Goal: Find contact information: Find contact information

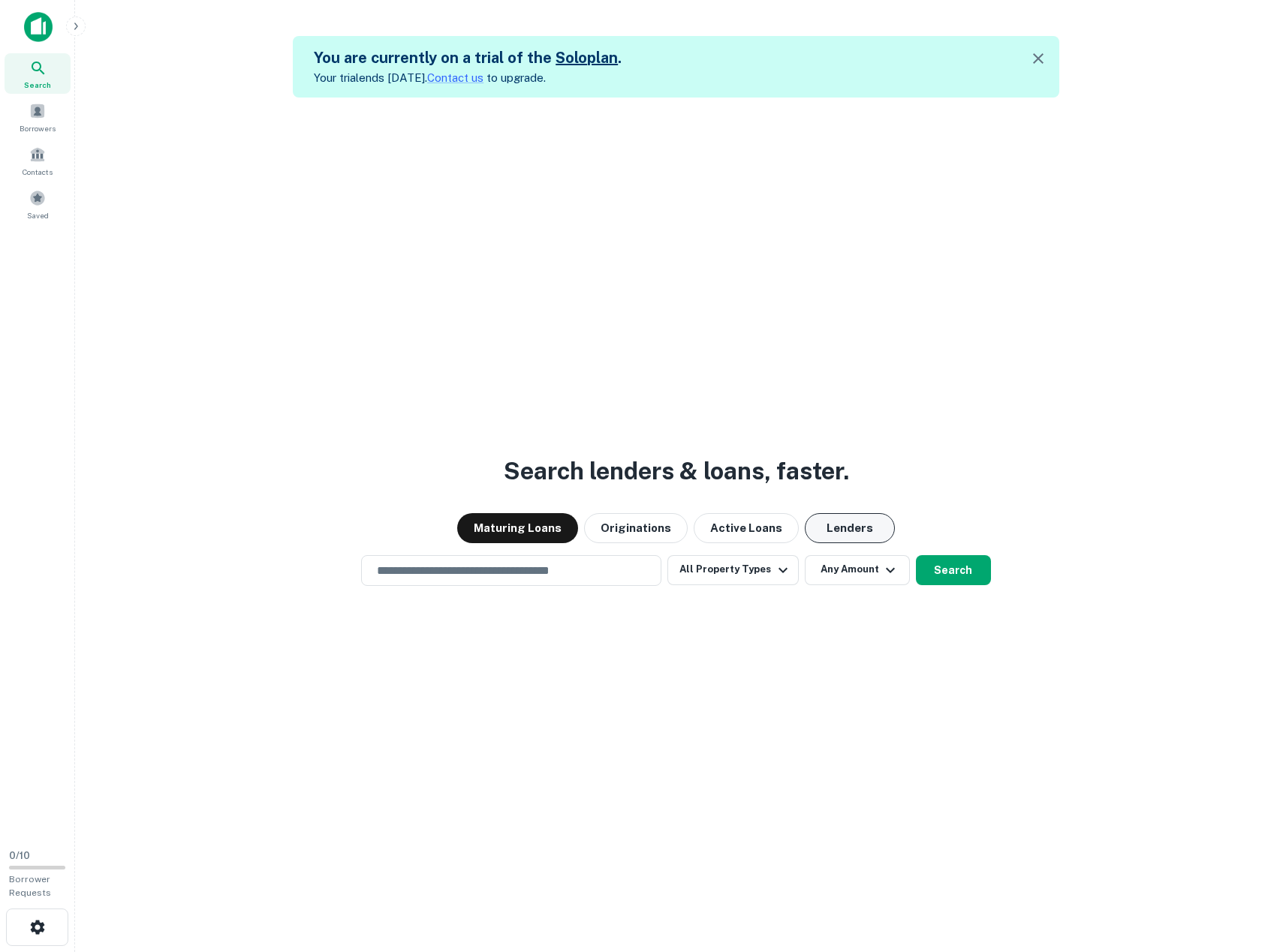
click at [850, 533] on button "Lenders" at bounding box center [850, 528] width 90 height 30
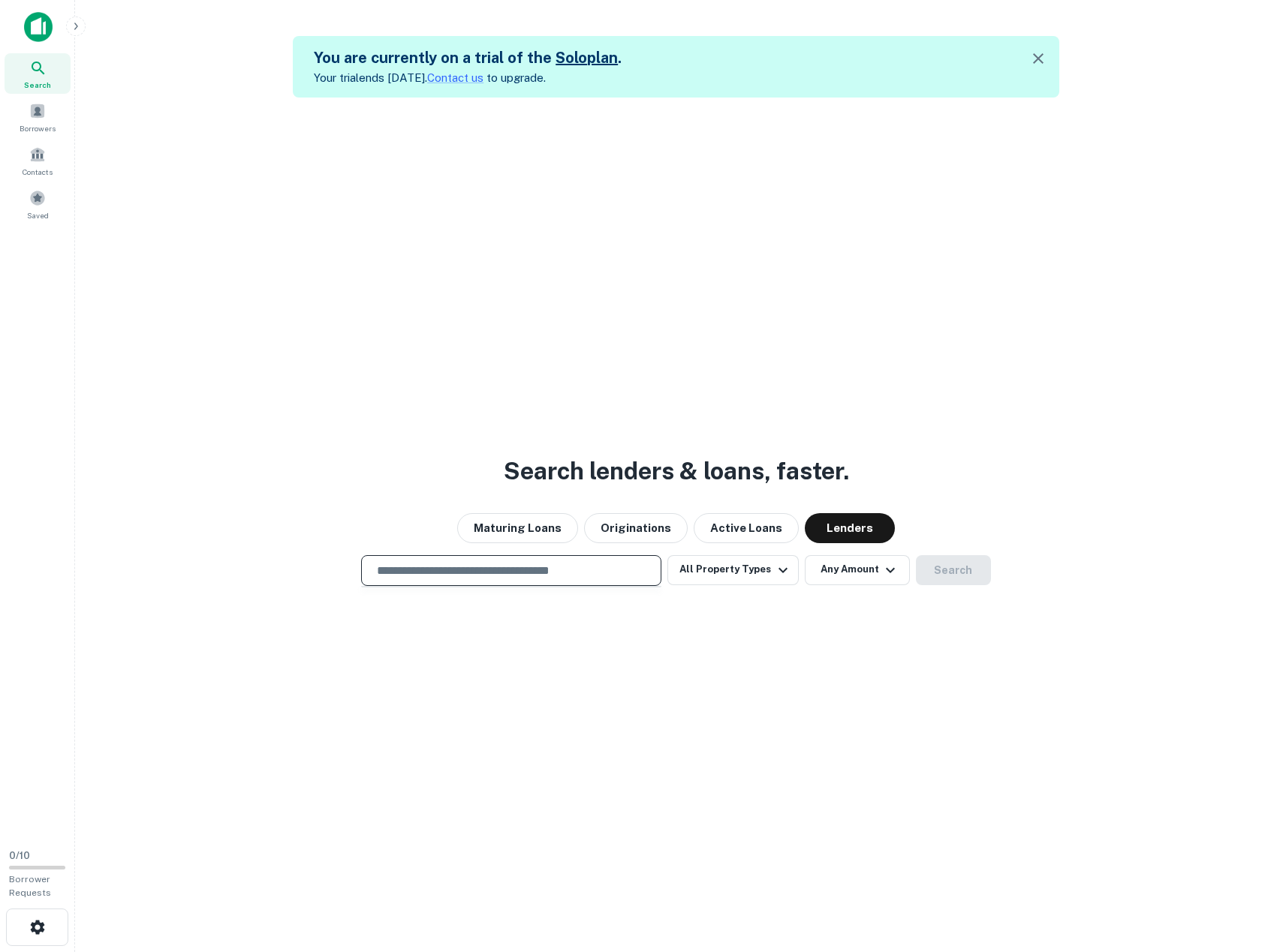
click at [520, 572] on input "text" at bounding box center [511, 571] width 287 height 17
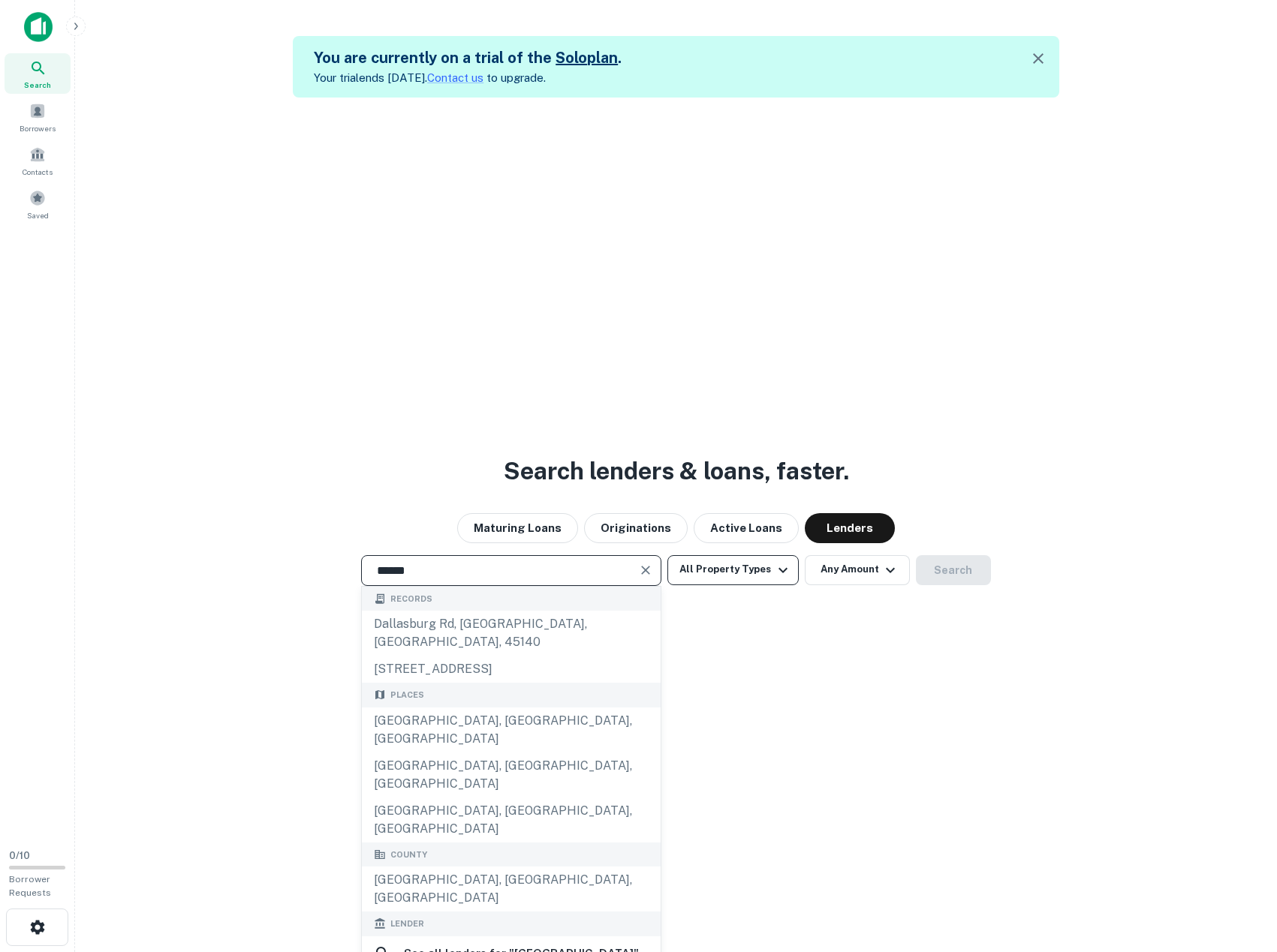
type input "******"
click at [768, 571] on button "All Property Types" at bounding box center [733, 570] width 131 height 30
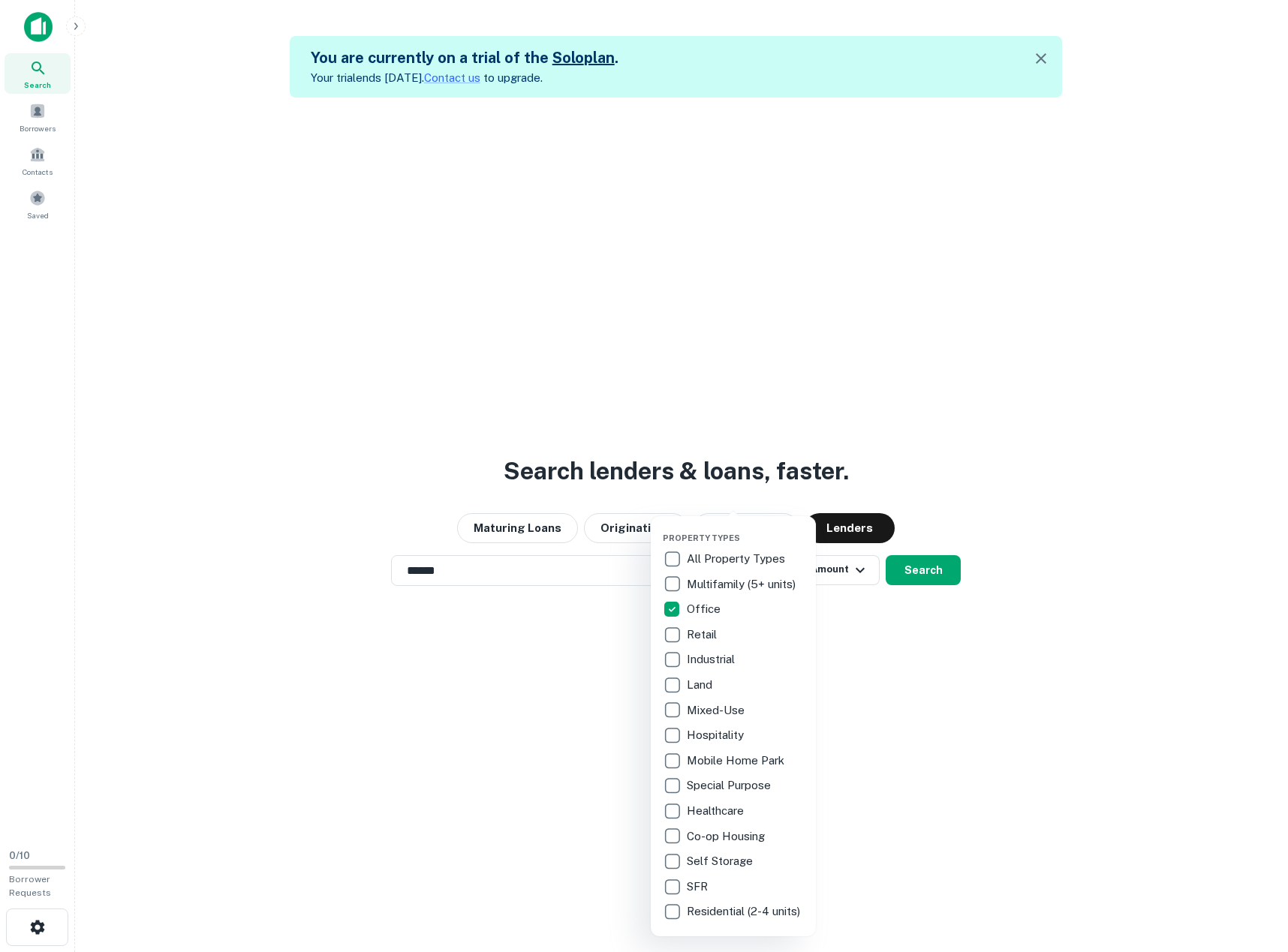
click at [957, 654] on div at bounding box center [644, 476] width 1288 height 952
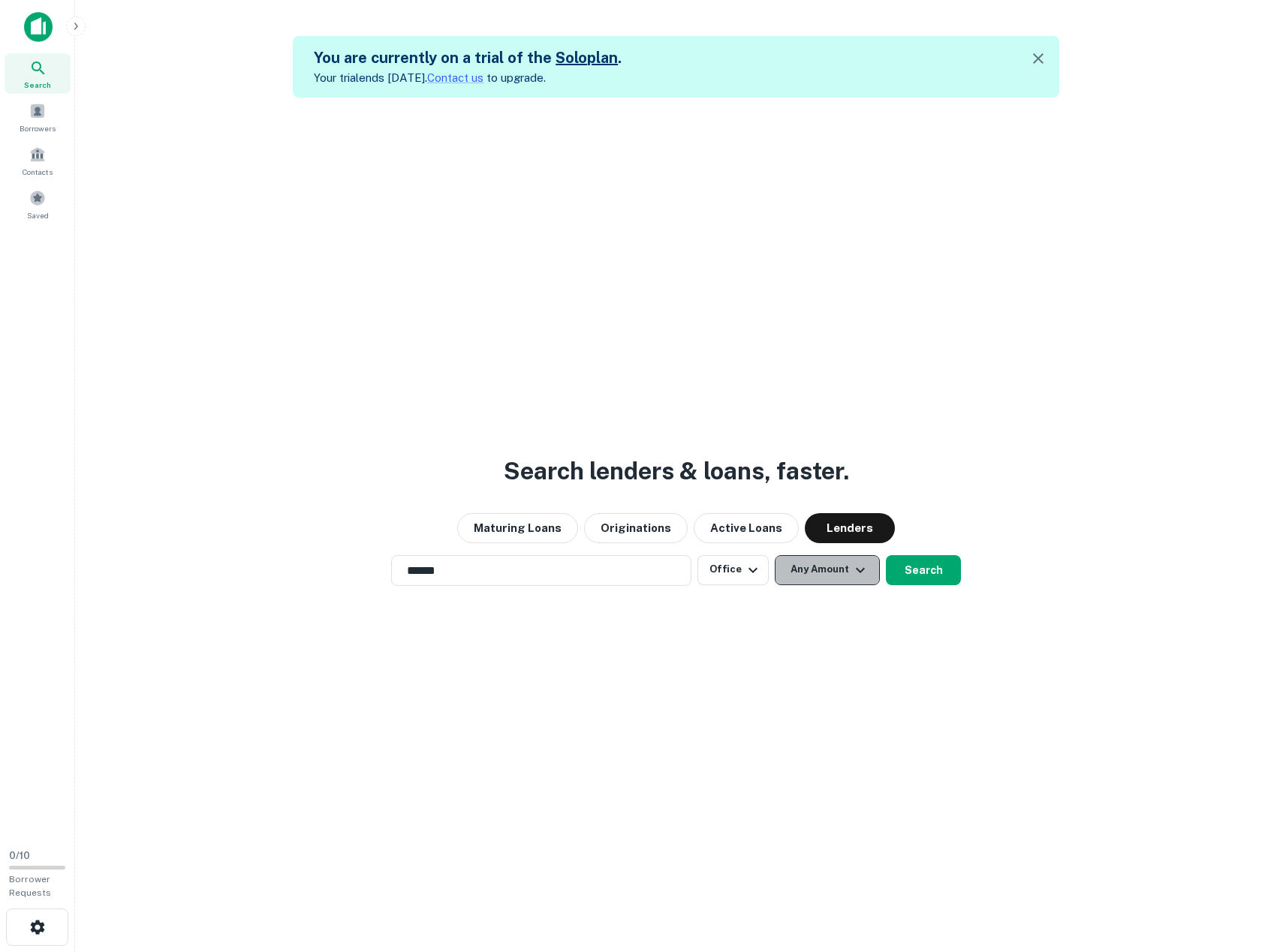
click at [859, 571] on icon "button" at bounding box center [861, 570] width 9 height 6
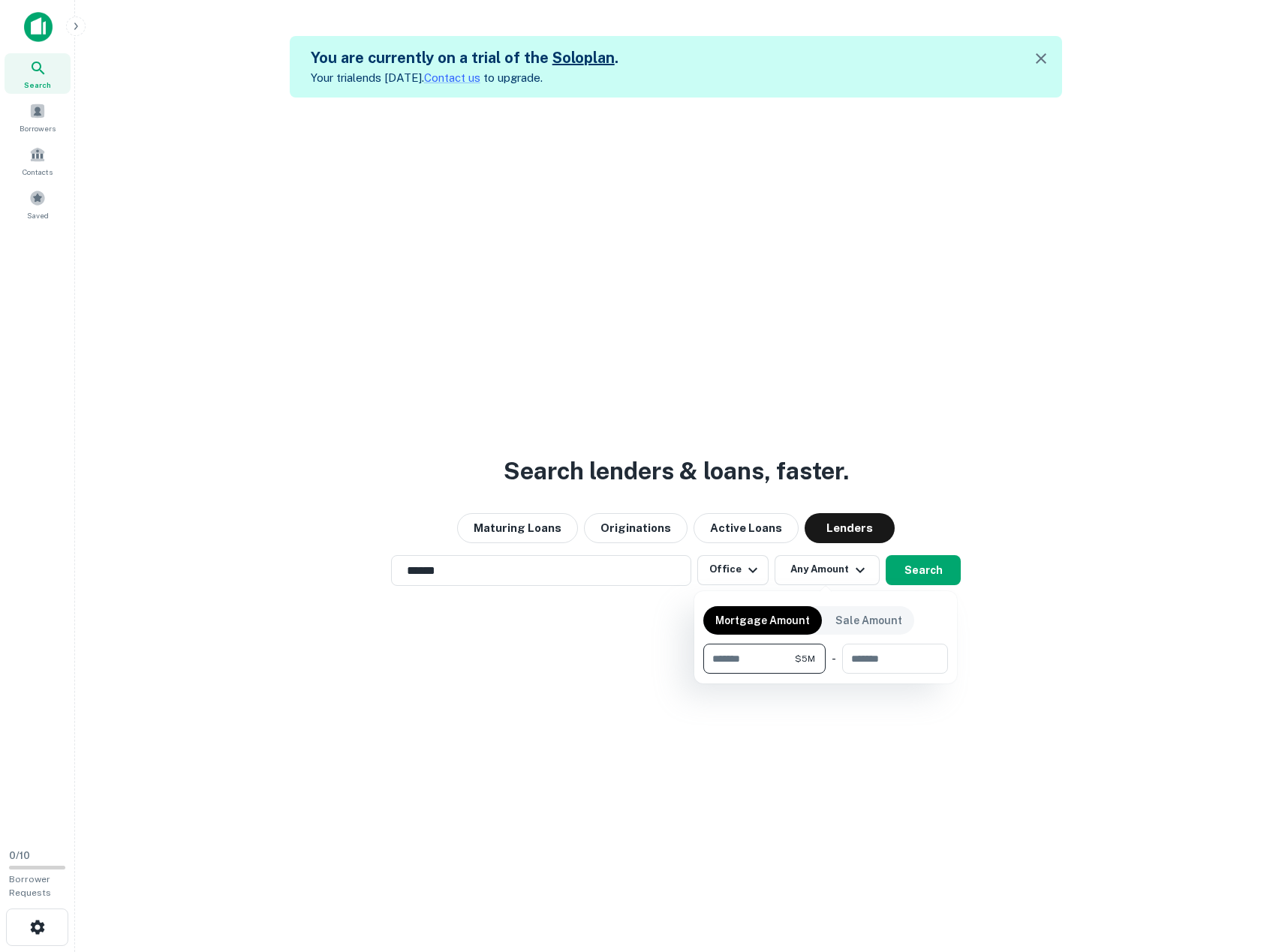
type input "*******"
click at [925, 569] on div at bounding box center [644, 476] width 1288 height 952
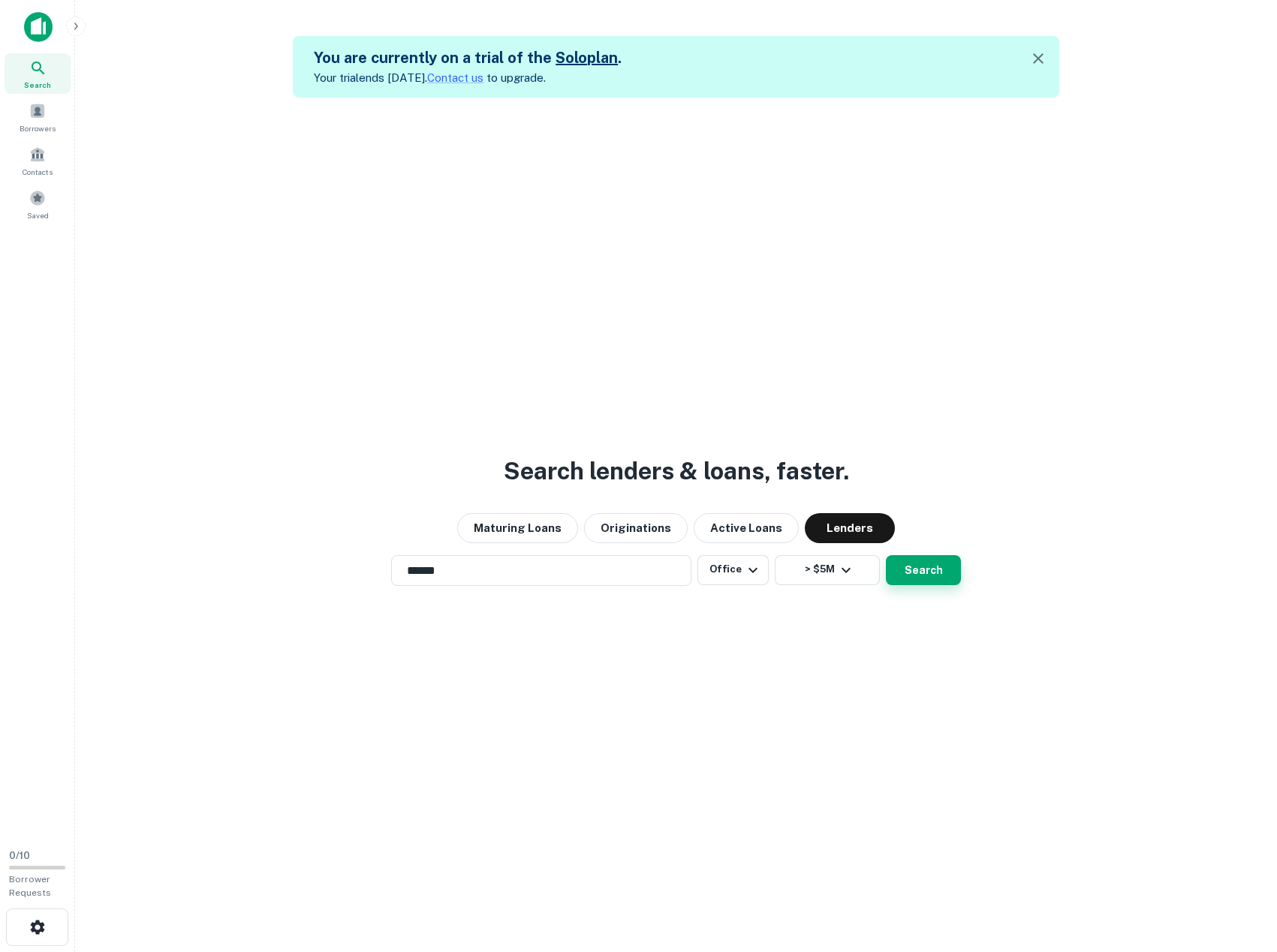
click at [911, 572] on button "Search" at bounding box center [924, 570] width 75 height 30
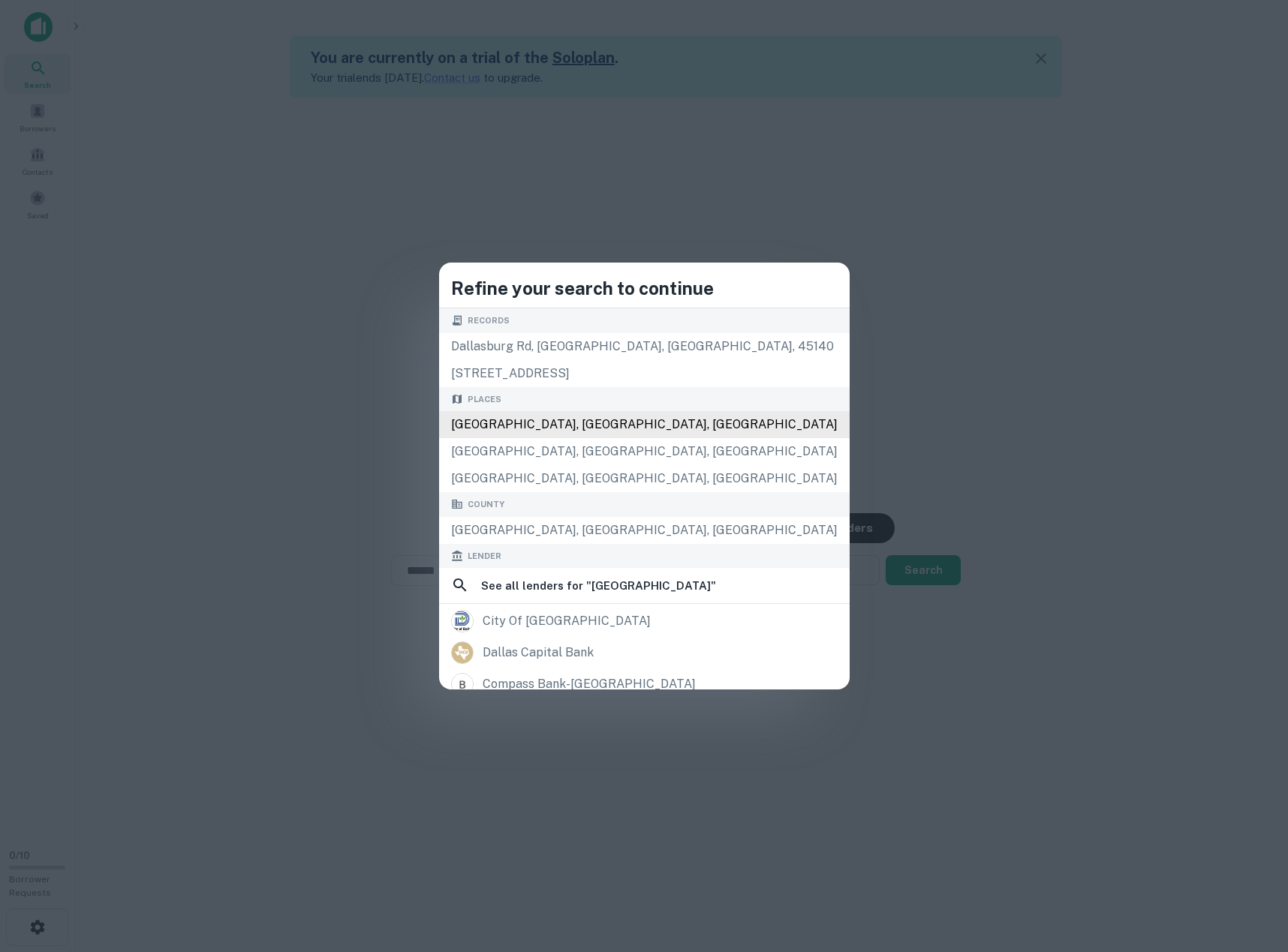
click at [577, 426] on div "Places Dallas, TX, USA Dallas County, TX, USA Highland Park, TX, USA" at bounding box center [644, 439] width 411 height 106
type input "**********"
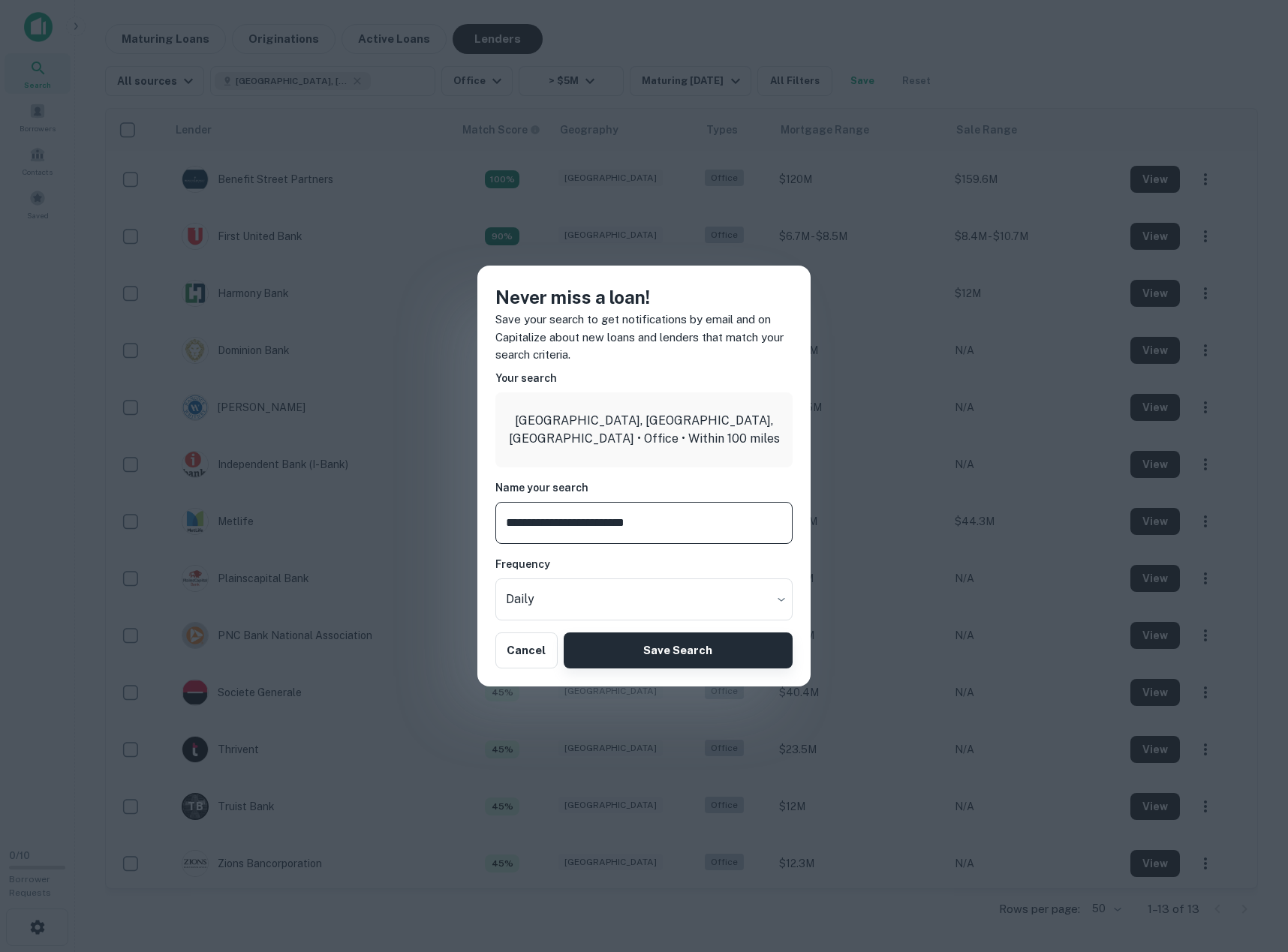
type input "**********"
drag, startPoint x: 658, startPoint y: 655, endPoint x: 647, endPoint y: 555, distance: 100.6
click at [647, 555] on div "**********" at bounding box center [644, 476] width 334 height 421
click at [655, 651] on button "Save Search" at bounding box center [678, 650] width 229 height 36
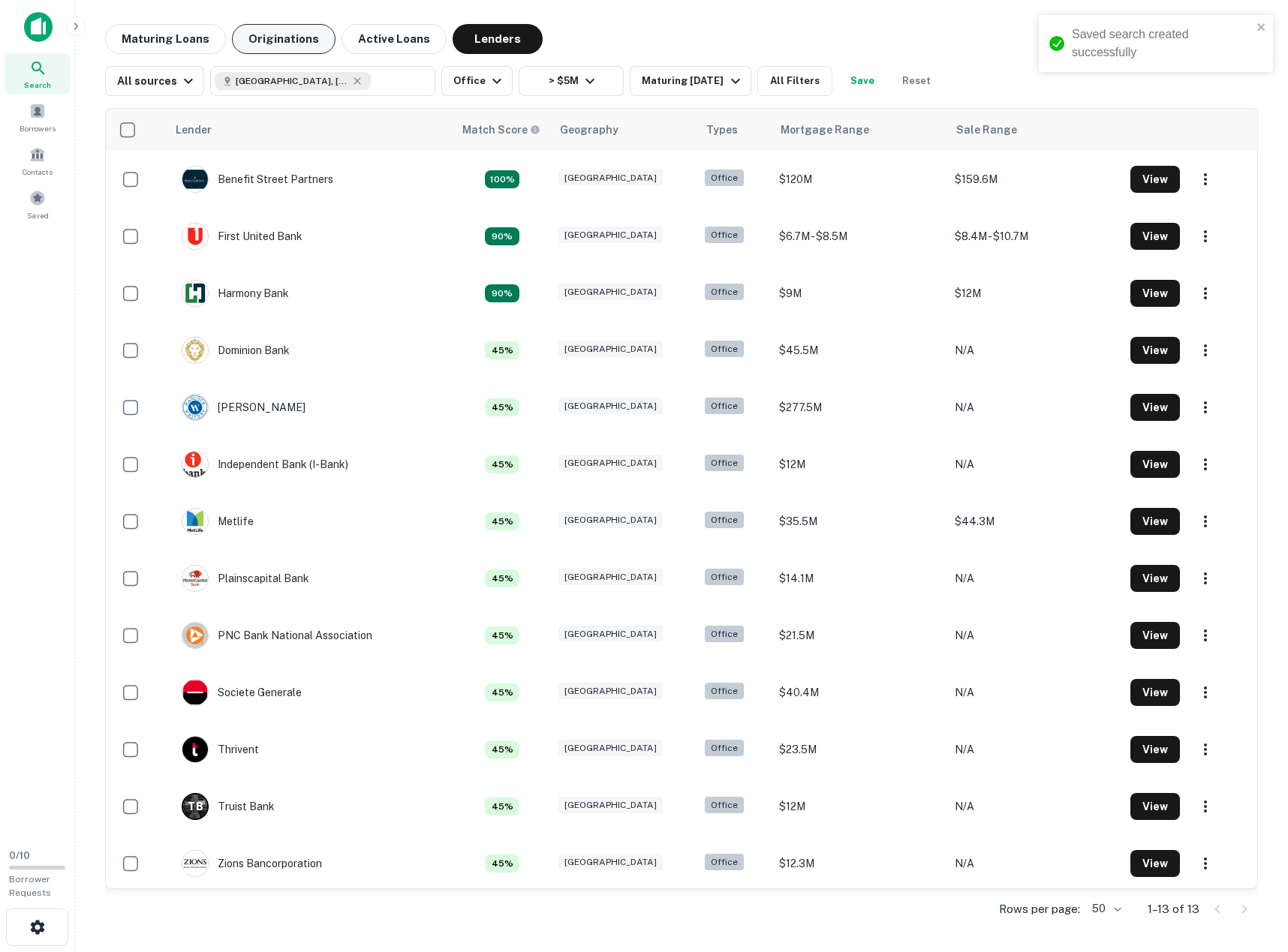
click at [271, 39] on button "Originations" at bounding box center [283, 39] width 104 height 30
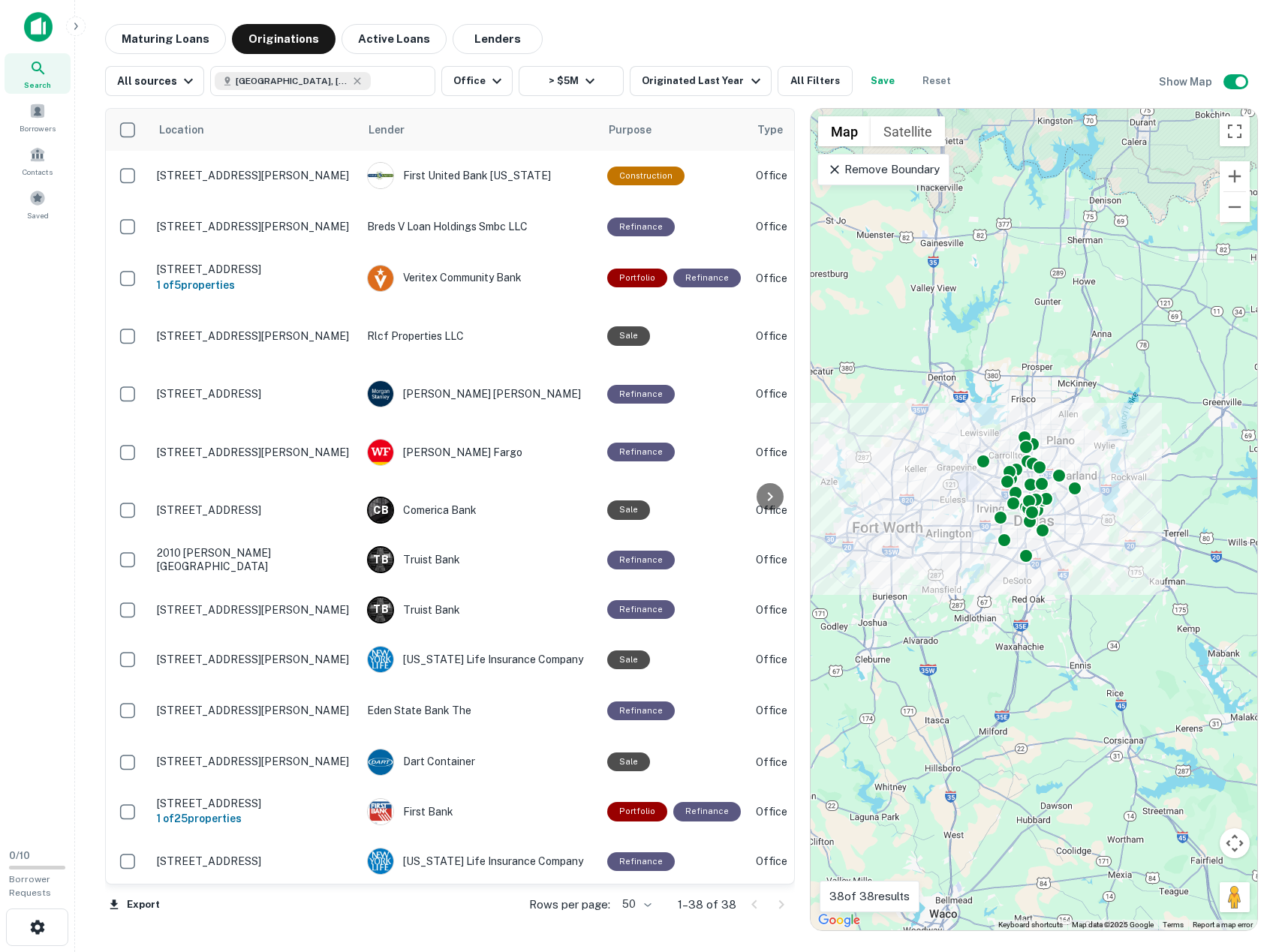
click at [836, 174] on icon at bounding box center [835, 169] width 15 height 15
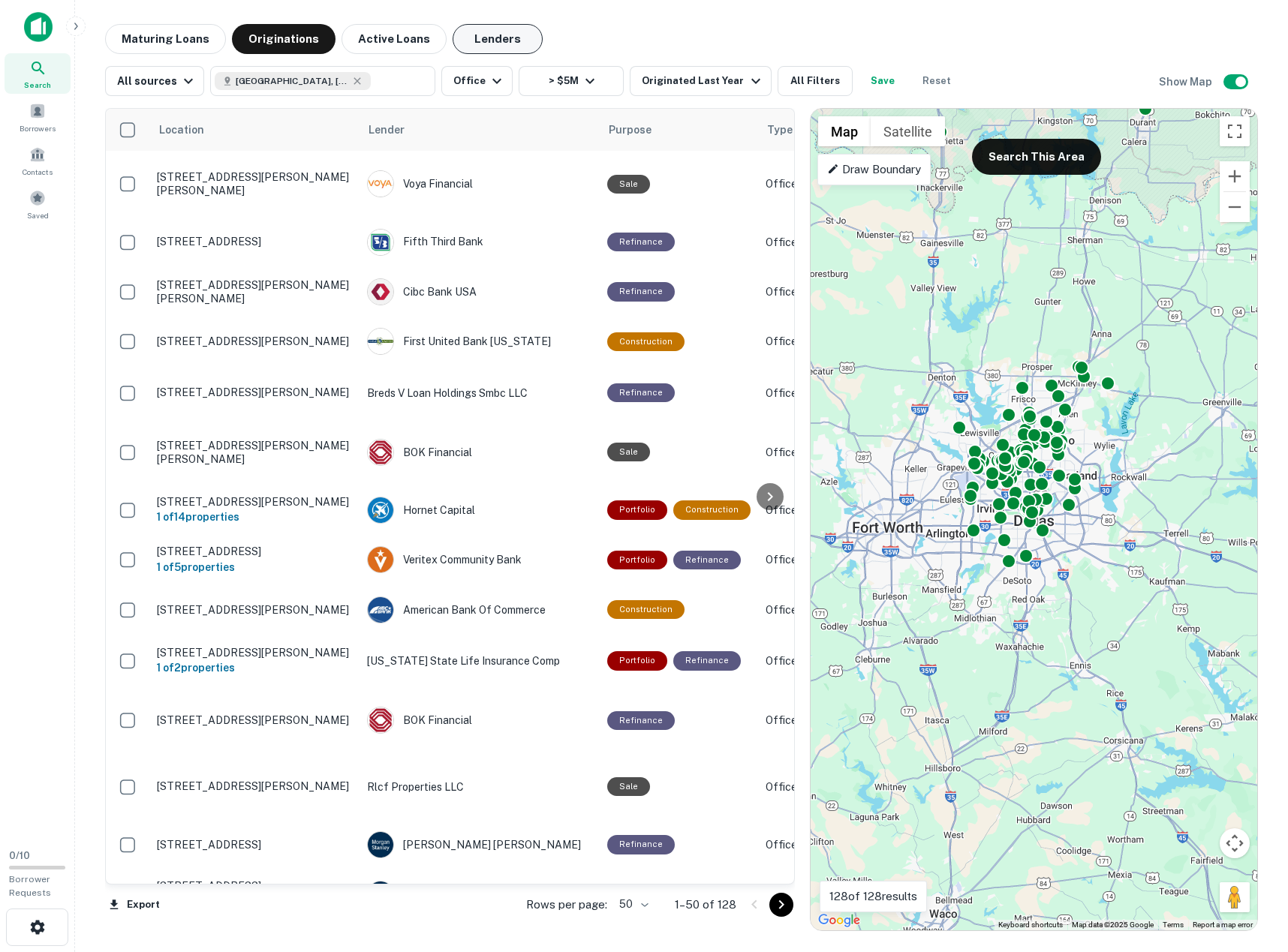
click at [482, 44] on button "Lenders" at bounding box center [497, 39] width 90 height 30
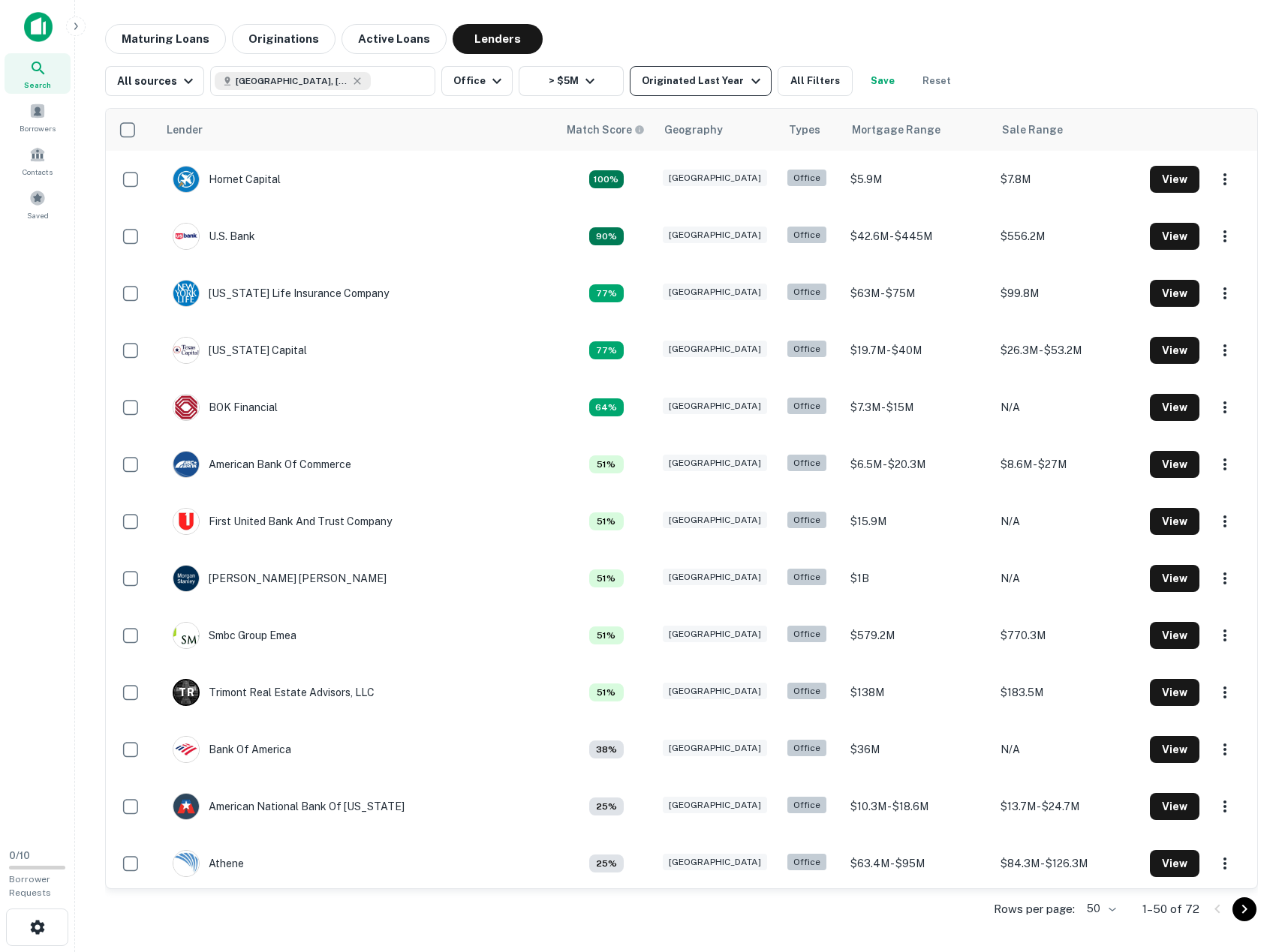
click at [747, 84] on icon "button" at bounding box center [757, 81] width 18 height 18
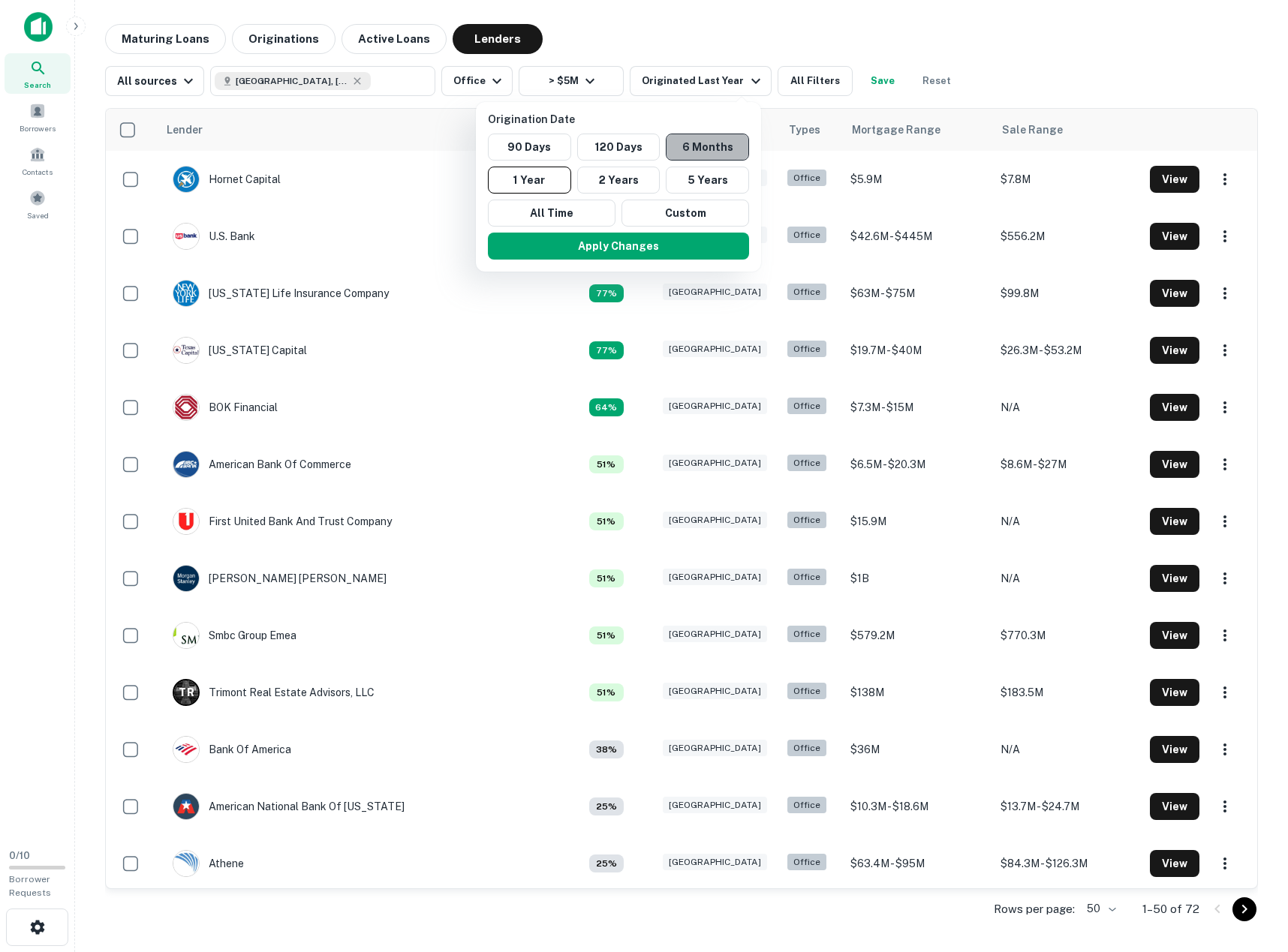
click at [702, 147] on button "6 Months" at bounding box center [707, 146] width 84 height 27
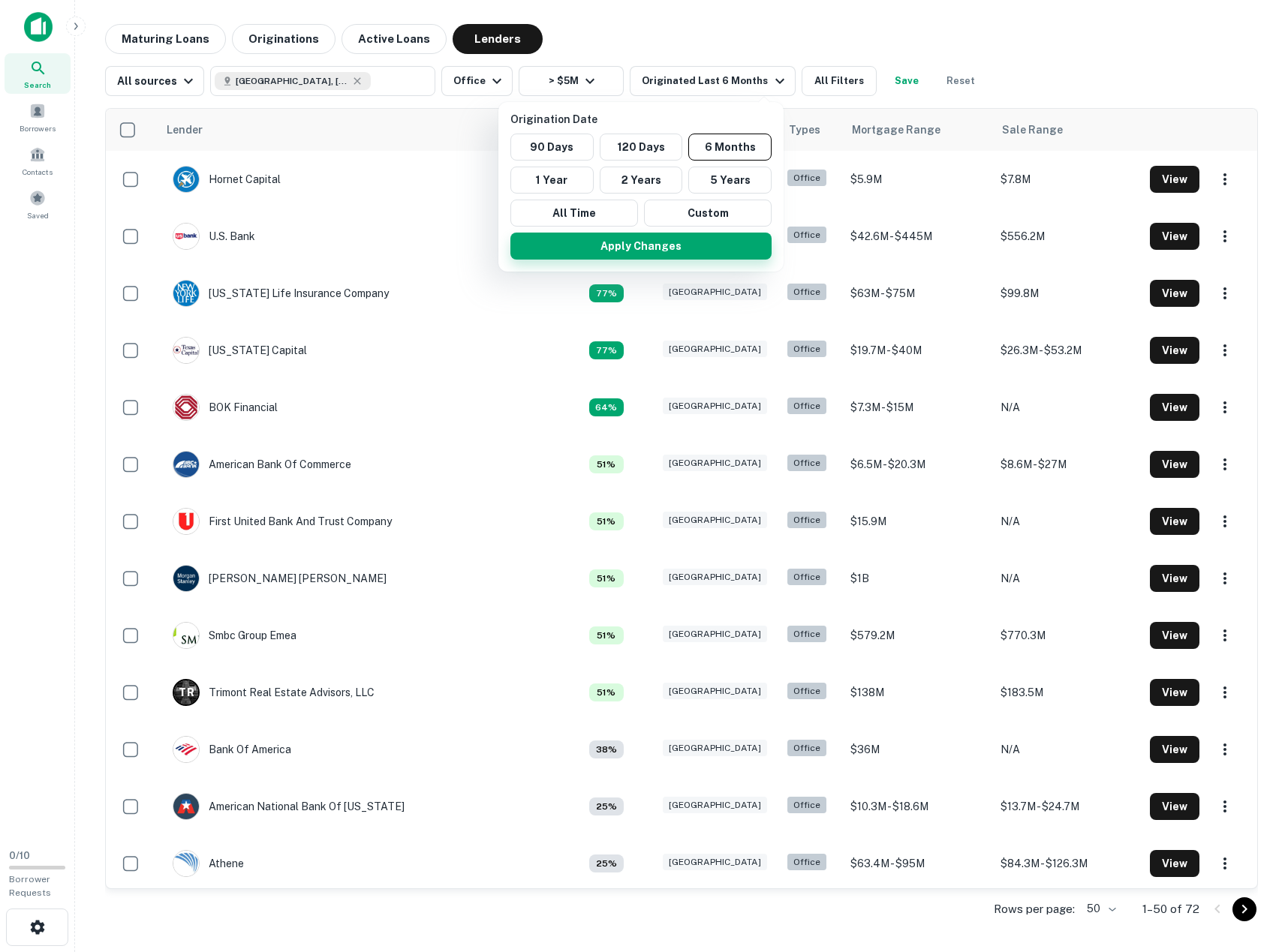
click at [627, 243] on button "Apply Changes" at bounding box center [641, 245] width 261 height 27
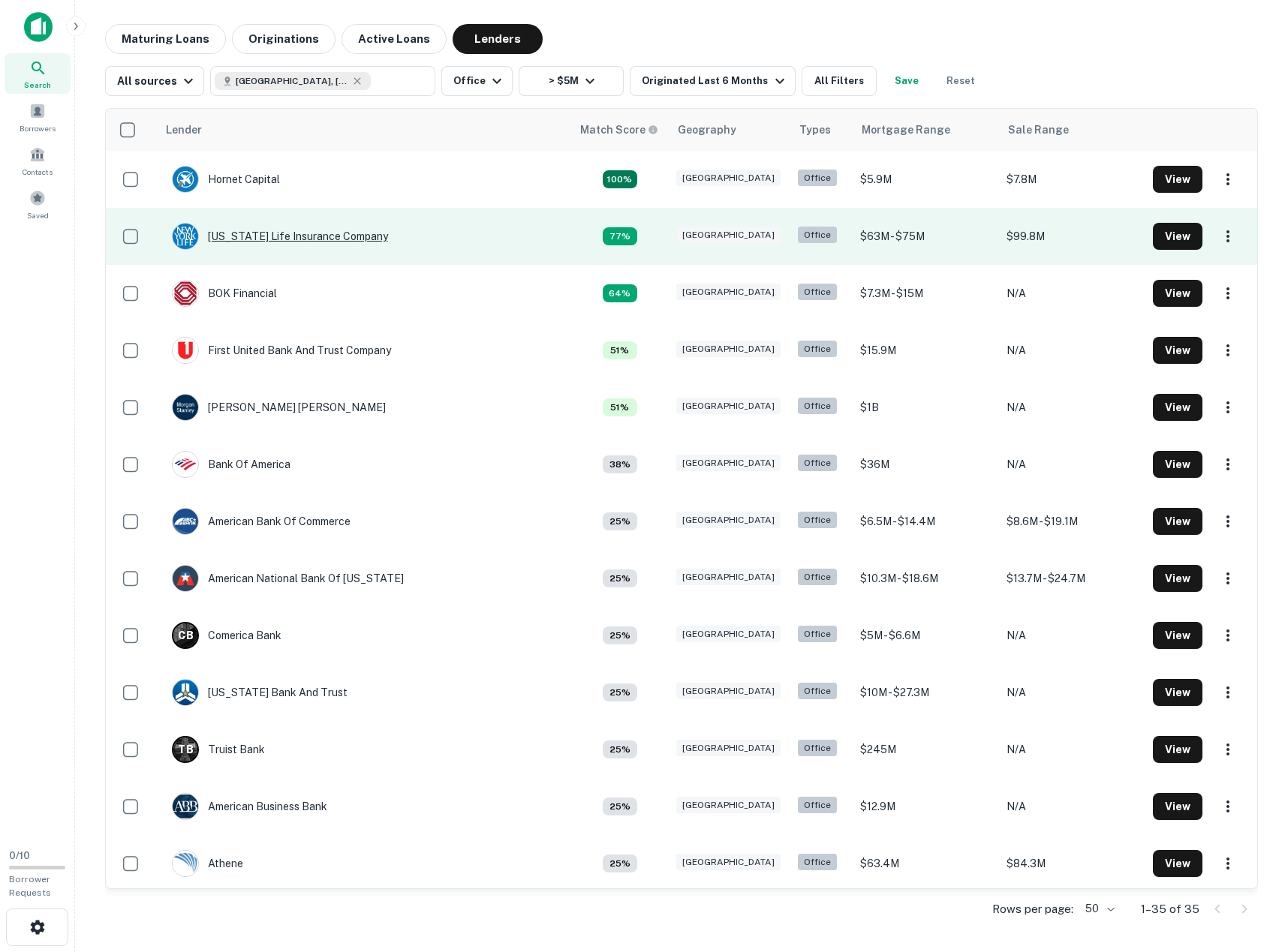
click at [329, 237] on div "NEW York Life Insurance Company" at bounding box center [279, 236] width 216 height 27
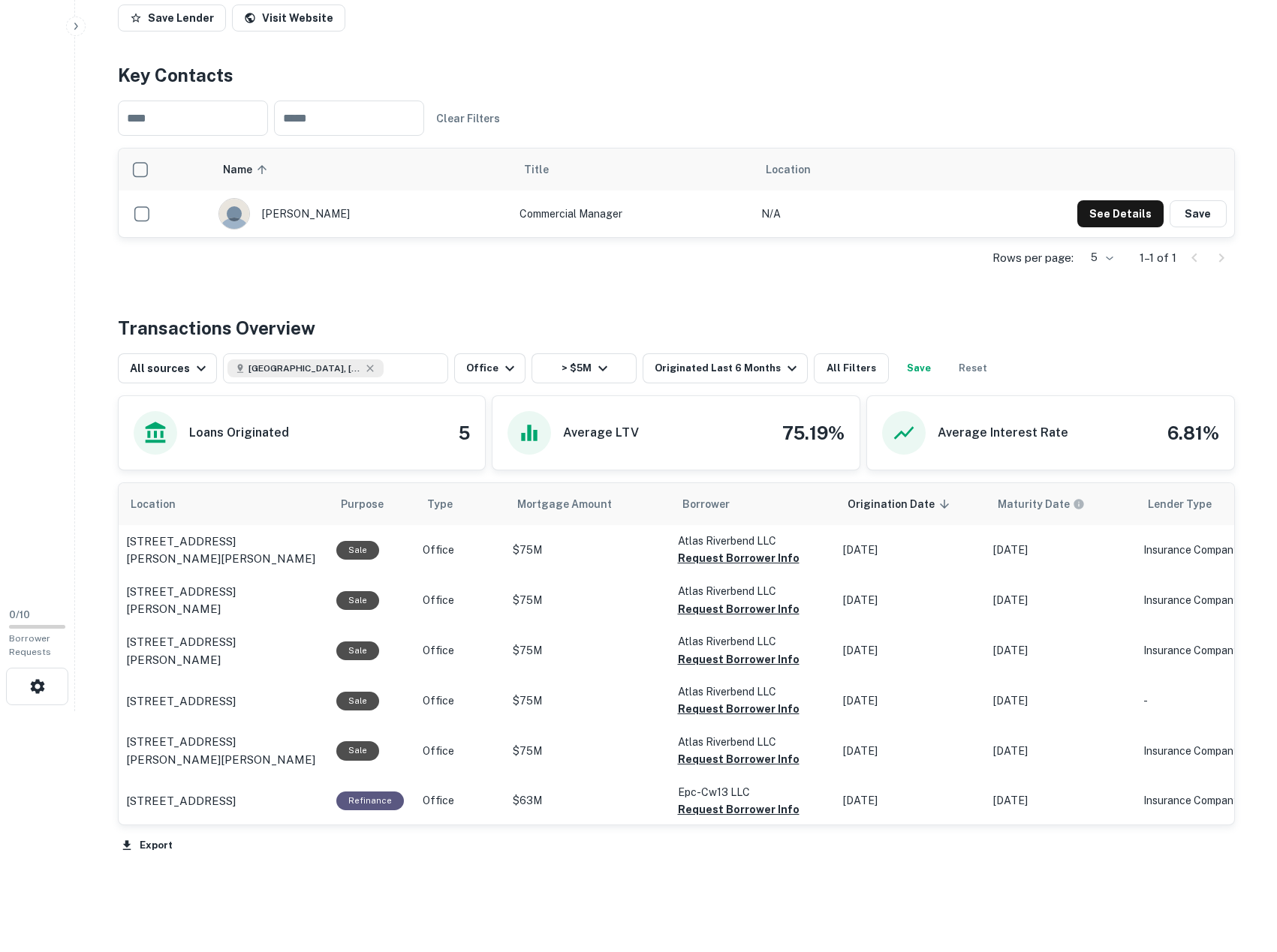
scroll to position [289, 0]
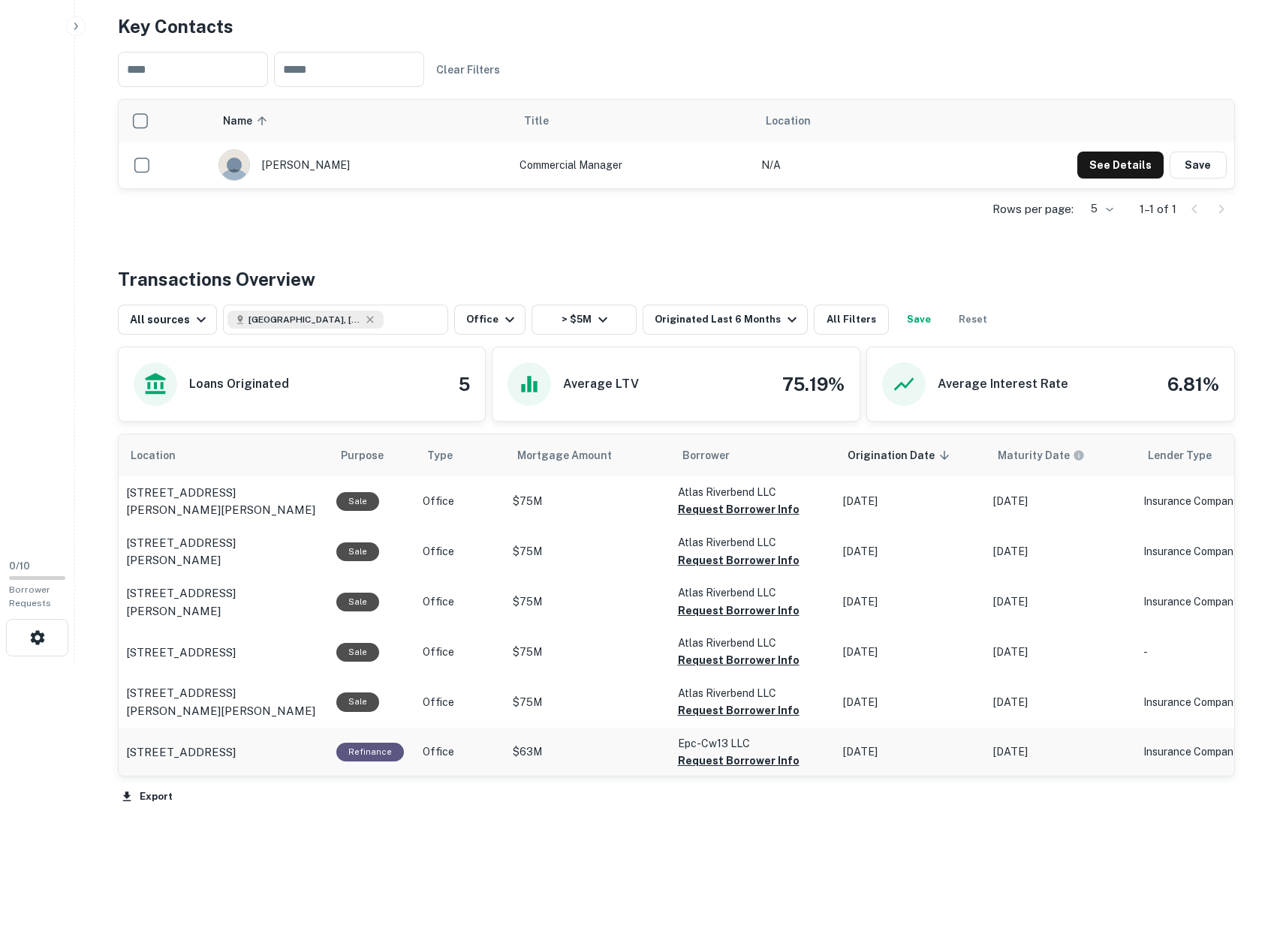
click at [519, 510] on p "$63M" at bounding box center [587, 501] width 150 height 16
click at [180, 748] on p "2999 Olympus Blvd Coppell, TX75019" at bounding box center [180, 753] width 109 height 18
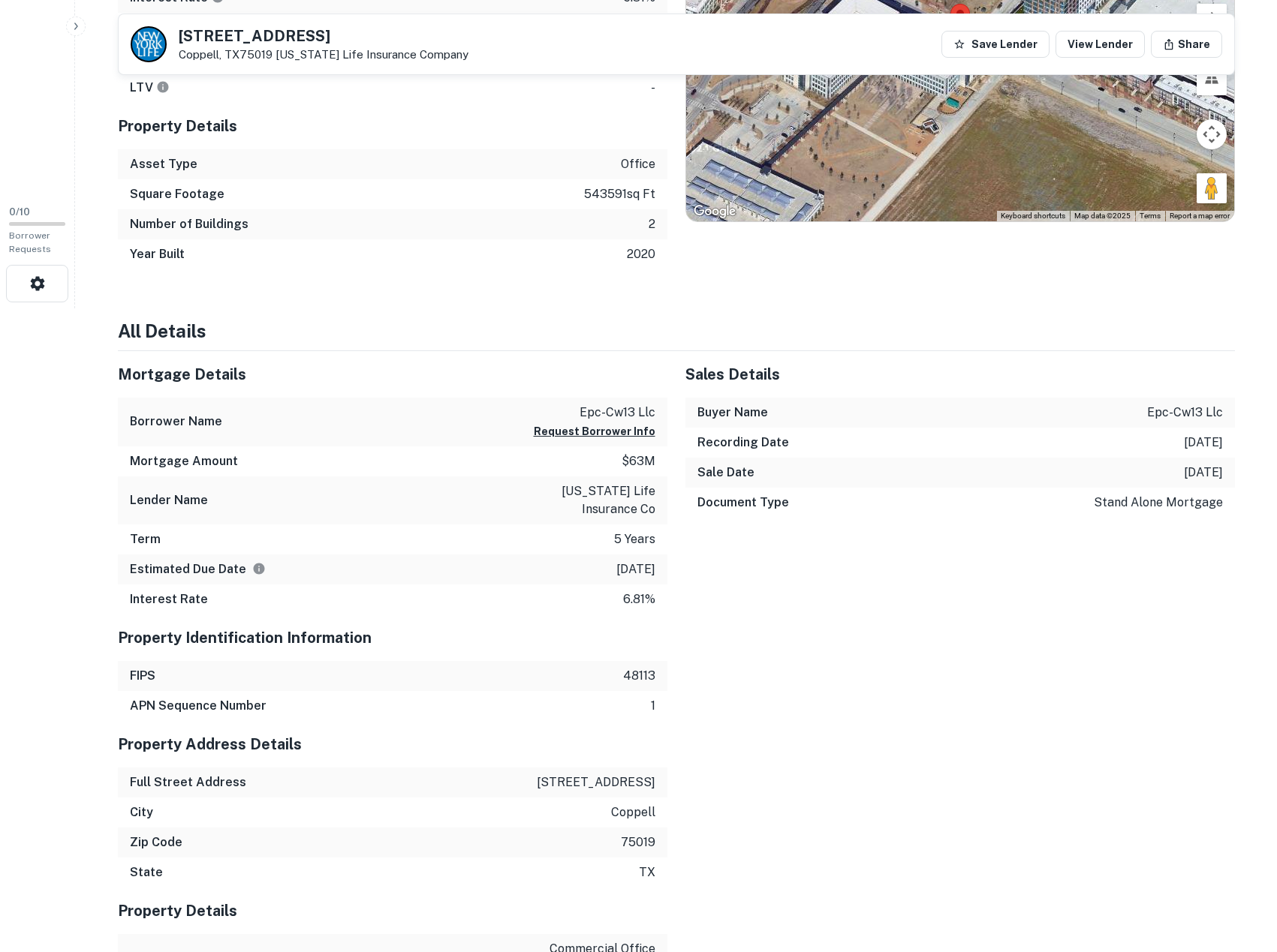
scroll to position [620, 0]
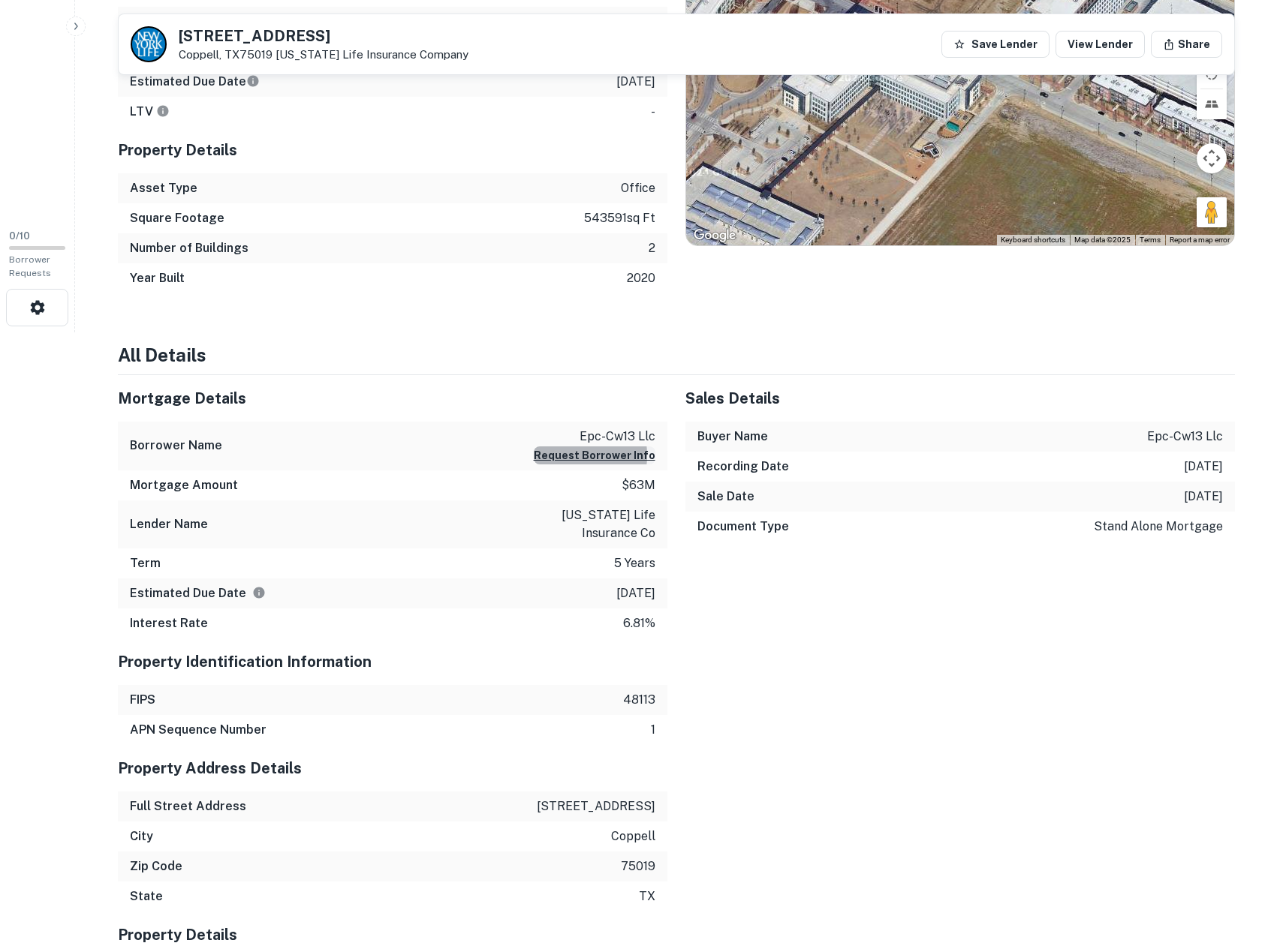
click at [576, 456] on button "Request Borrower Info" at bounding box center [595, 456] width 121 height 18
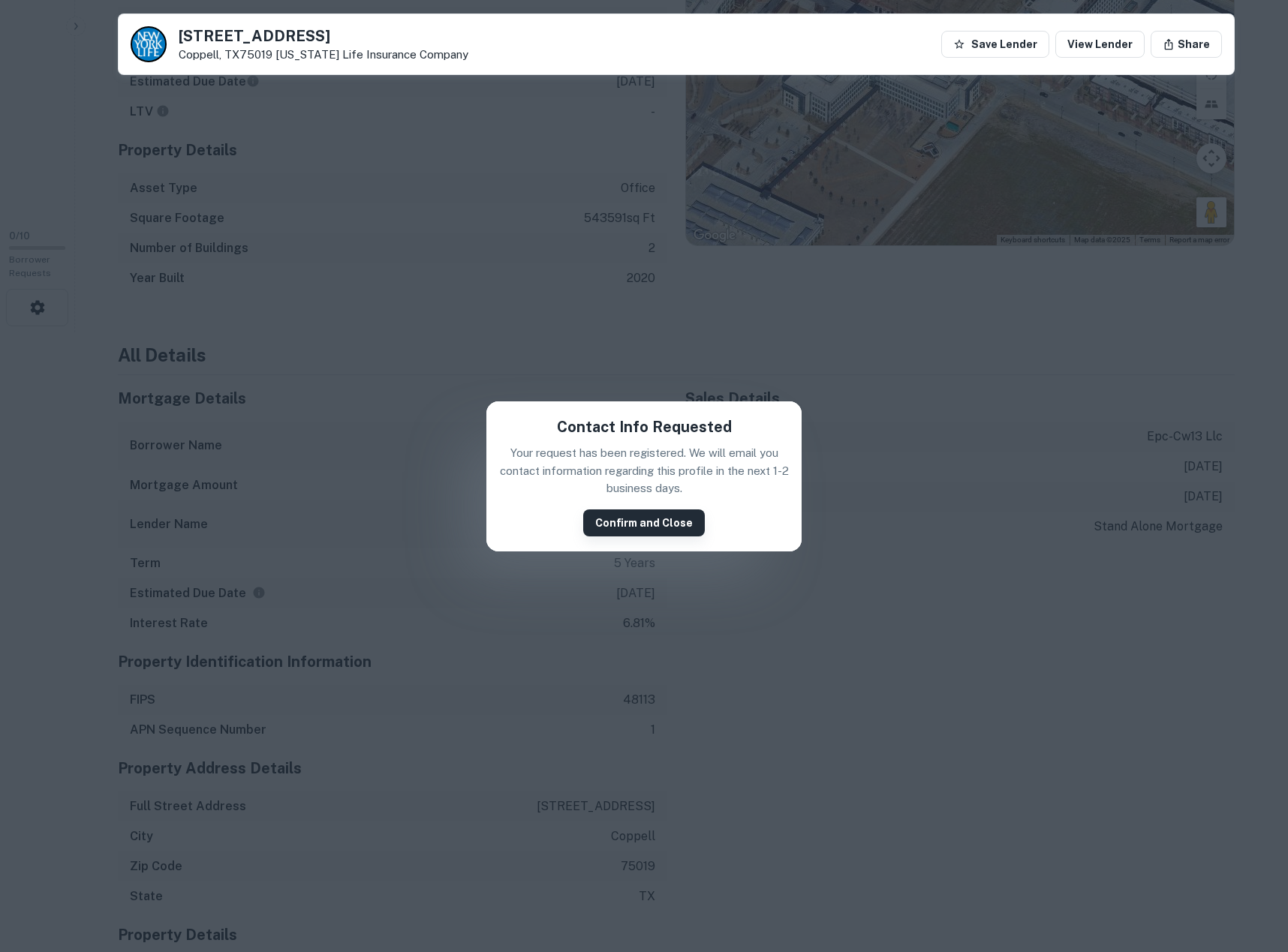
click at [624, 522] on button "Confirm and Close" at bounding box center [644, 523] width 121 height 27
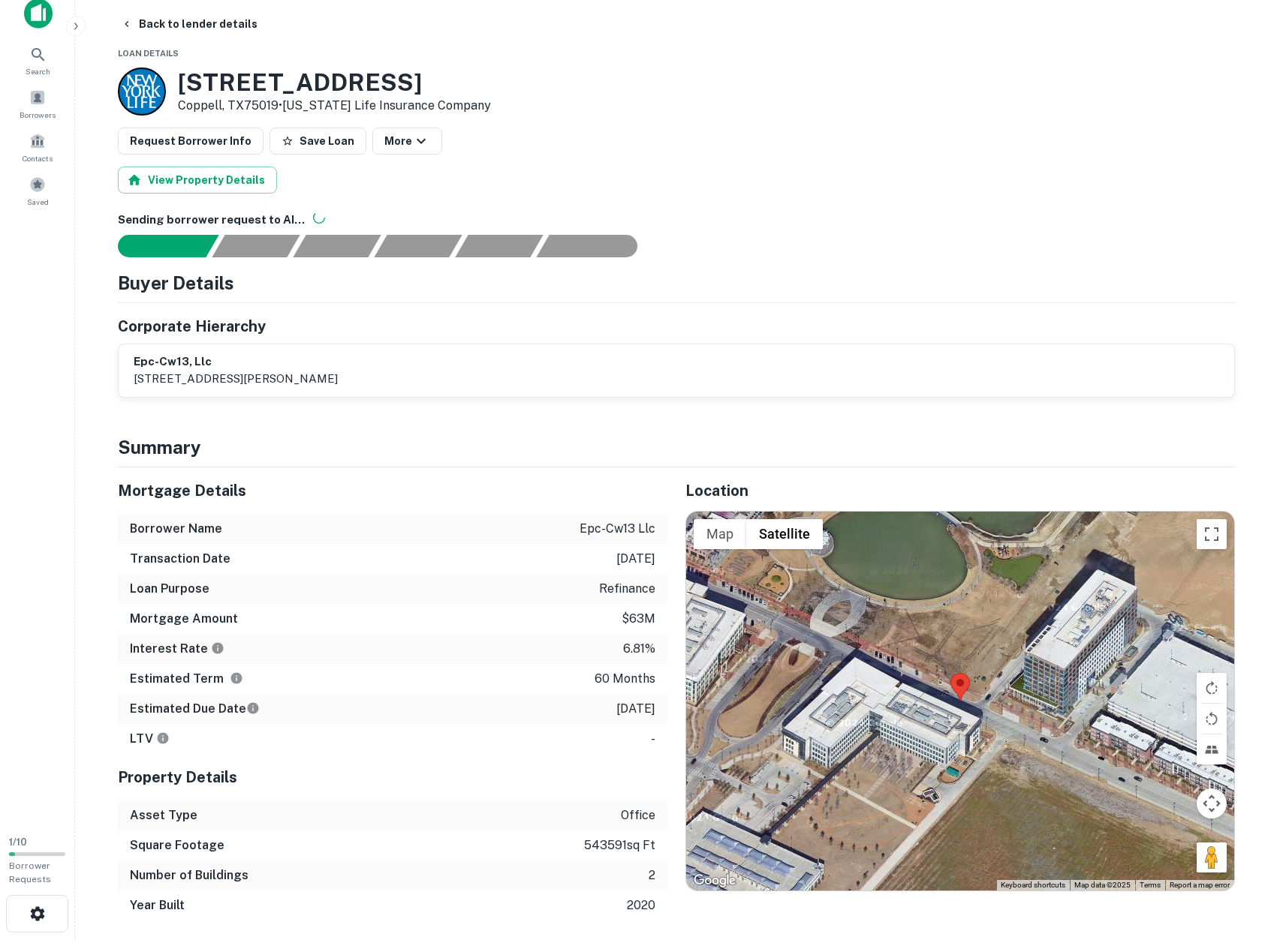
scroll to position [0, 0]
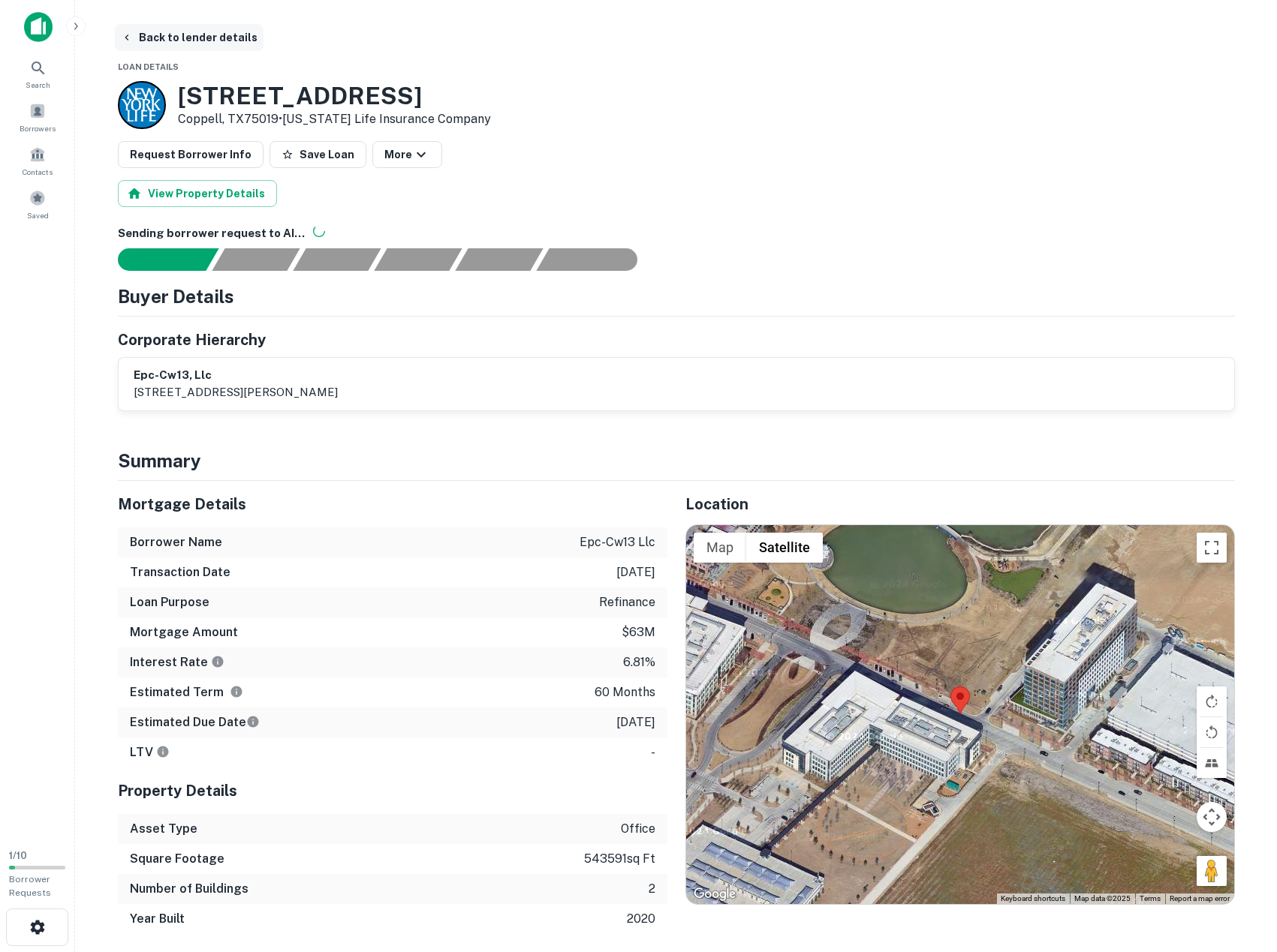
click at [154, 41] on button "Back to lender details" at bounding box center [189, 37] width 149 height 27
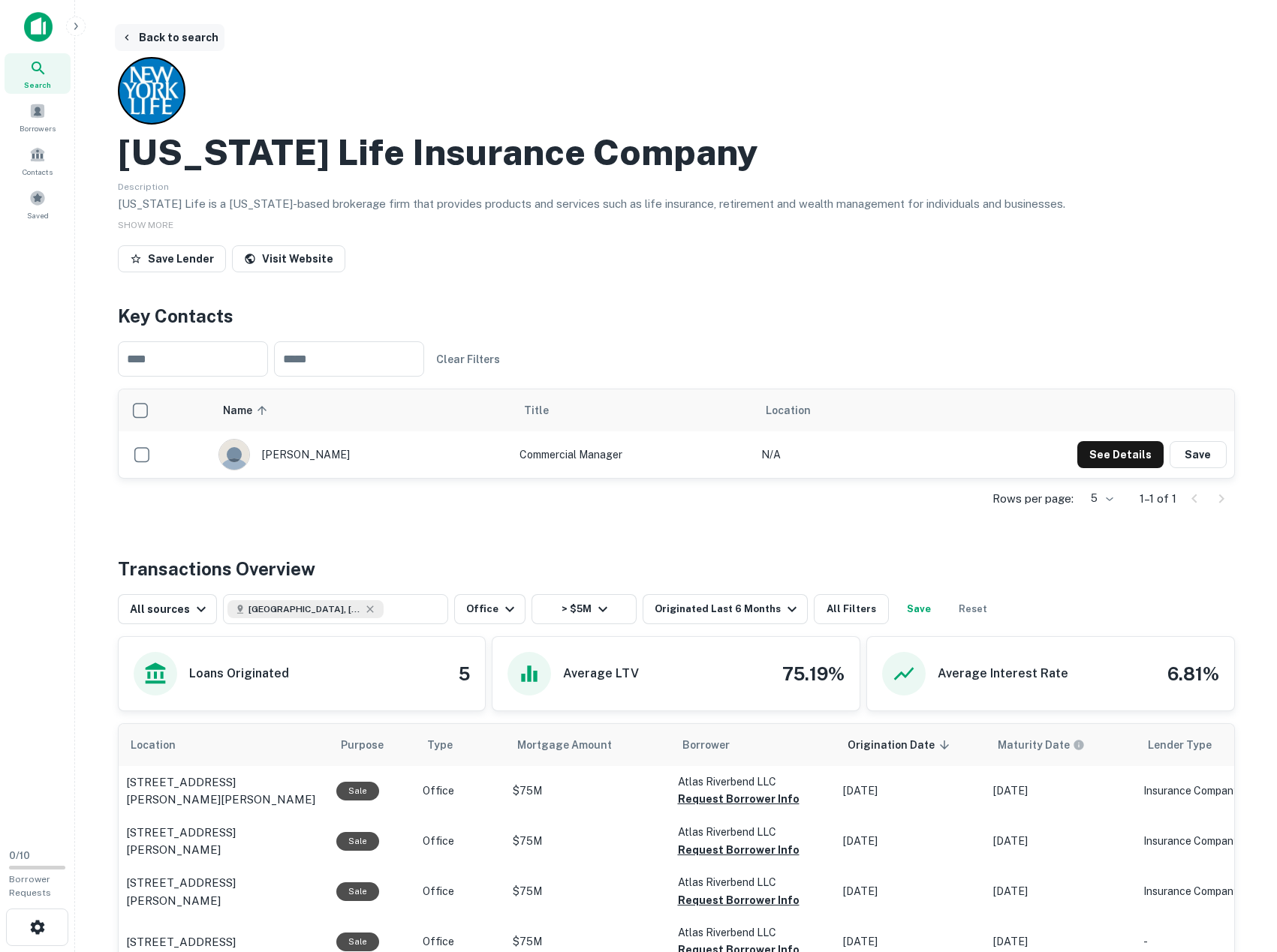
click at [190, 35] on button "Back to search" at bounding box center [169, 37] width 109 height 27
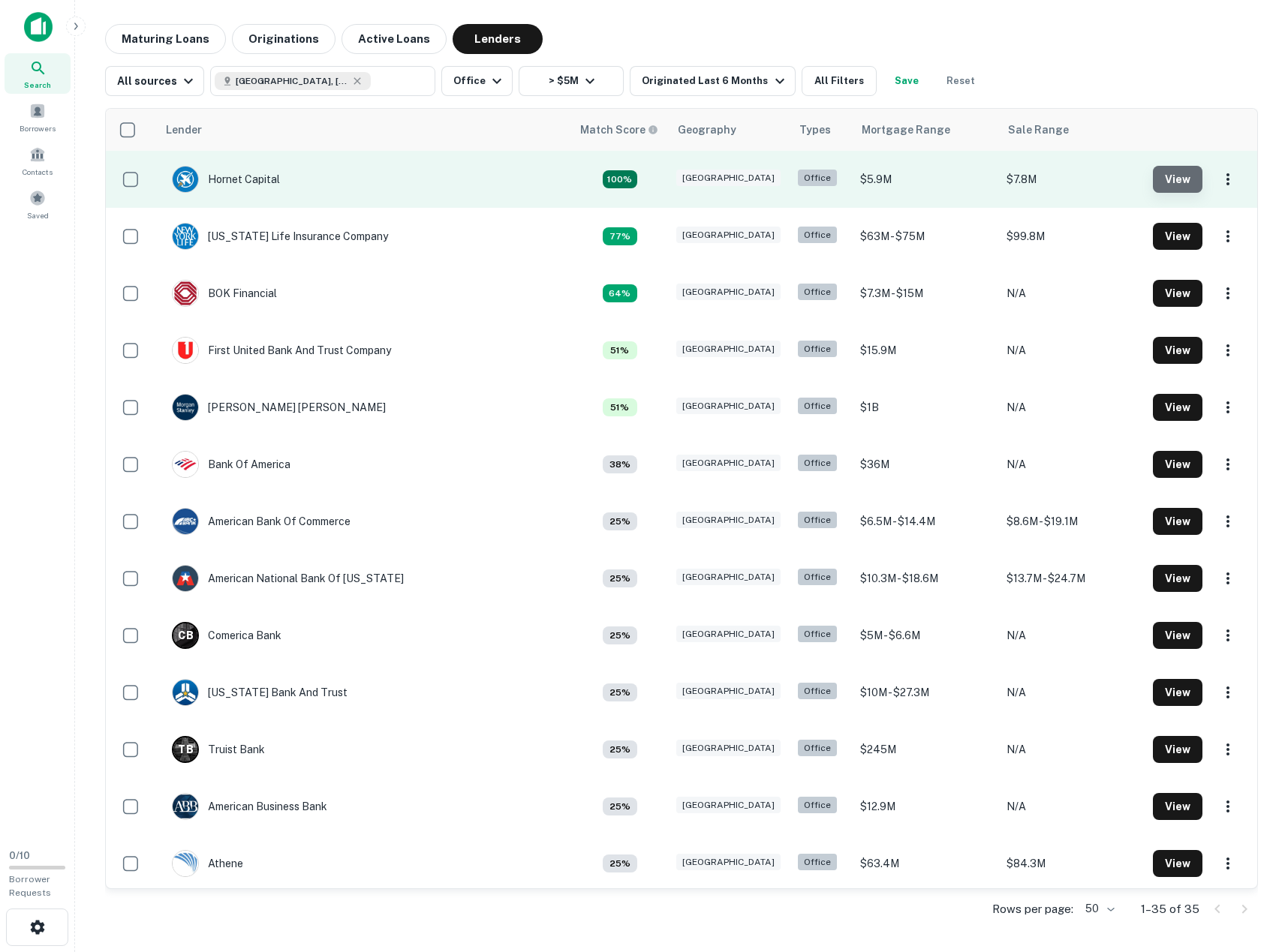
click at [1173, 178] on button "View" at bounding box center [1178, 178] width 50 height 27
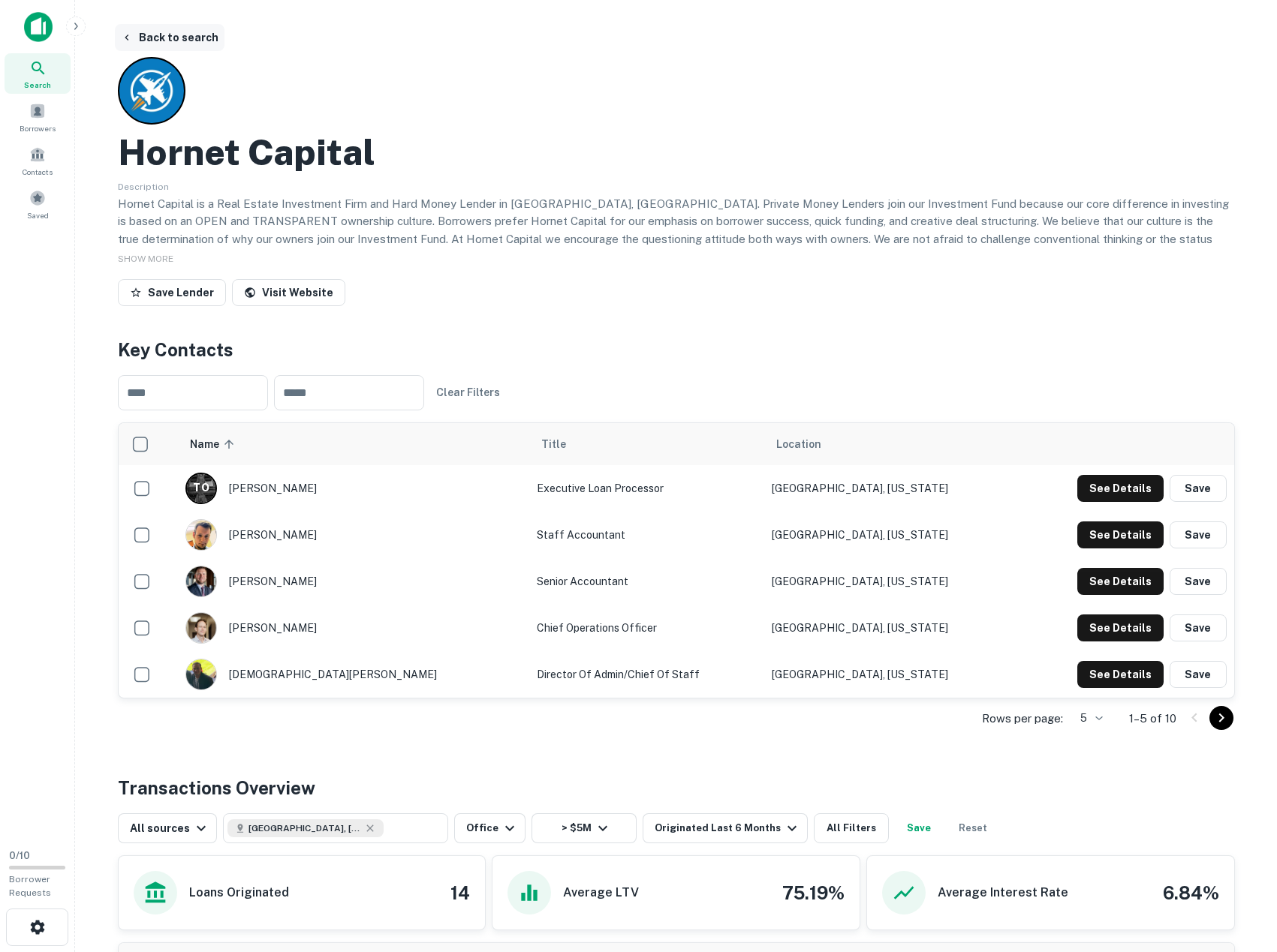
click at [169, 41] on button "Back to search" at bounding box center [169, 37] width 109 height 27
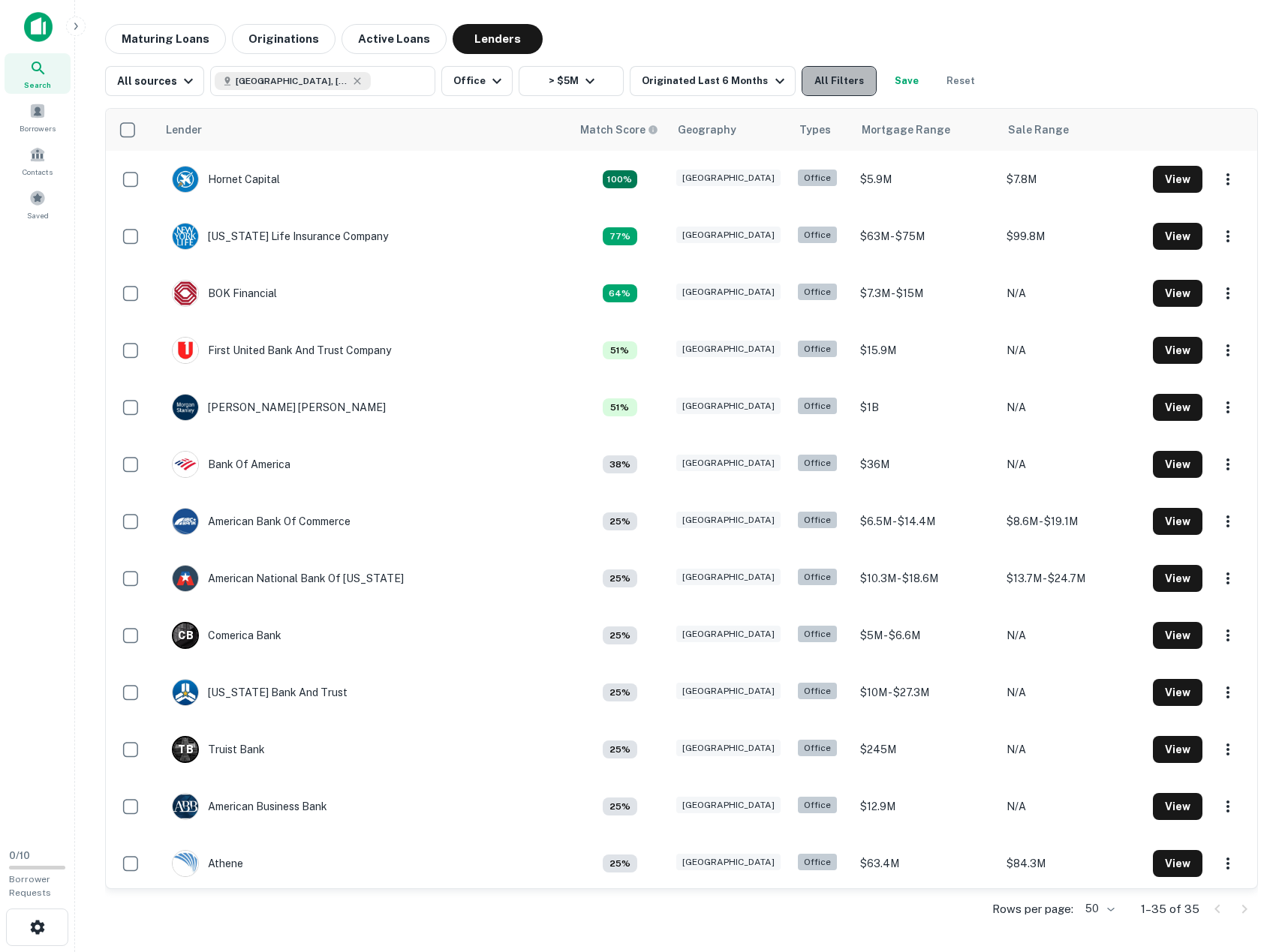
click at [826, 82] on button "All Filters" at bounding box center [839, 81] width 75 height 30
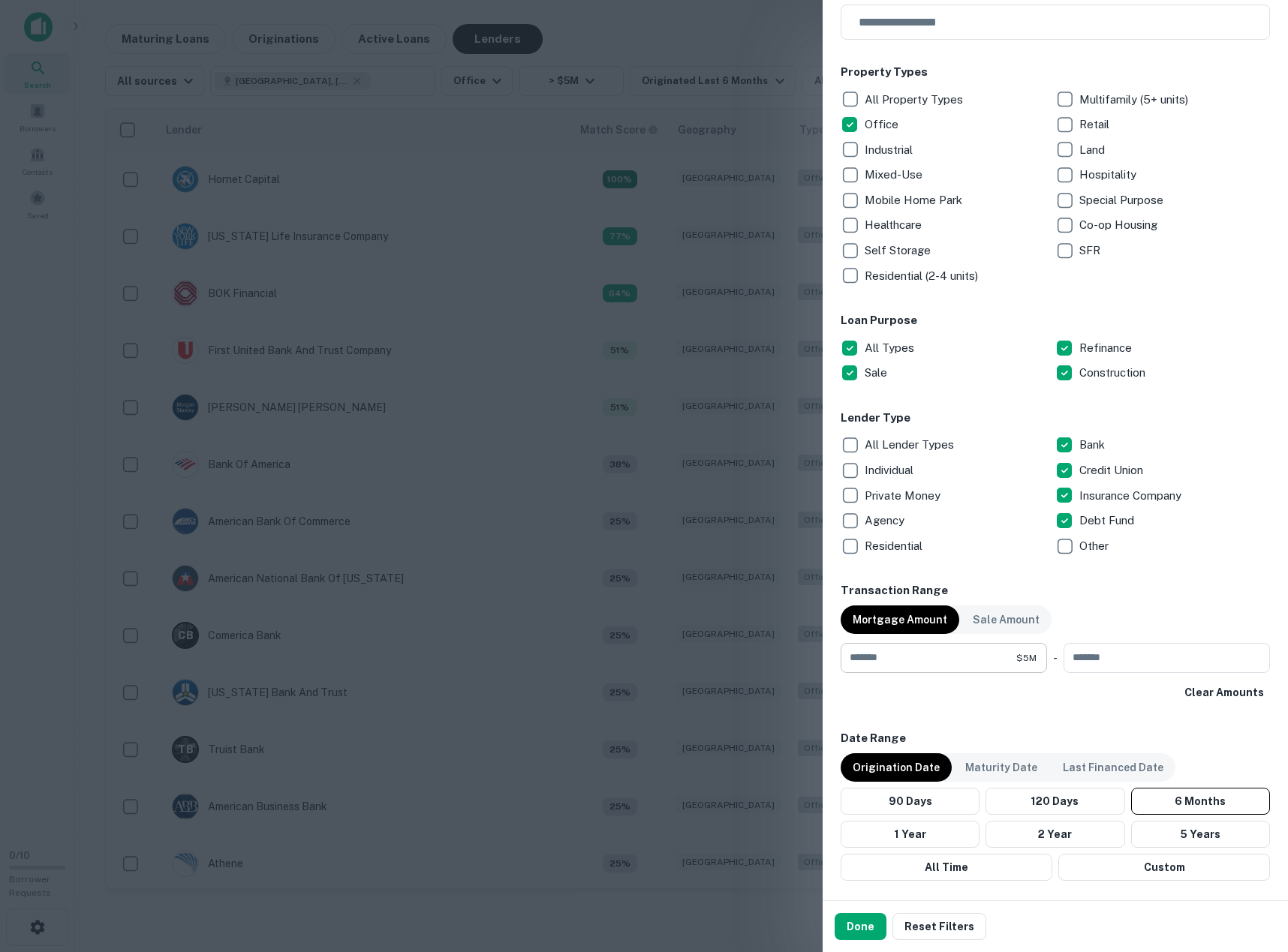
scroll to position [225, 0]
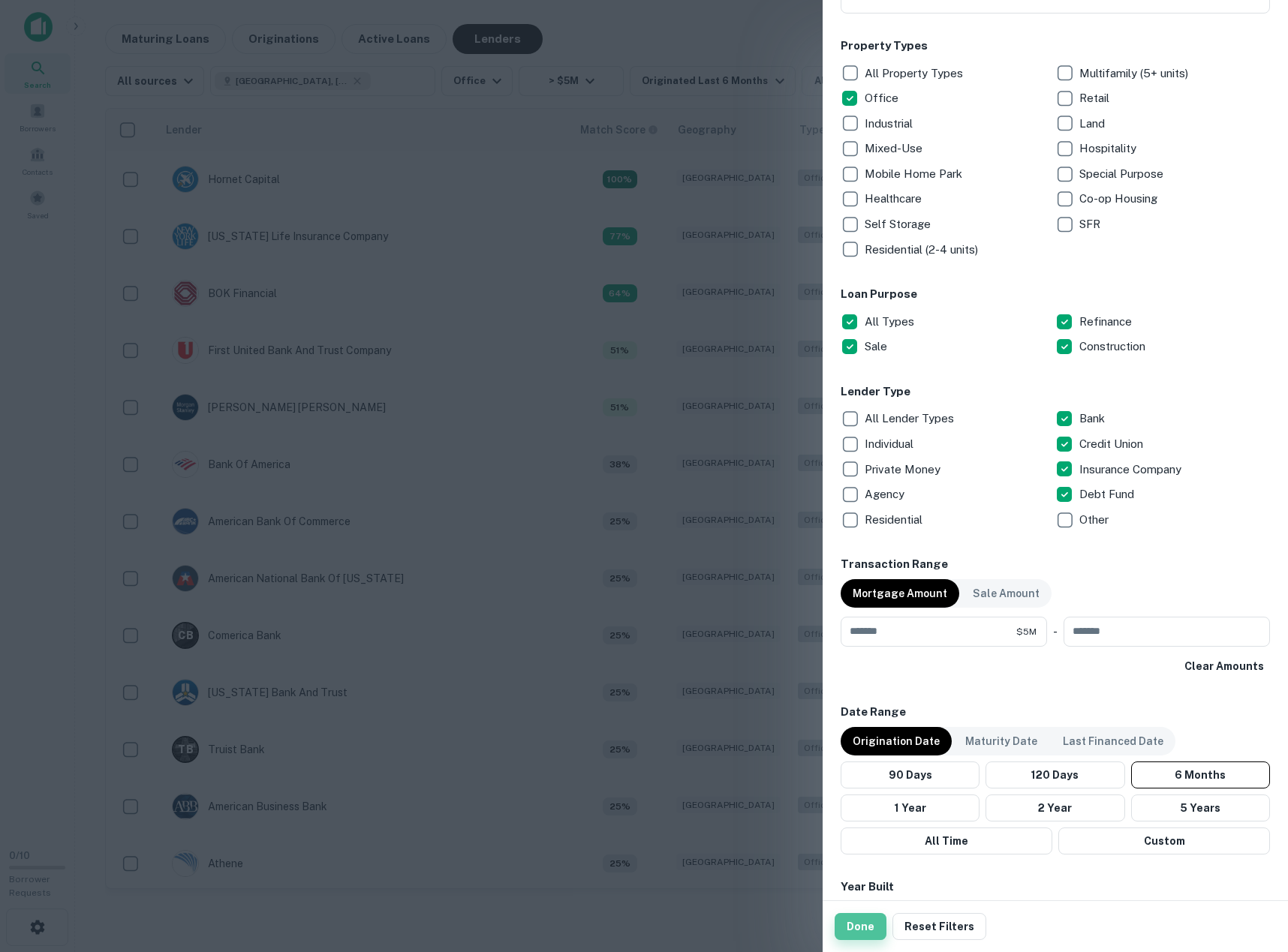
click at [871, 930] on button "Done" at bounding box center [861, 926] width 51 height 27
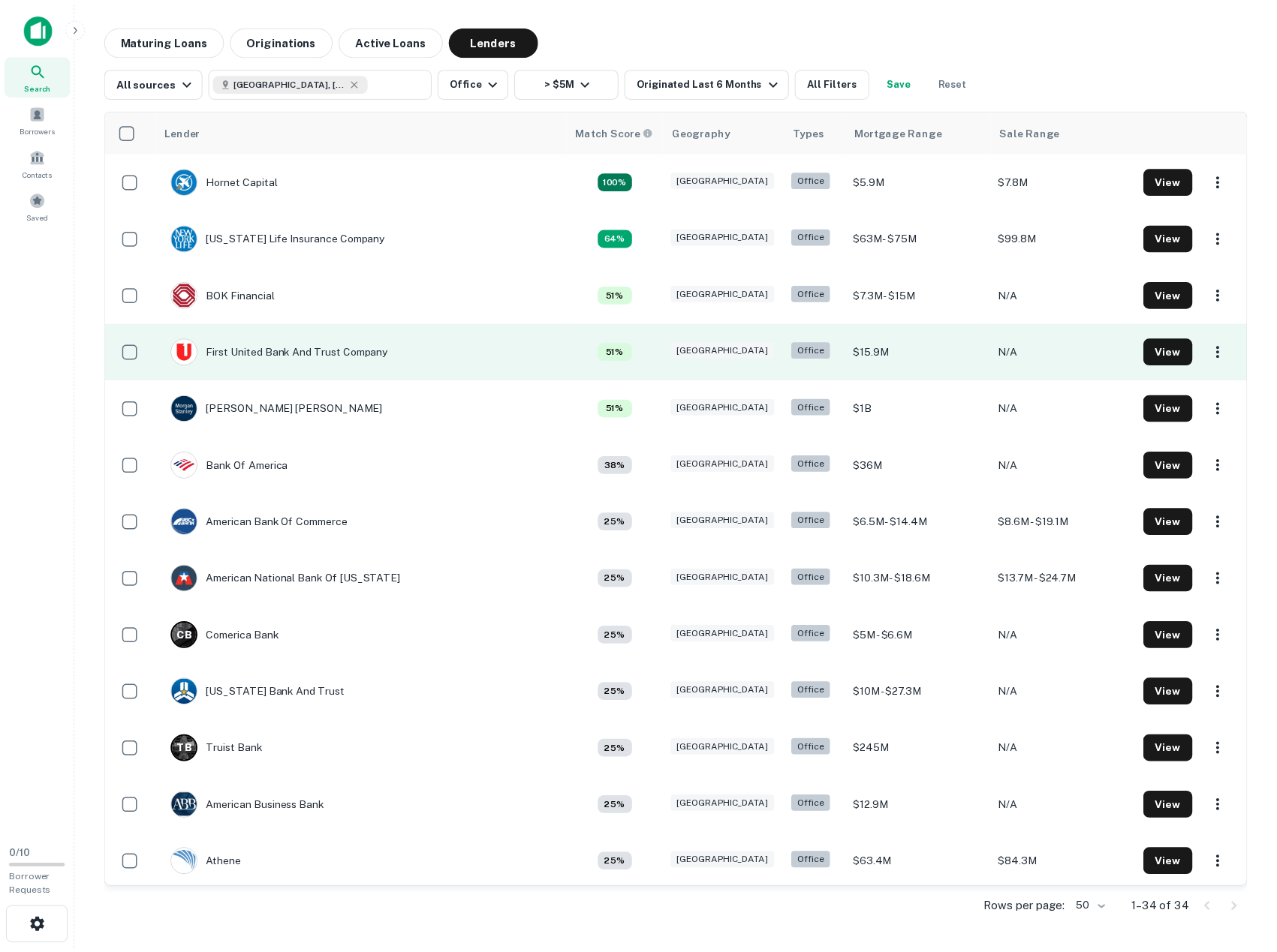
scroll to position [75, 0]
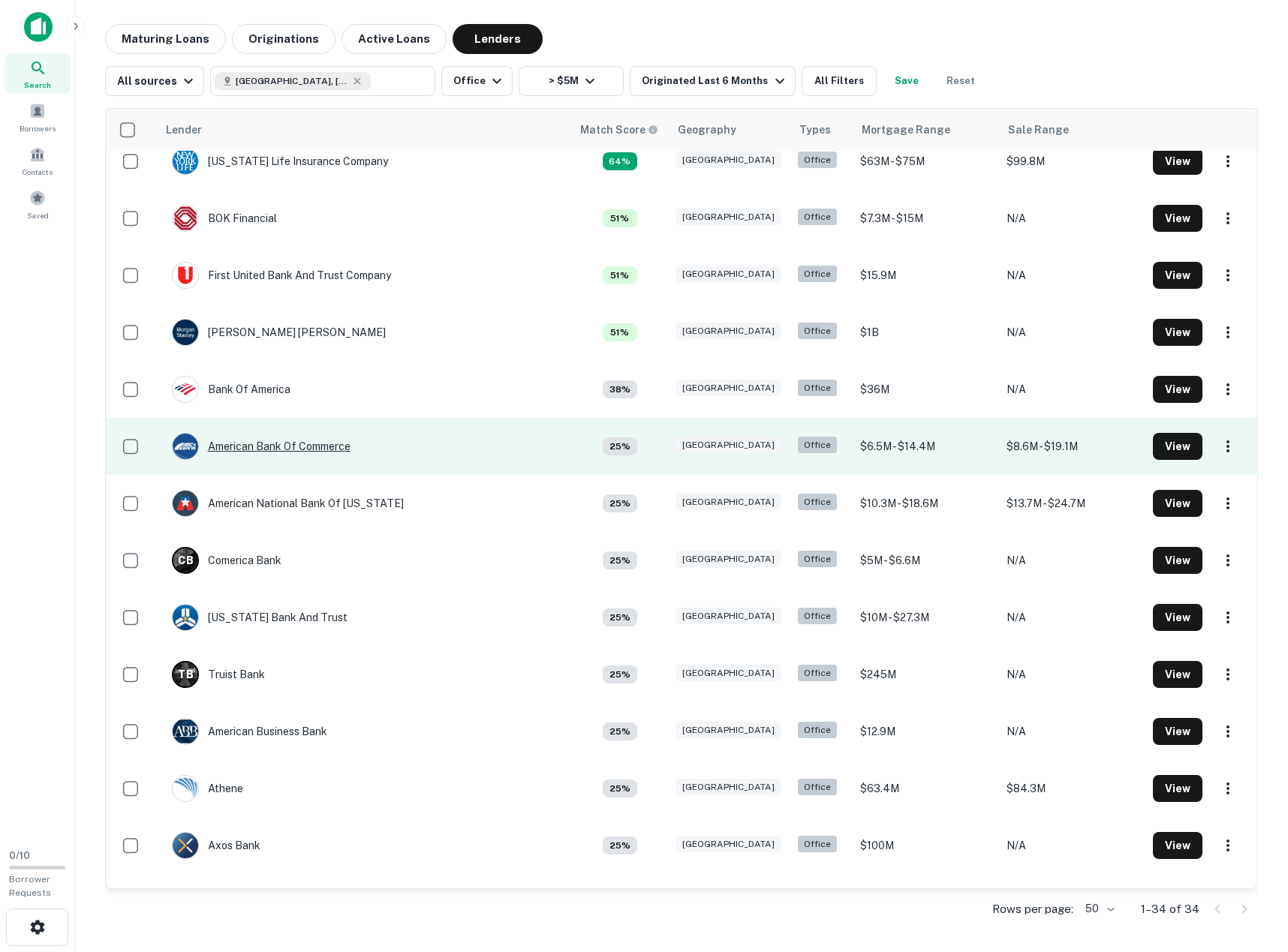
click at [302, 445] on div "American Bank Of Commerce" at bounding box center [261, 446] width 178 height 27
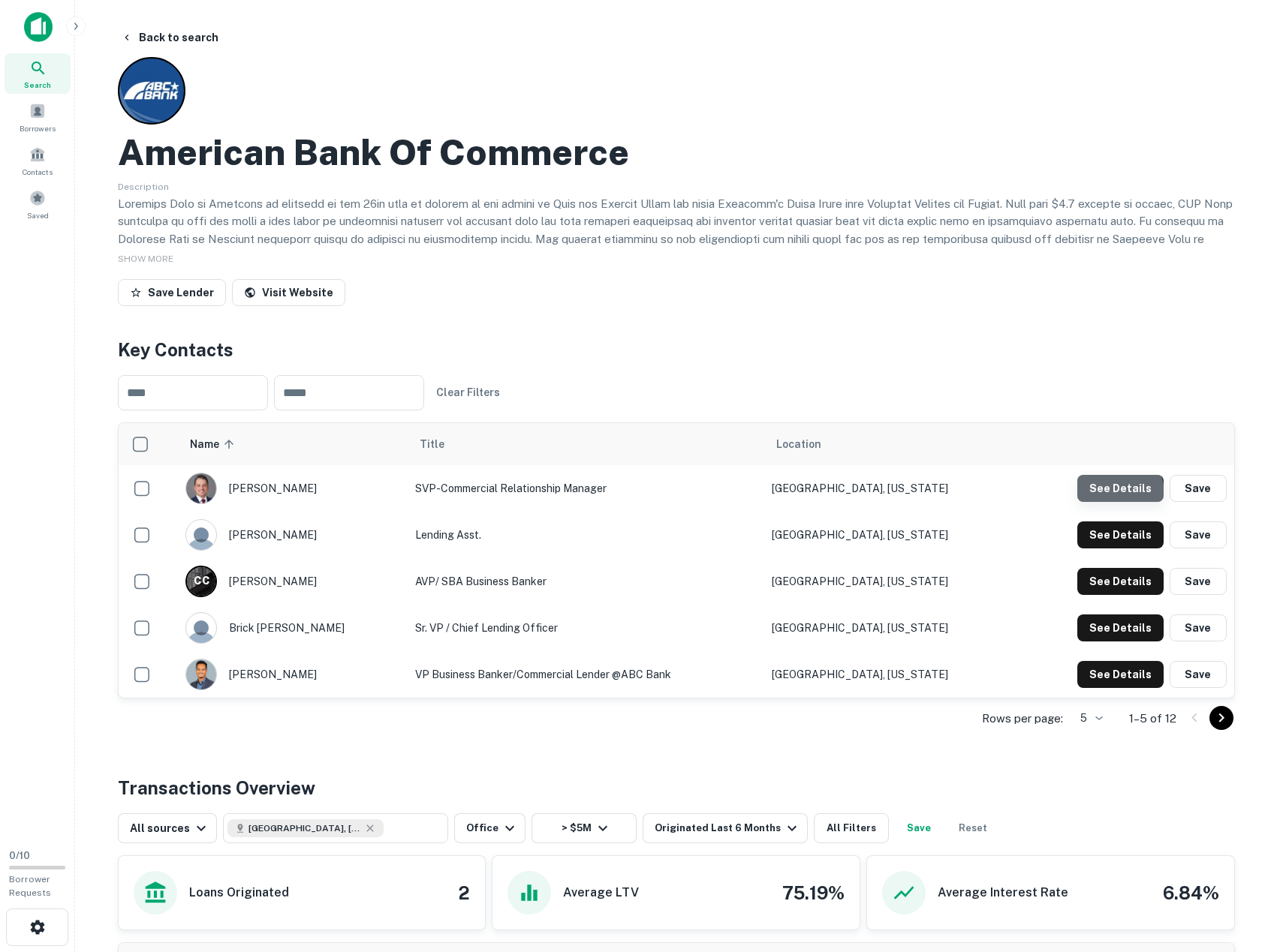
click at [1120, 493] on button "See Details" at bounding box center [1121, 488] width 86 height 27
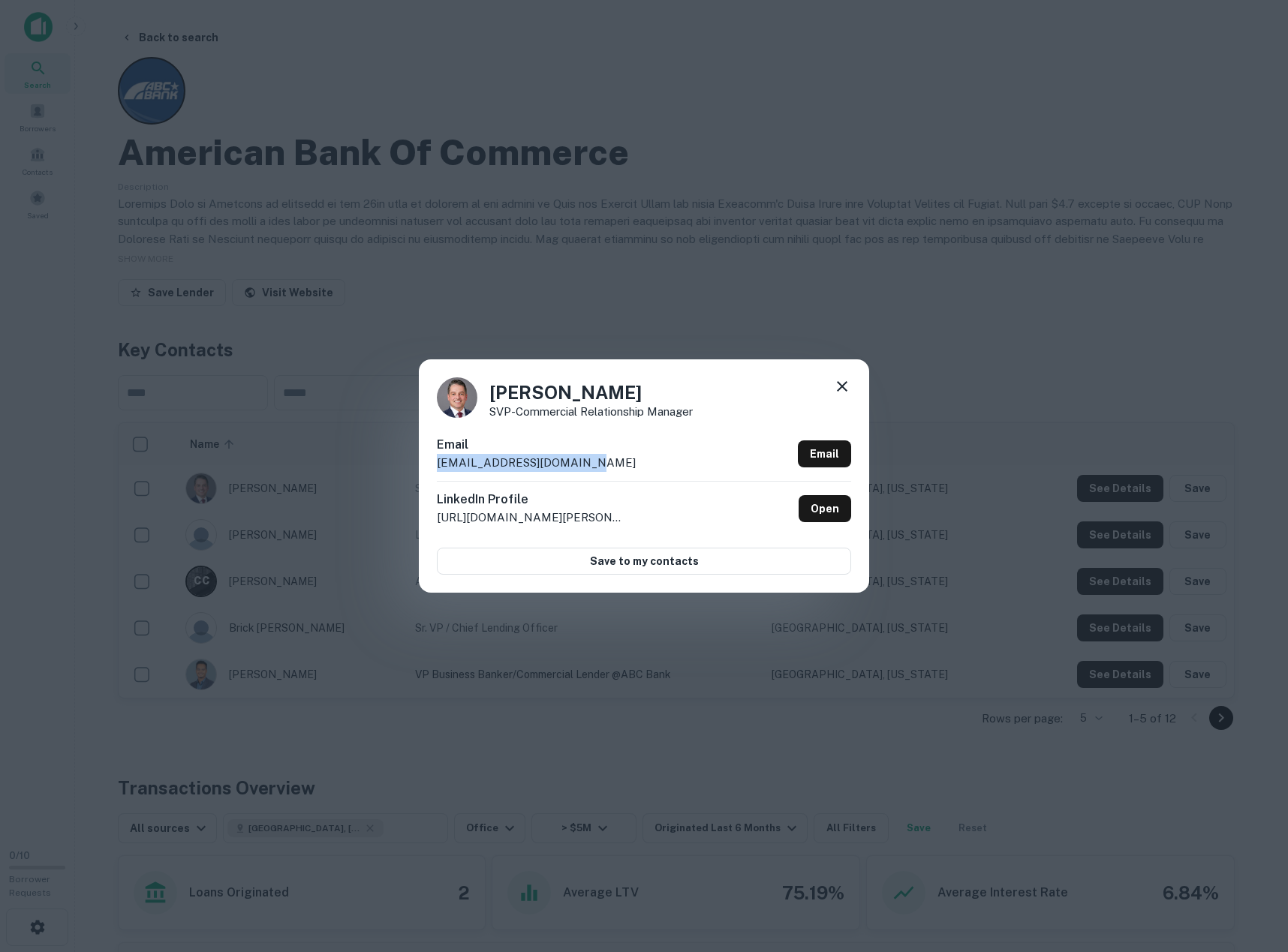
drag, startPoint x: 584, startPoint y: 466, endPoint x: 430, endPoint y: 469, distance: 154.0
click at [430, 469] on div "Kevin O'Donnell SVP-Commercial Relationship Manager Email kodonnell@theabcbank.…" at bounding box center [644, 475] width 450 height 232
copy p "kodonnell@theabcbank.com"
click at [842, 385] on icon at bounding box center [843, 387] width 18 height 18
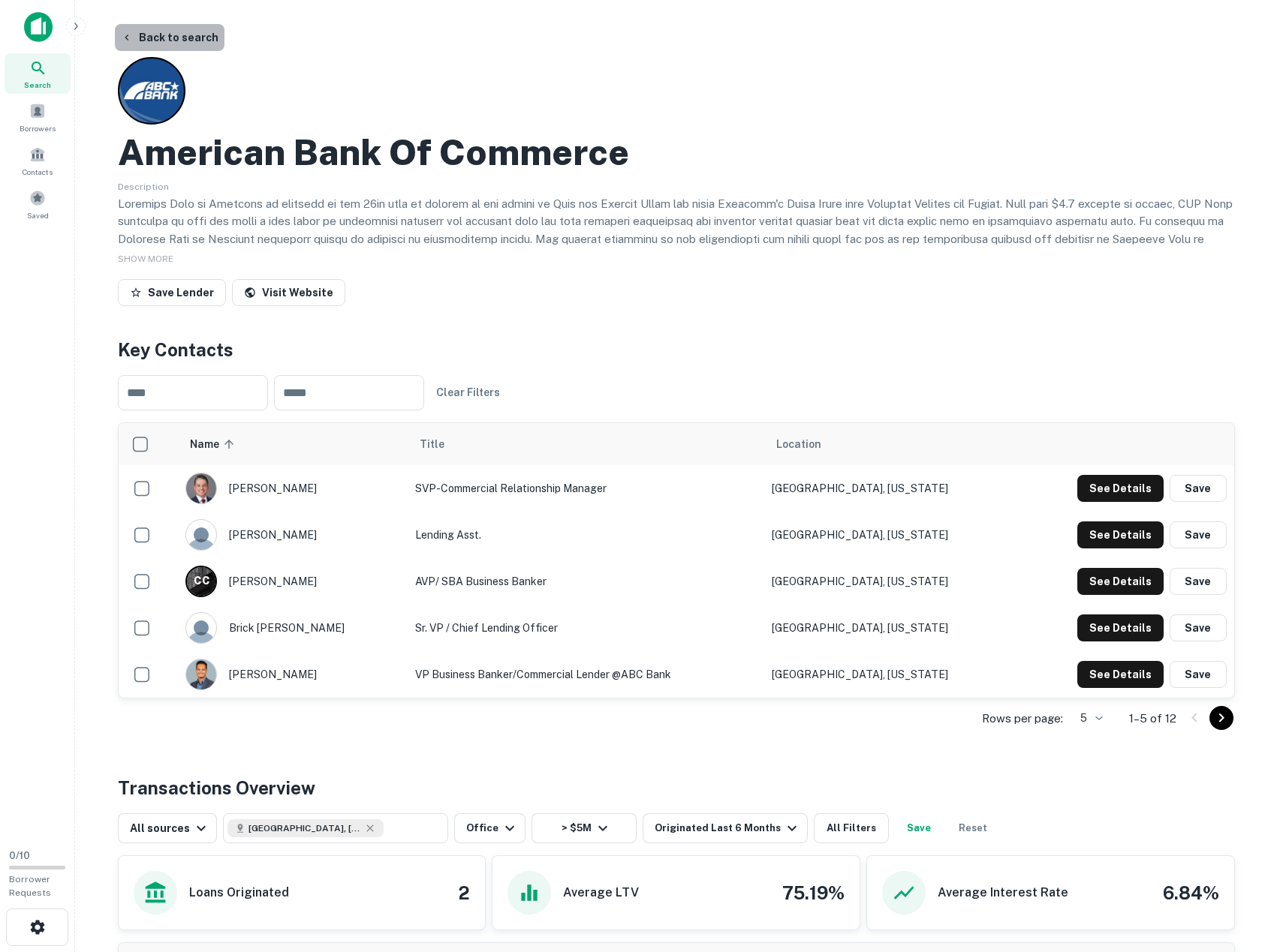
click at [192, 39] on button "Back to search" at bounding box center [169, 37] width 109 height 27
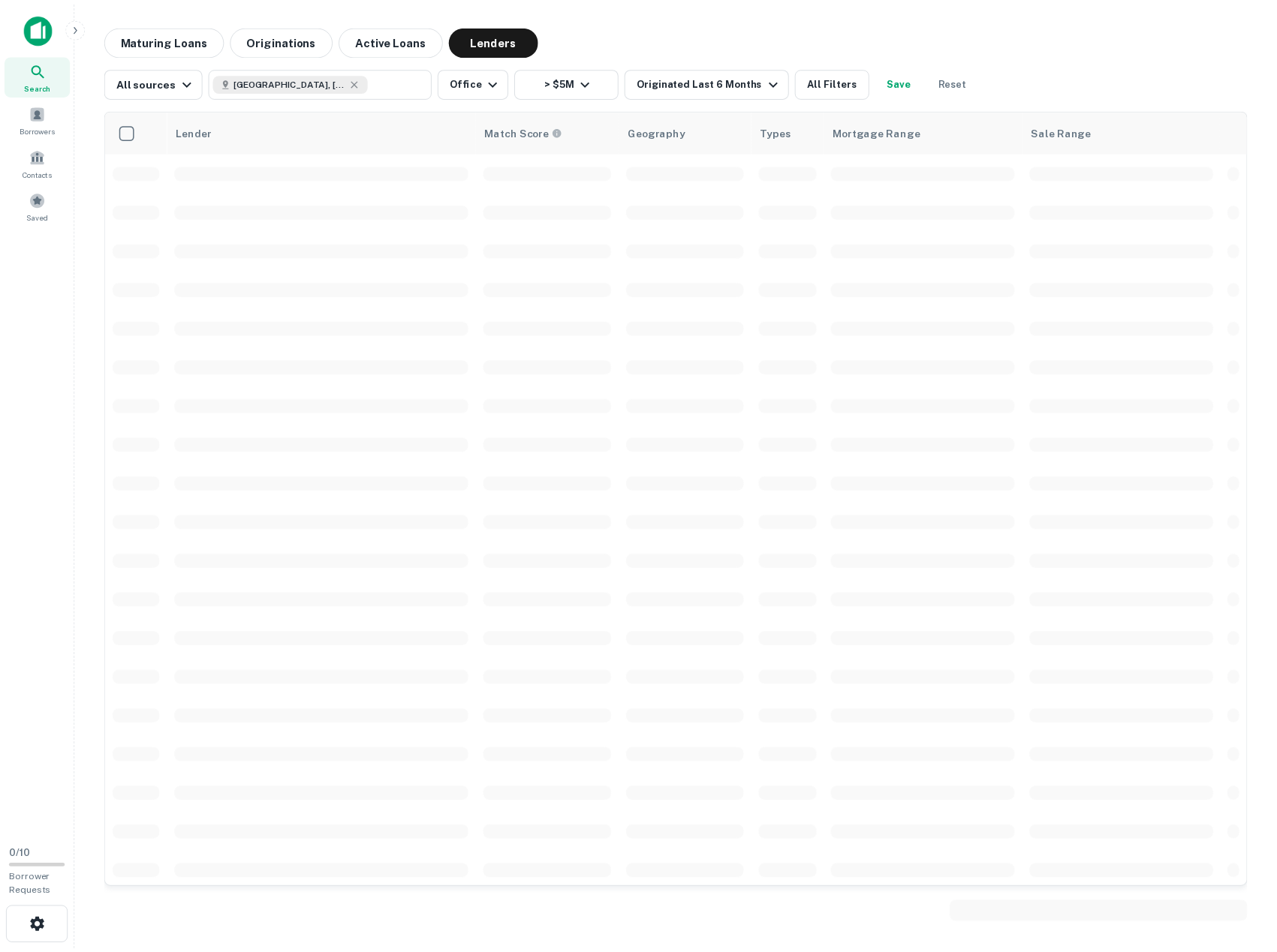
scroll to position [75, 0]
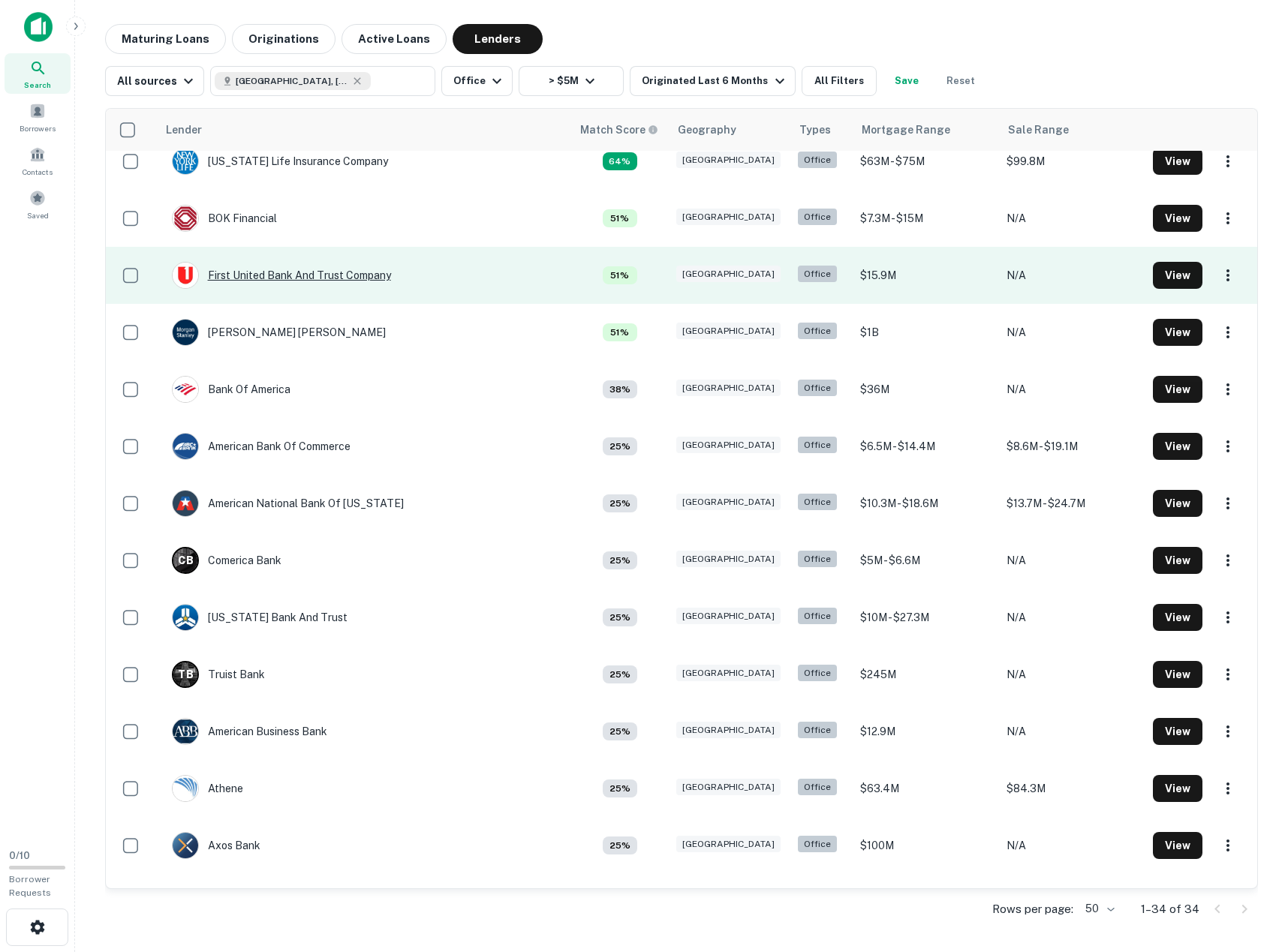
click at [257, 273] on div "First United Bank And Trust Company" at bounding box center [281, 275] width 219 height 27
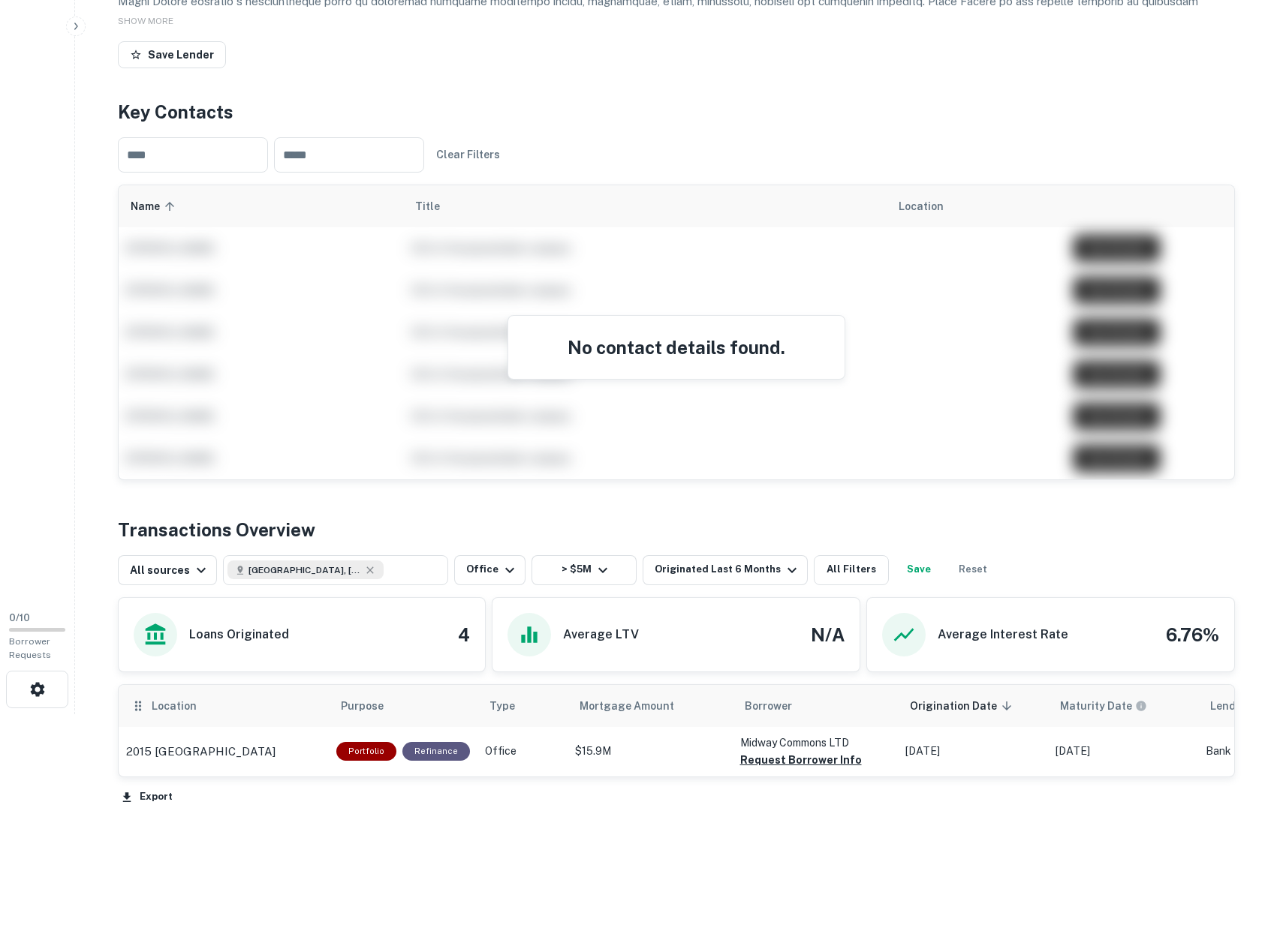
scroll to position [239, 0]
click at [170, 752] on p "2015 Midway Rd Carrollton, TX75006" at bounding box center [200, 752] width 150 height 18
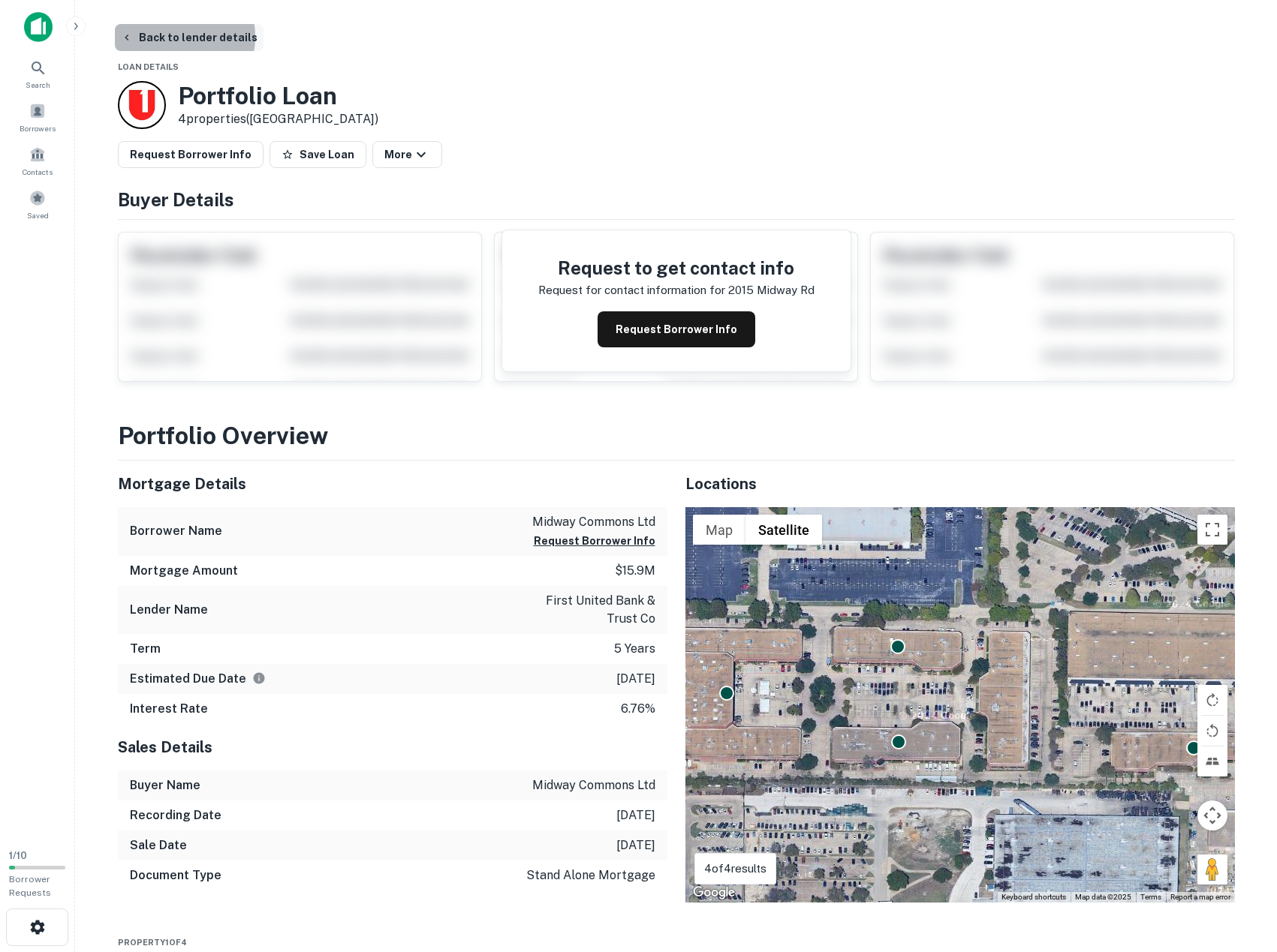
click at [171, 37] on button "Back to lender details" at bounding box center [189, 37] width 149 height 27
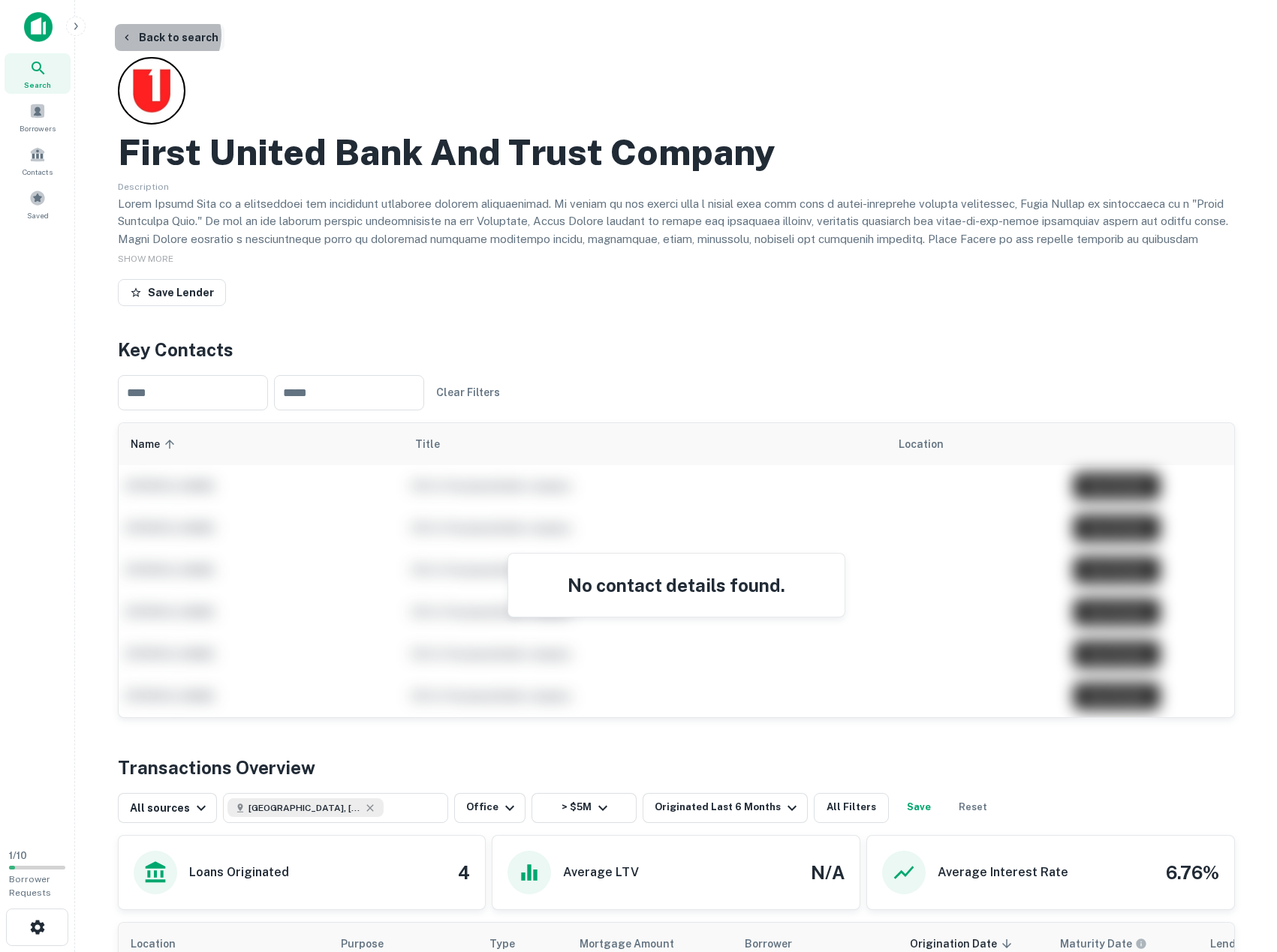
click at [165, 35] on button "Back to search" at bounding box center [169, 37] width 109 height 27
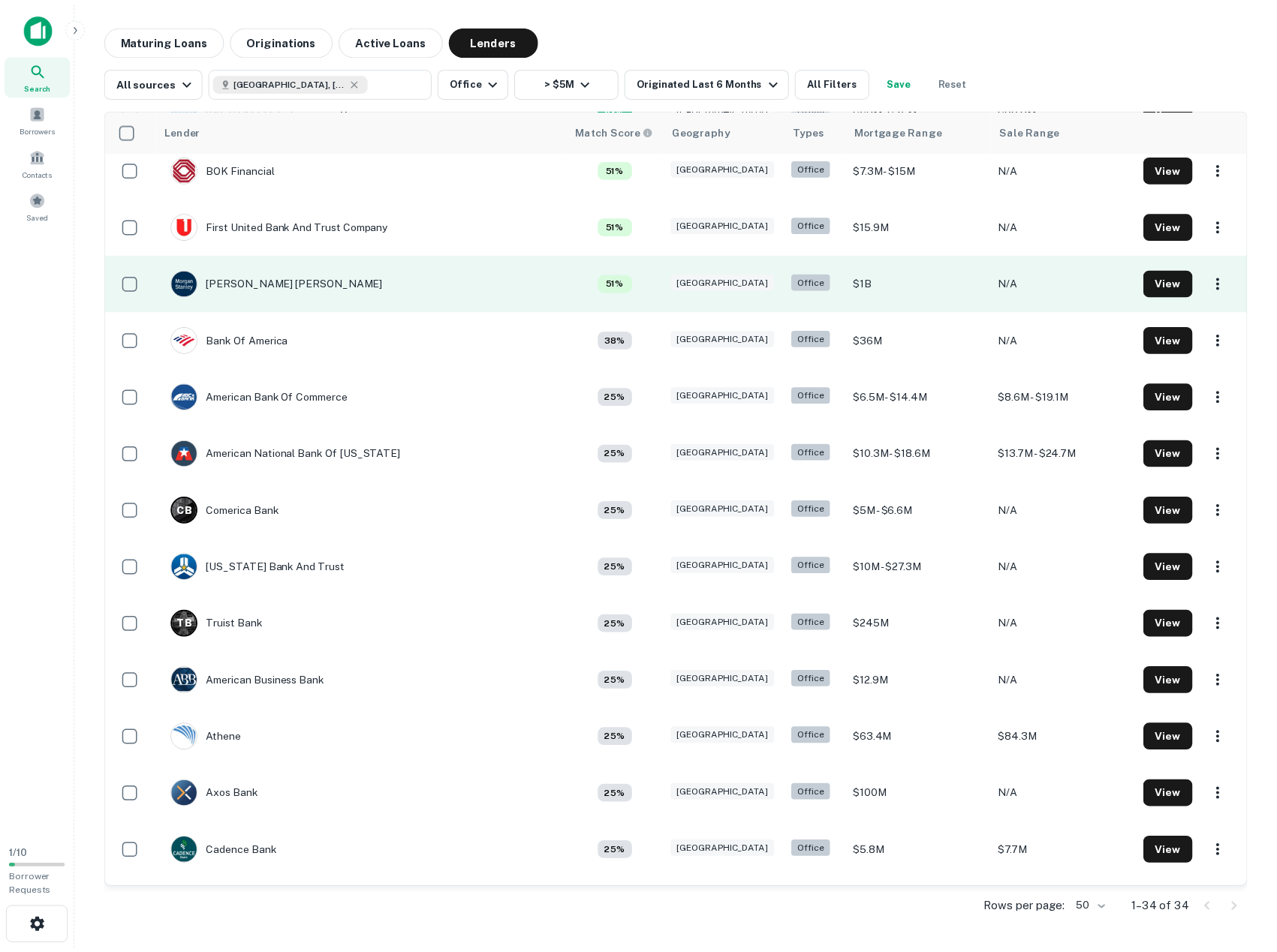
scroll to position [225, 0]
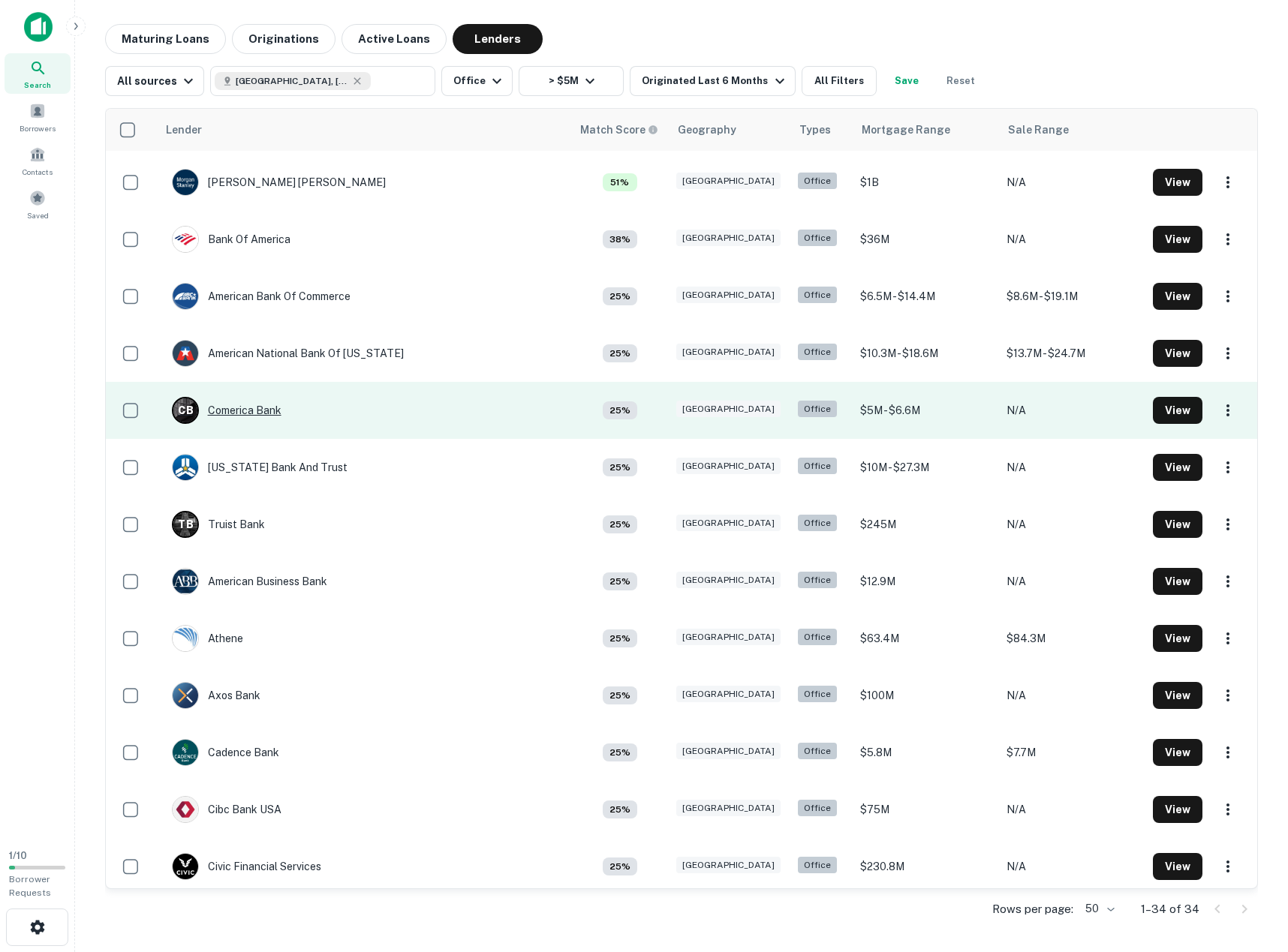
click at [258, 413] on div "C B Comerica Bank" at bounding box center [226, 410] width 109 height 27
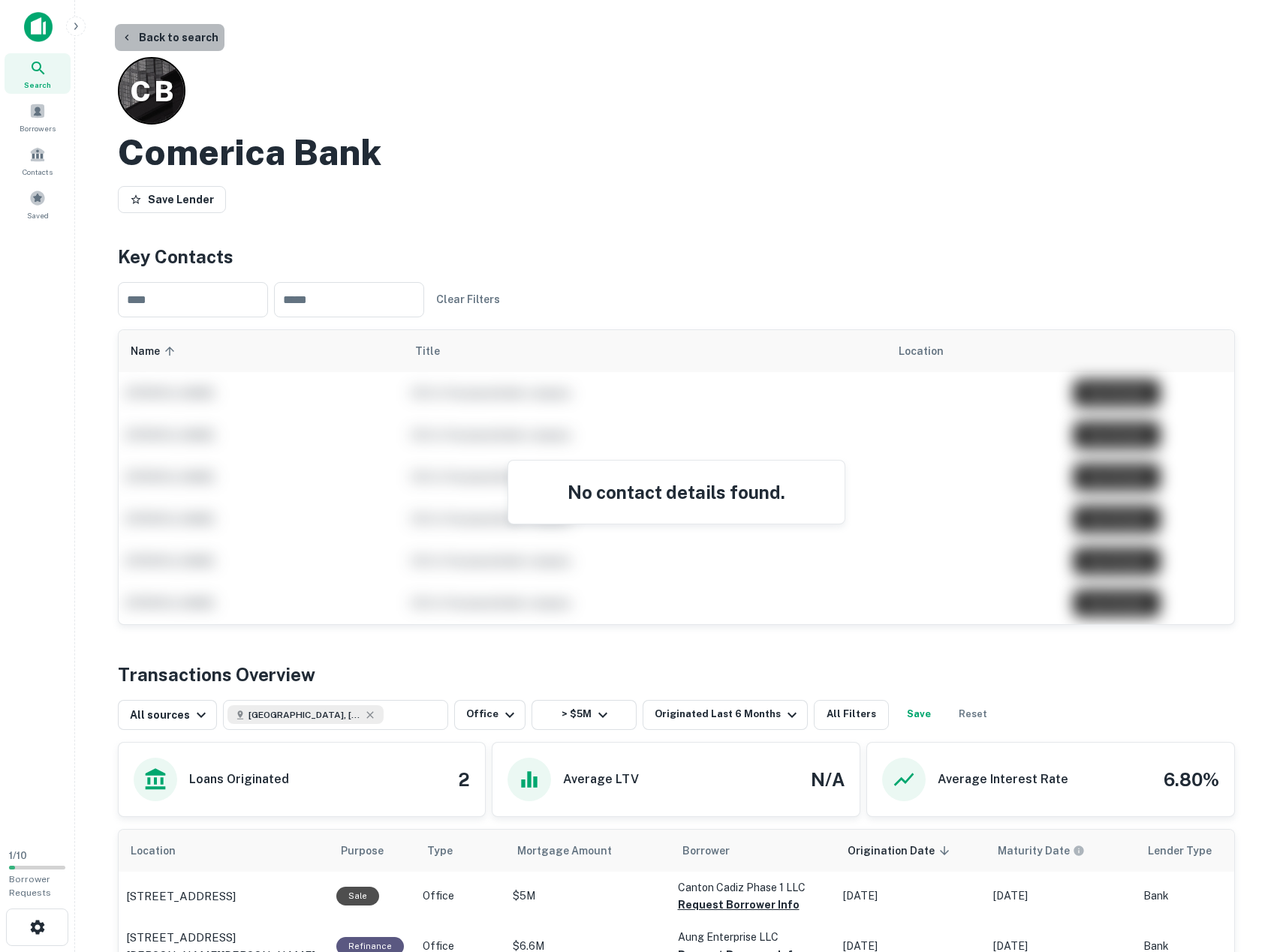
click at [172, 37] on button "Back to search" at bounding box center [169, 37] width 109 height 27
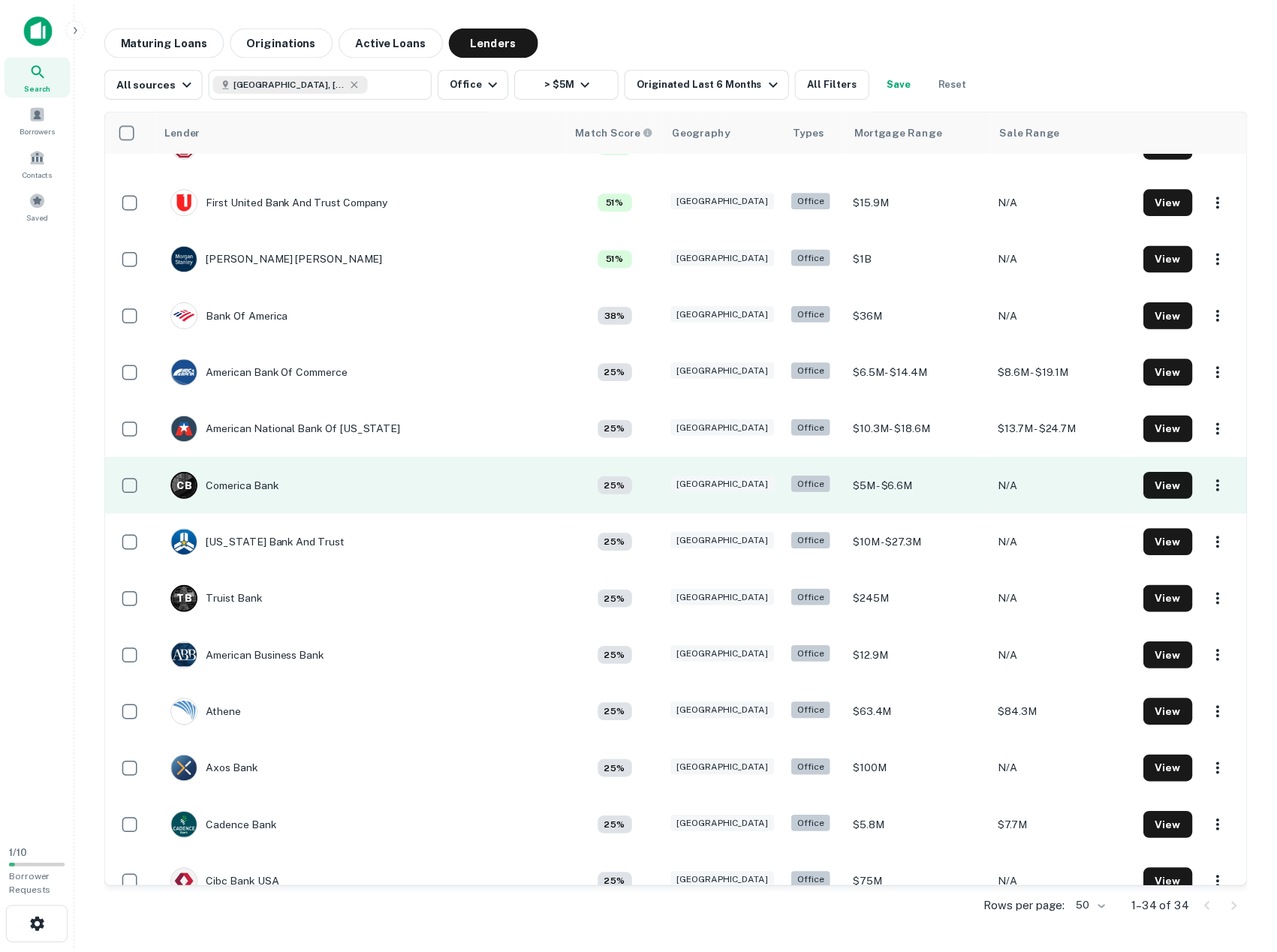
scroll to position [375, 0]
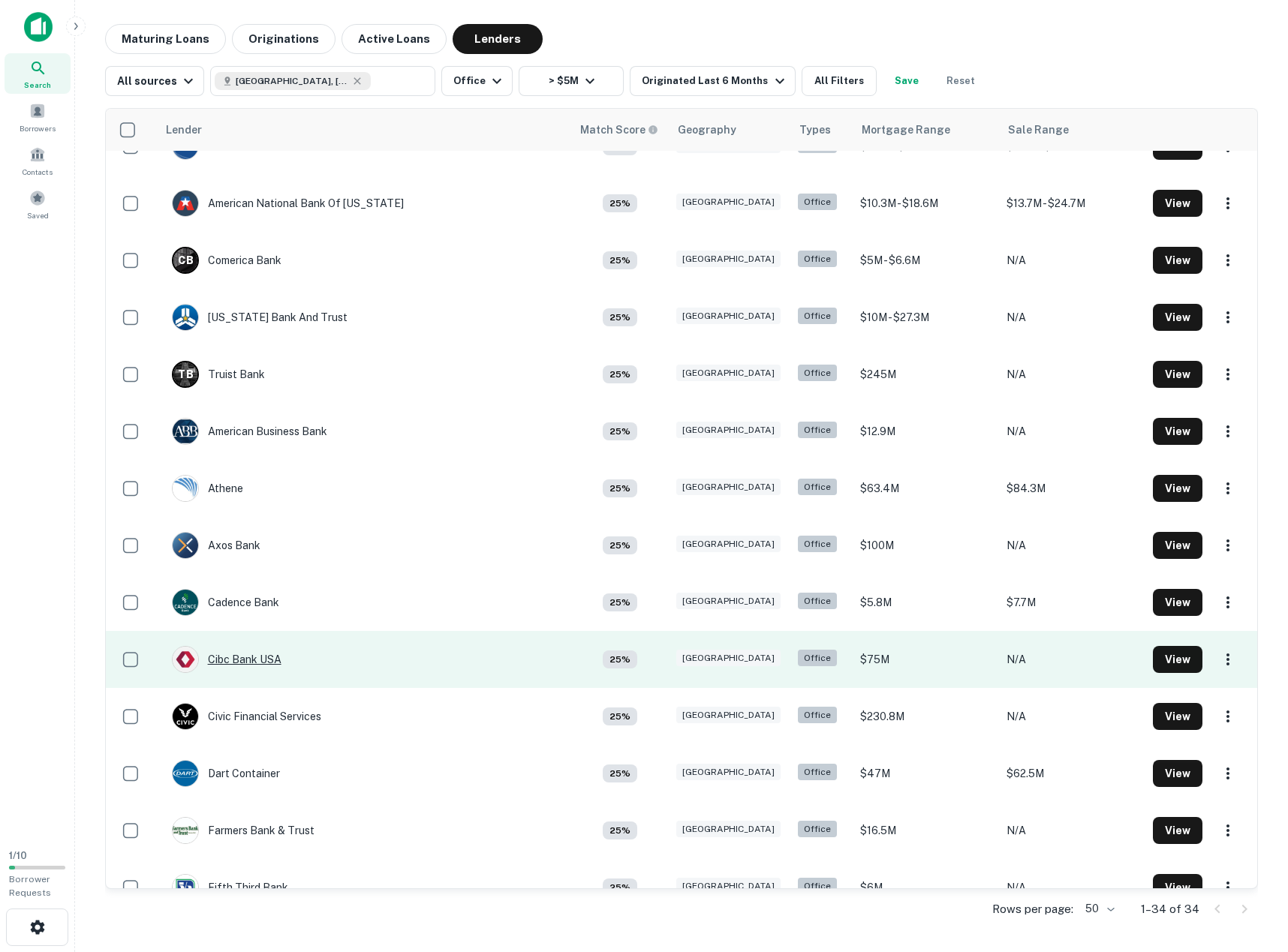
click at [248, 655] on div "Cibc Bank USA" at bounding box center [226, 659] width 109 height 27
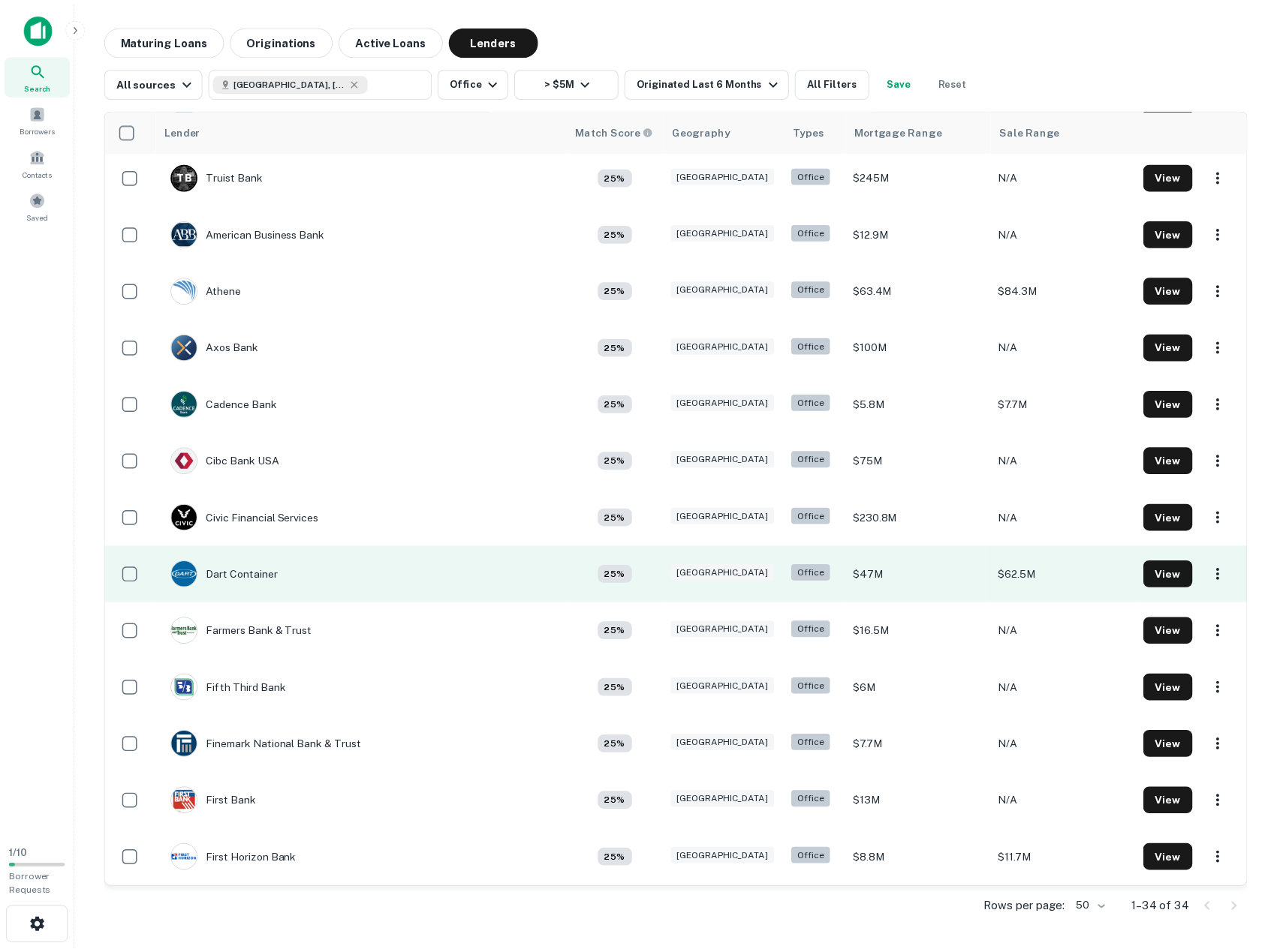
scroll to position [600, 0]
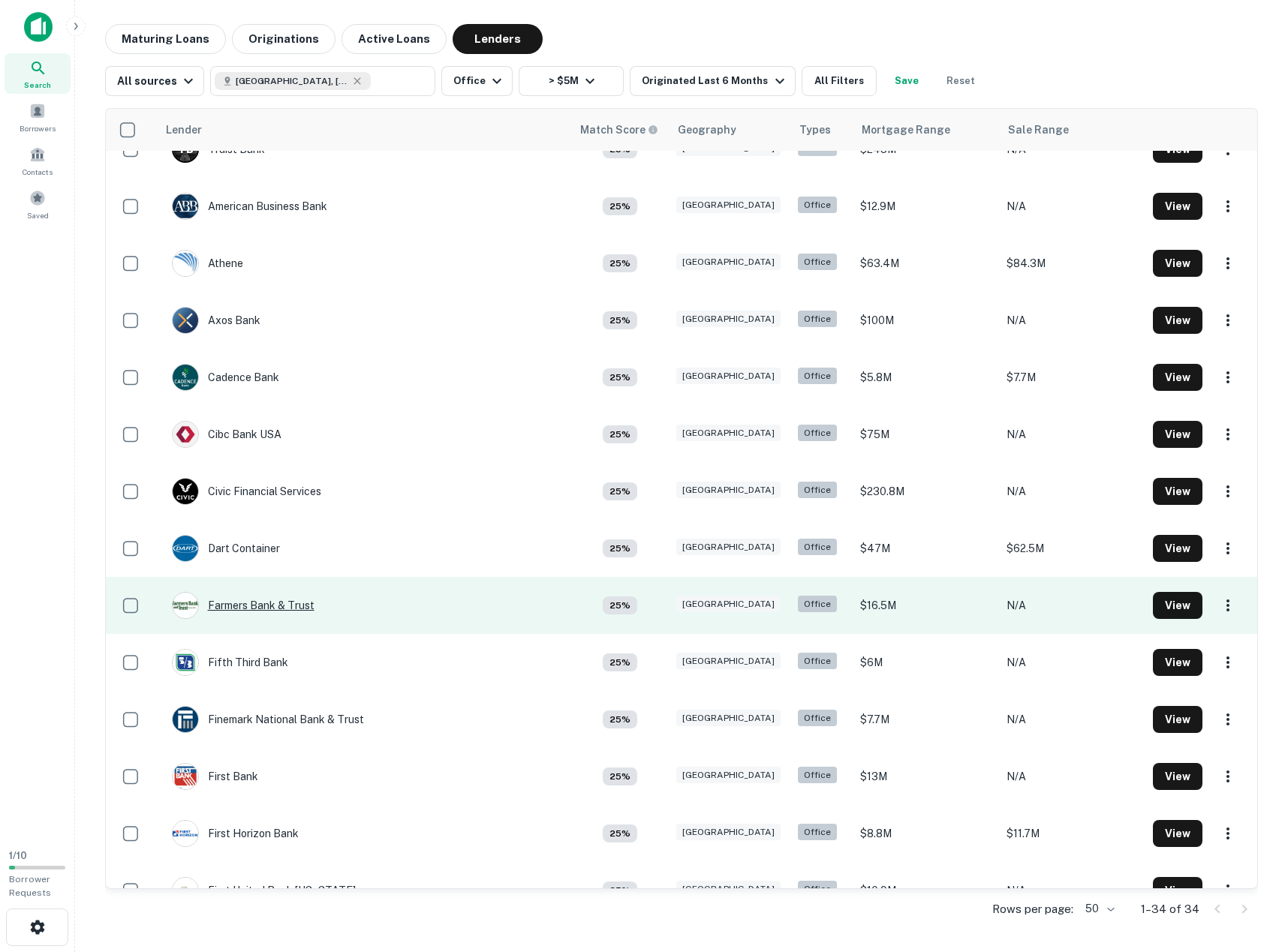
click at [263, 606] on div "Farmers Bank & Trust" at bounding box center [243, 605] width 142 height 27
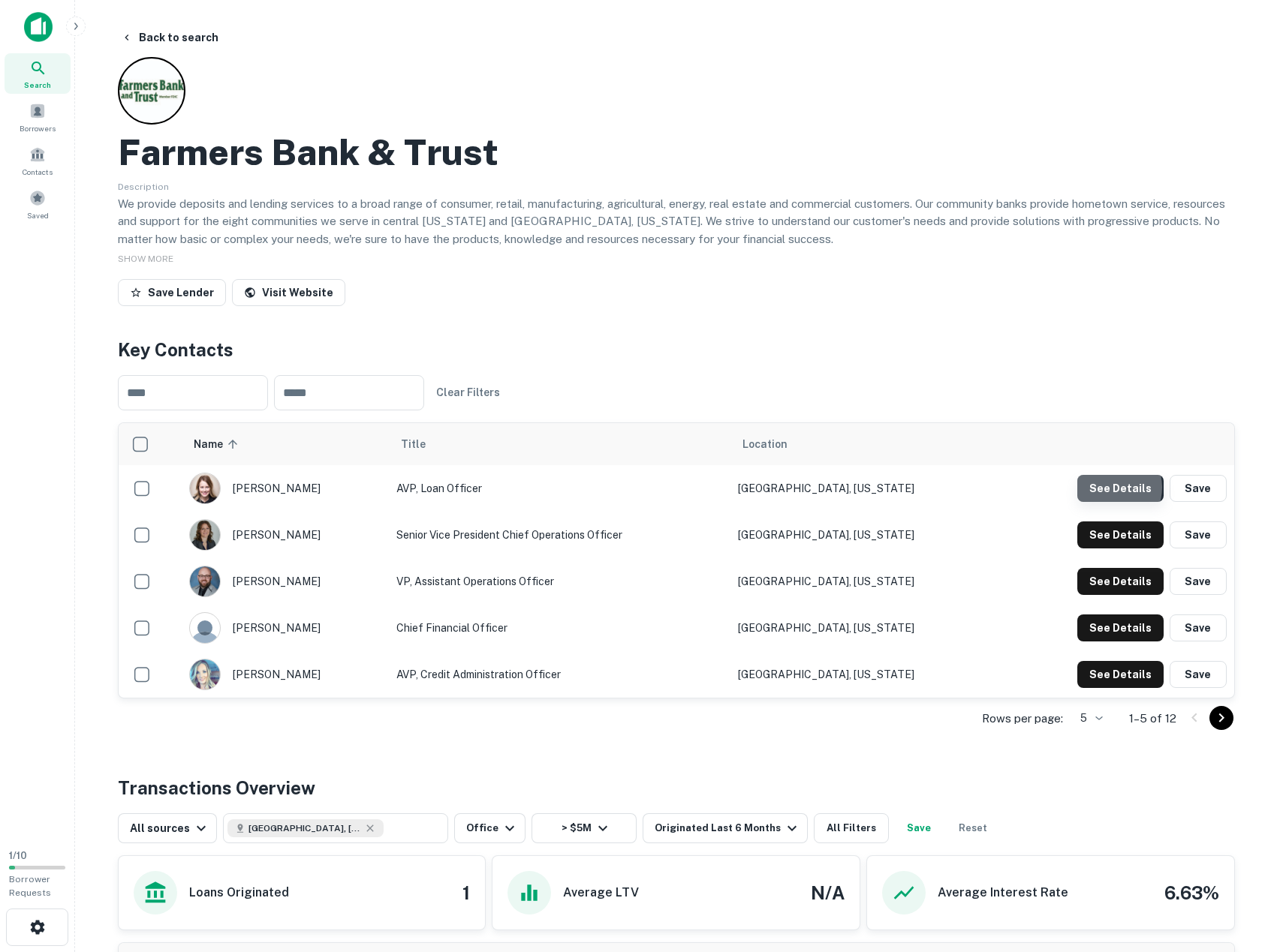
click at [1112, 488] on button "See Details" at bounding box center [1121, 488] width 86 height 27
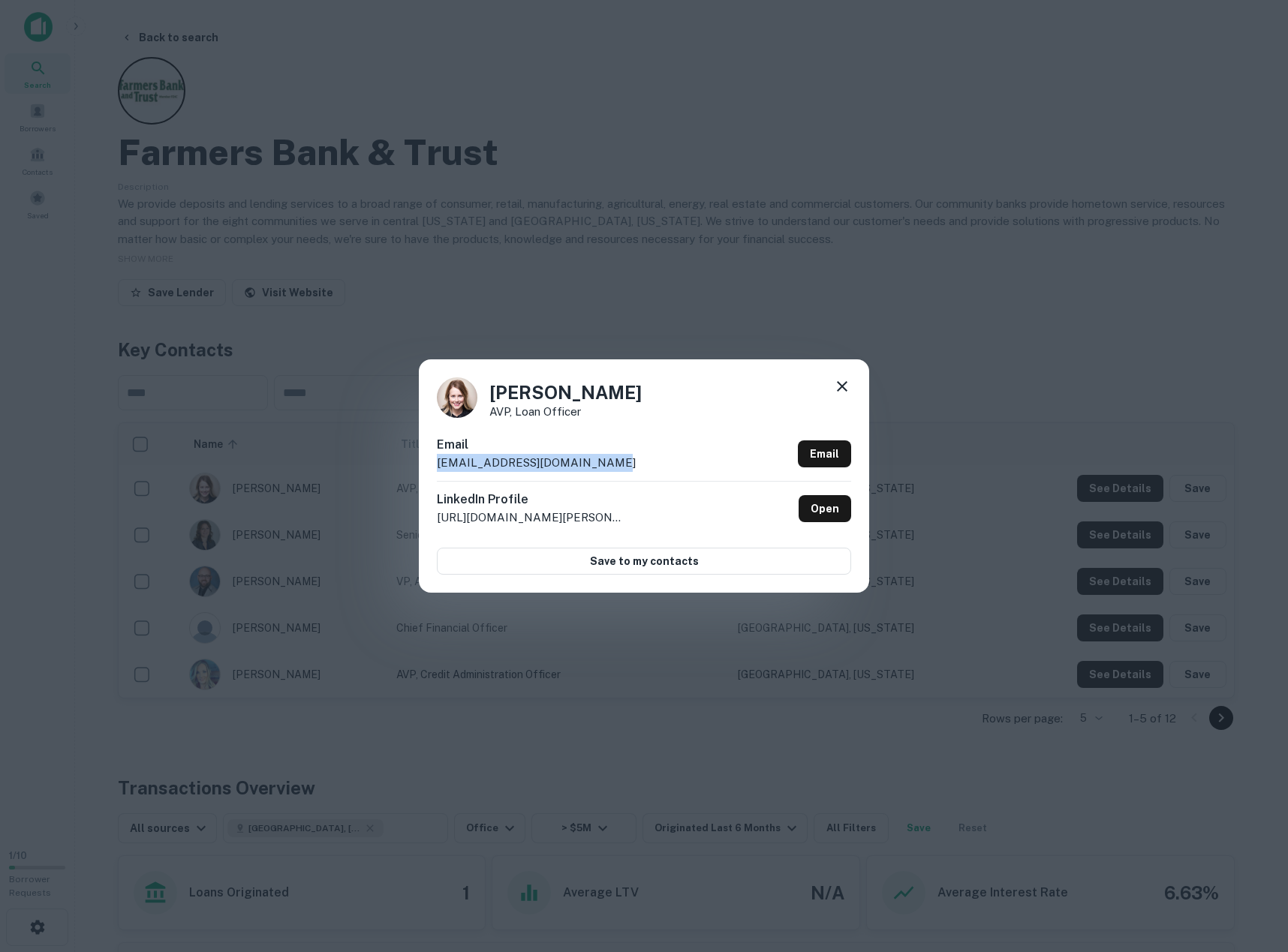
drag, startPoint x: 614, startPoint y: 459, endPoint x: 430, endPoint y: 467, distance: 184.2
click at [430, 467] on div "Keri Vinduska AVP, Loan Officer Email kvinduska@farmersbankks.com Email LinkedI…" at bounding box center [644, 475] width 450 height 232
copy p "kvinduska@farmersbankks.com"
click at [841, 387] on icon at bounding box center [843, 387] width 18 height 18
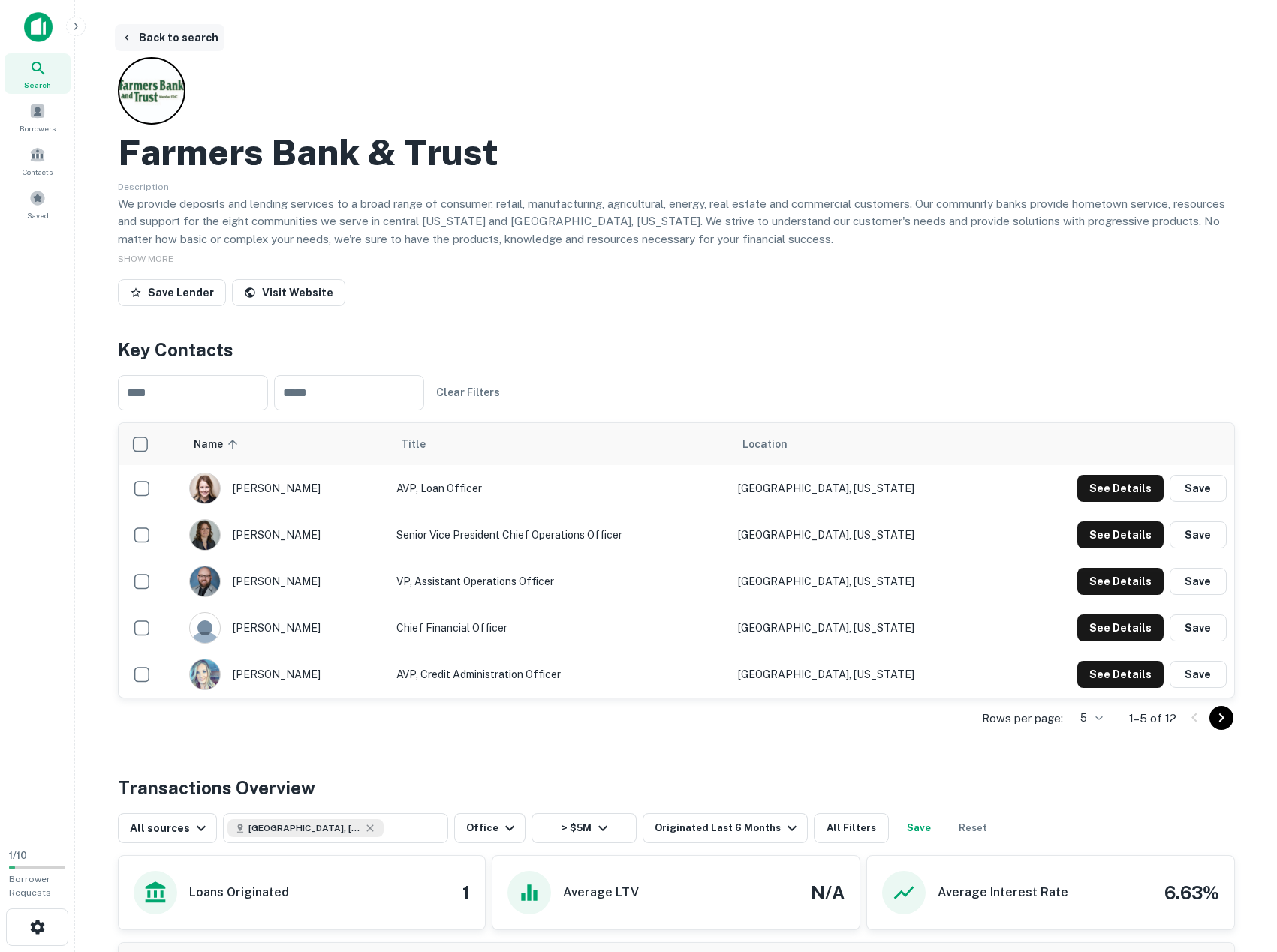
click at [190, 37] on button "Back to search" at bounding box center [169, 37] width 109 height 27
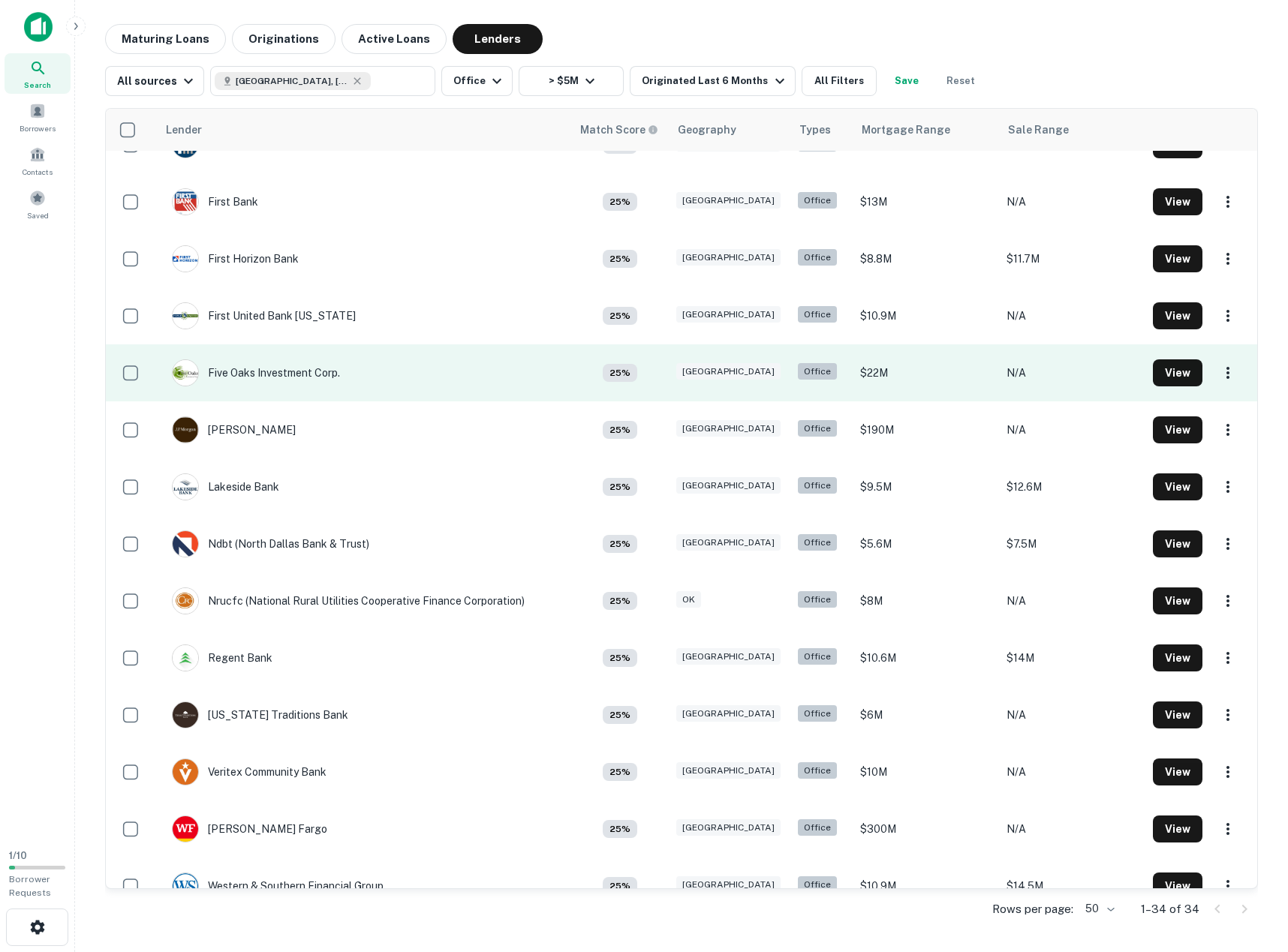
scroll to position [1201, 0]
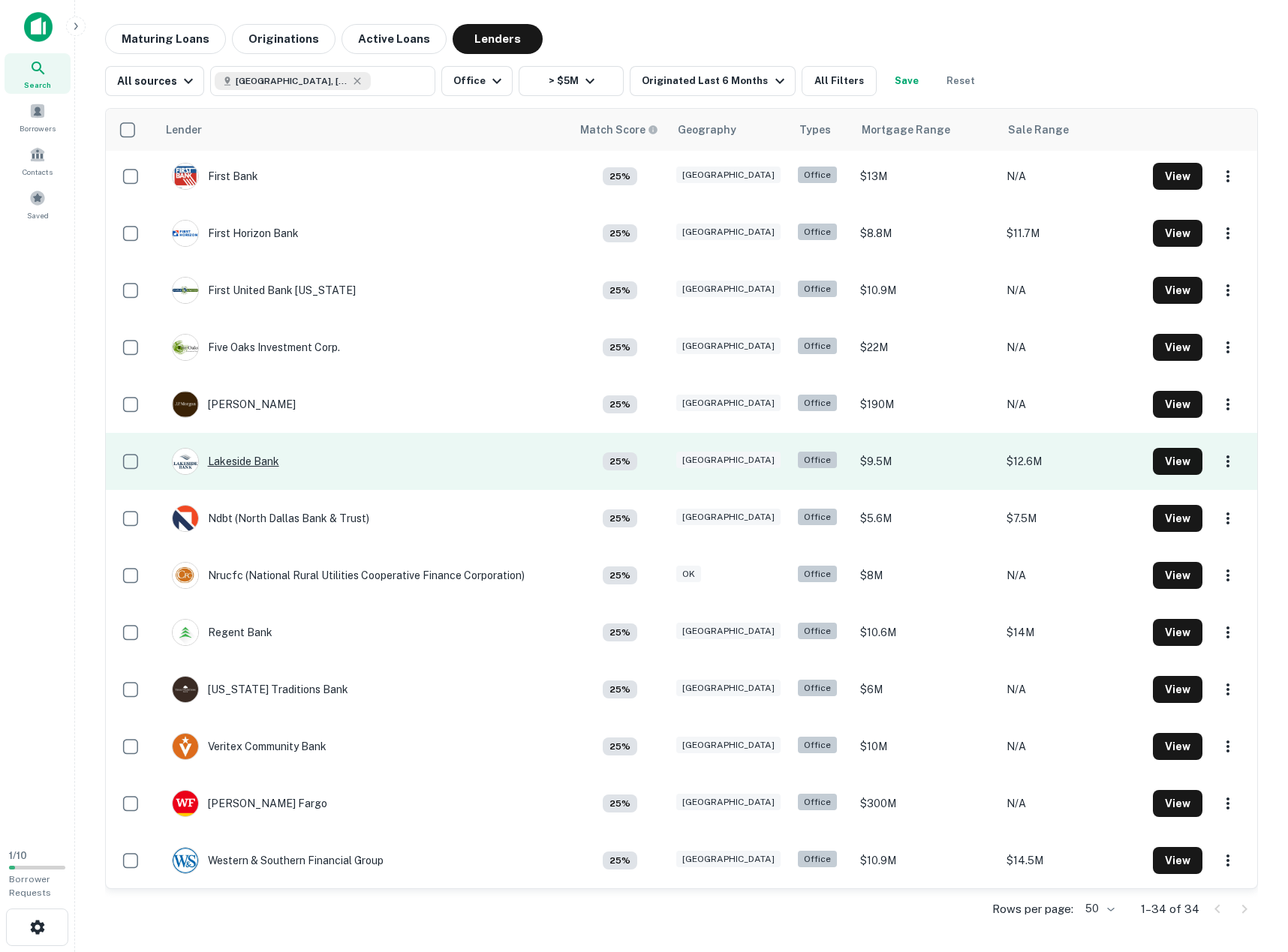
click at [232, 465] on div "Lakeside Bank" at bounding box center [225, 461] width 108 height 27
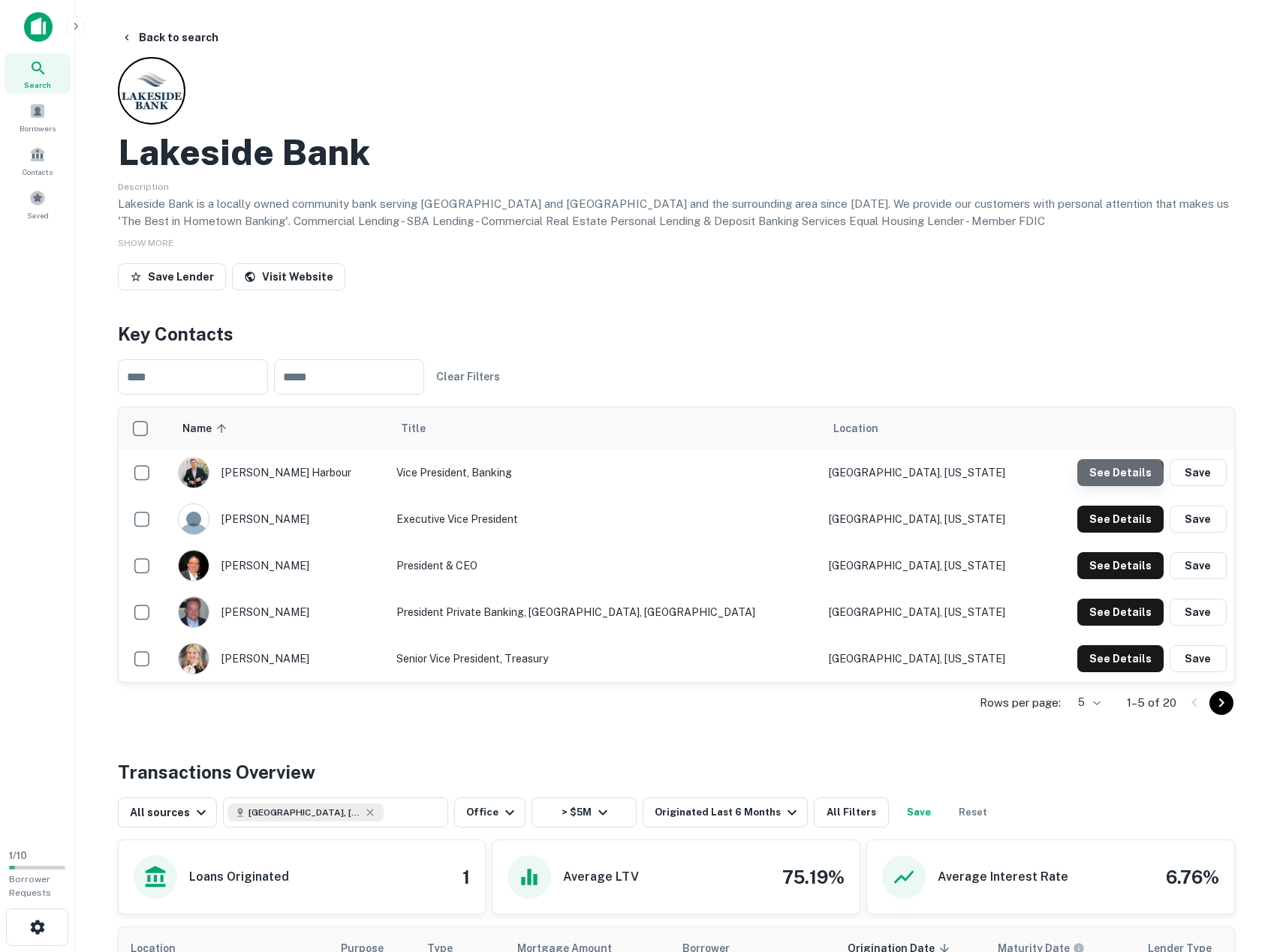
click at [1110, 480] on button "See Details" at bounding box center [1121, 472] width 86 height 27
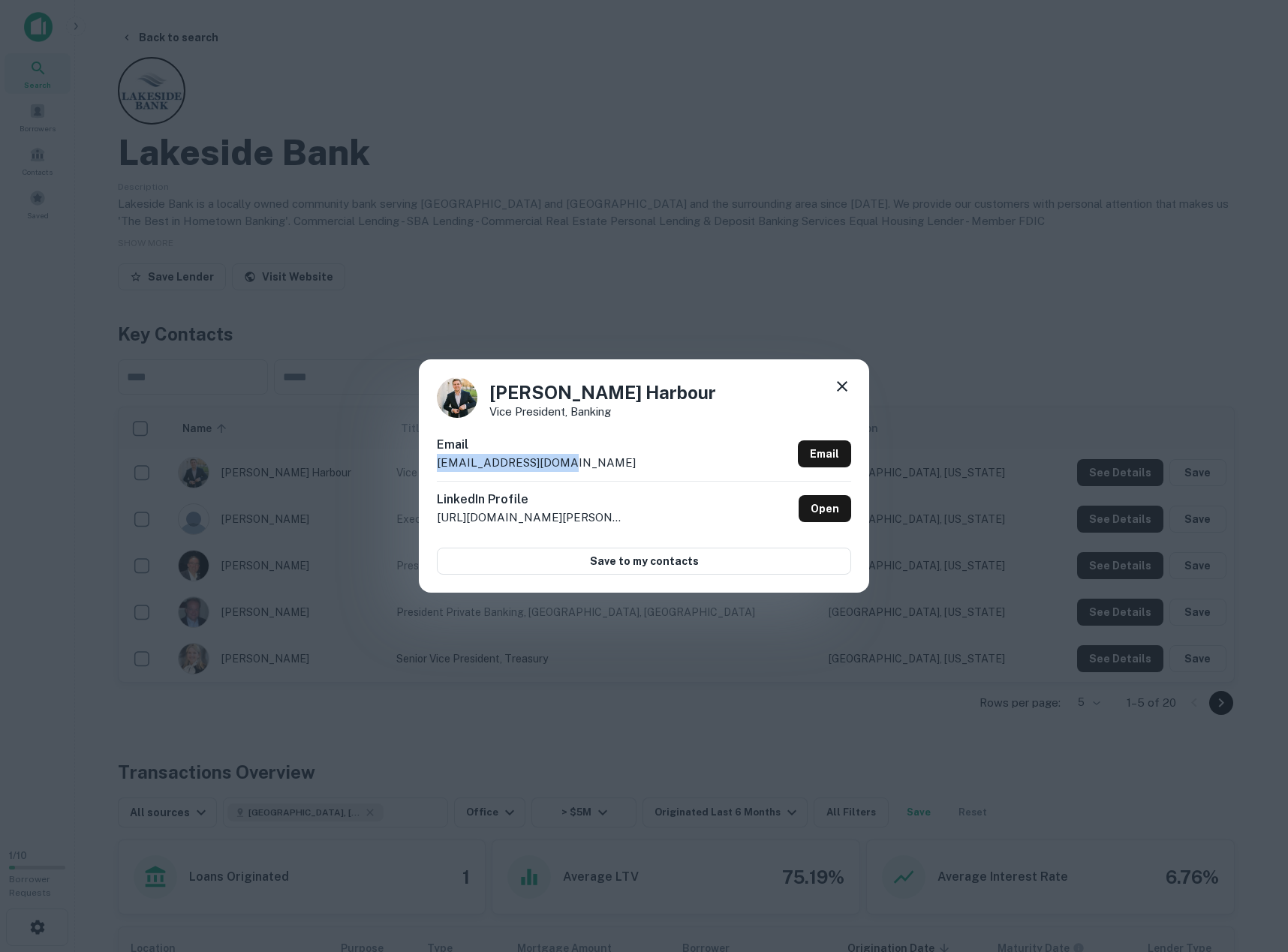
drag, startPoint x: 581, startPoint y: 467, endPoint x: 428, endPoint y: 468, distance: 153.0
click at [428, 468] on div "Taylor Harbour Vice President, Banking Email tharbour@lbtexas.com Email LinkedI…" at bounding box center [644, 475] width 450 height 232
copy p "tharbour@lbtexas.com"
click at [842, 387] on icon at bounding box center [842, 386] width 10 height 10
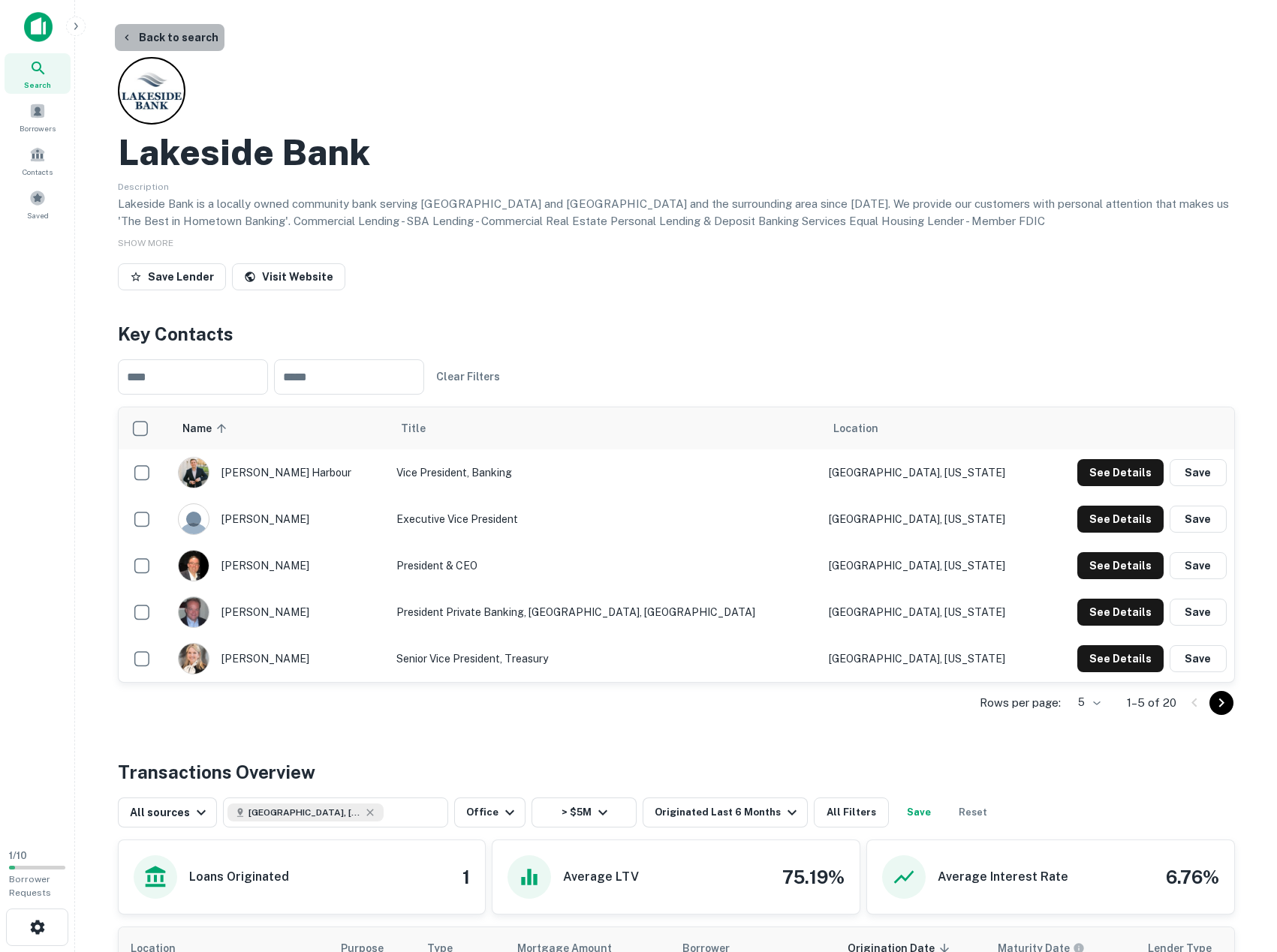
click at [178, 38] on button "Back to search" at bounding box center [169, 37] width 109 height 27
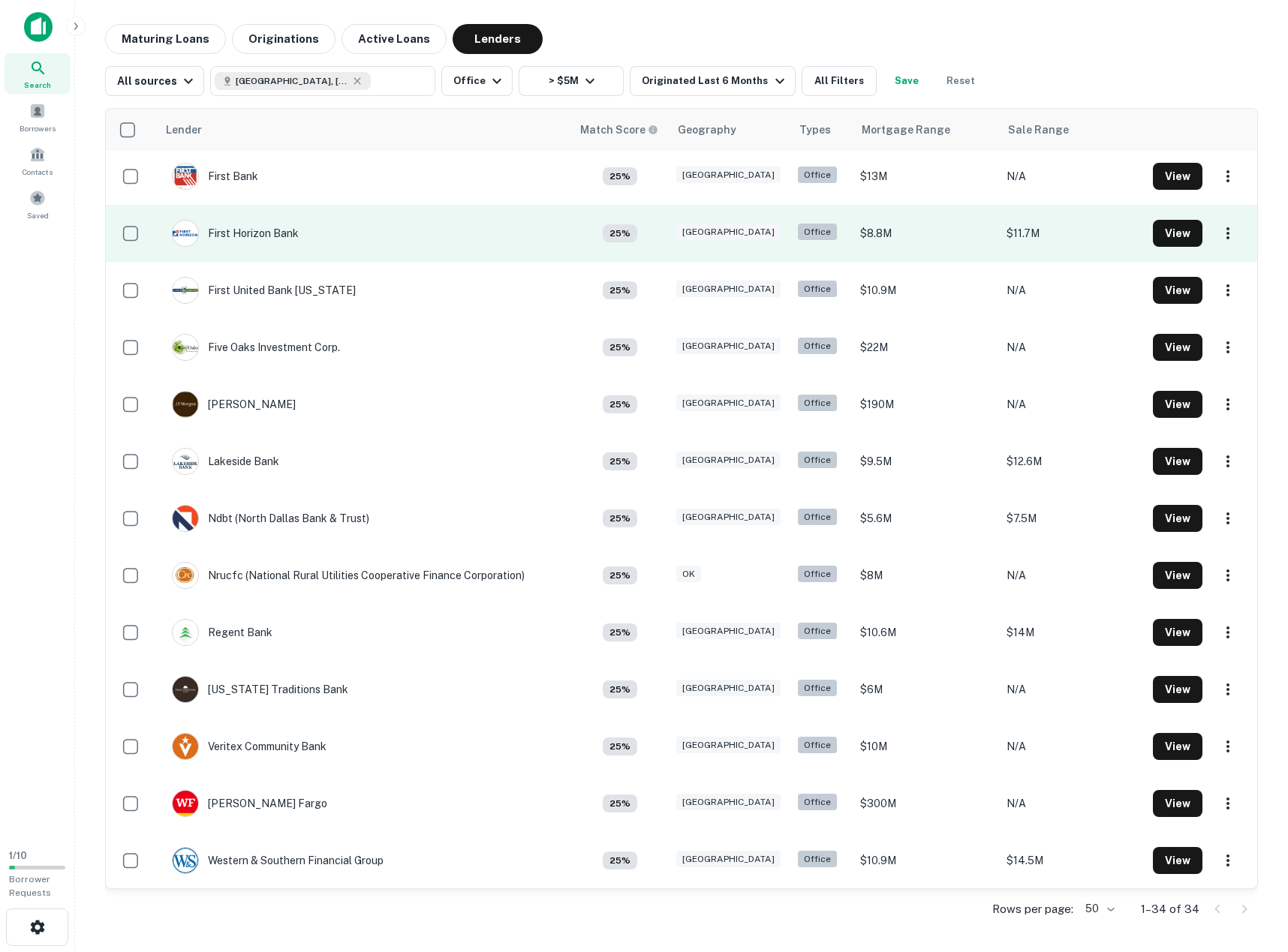
scroll to position [1202, 0]
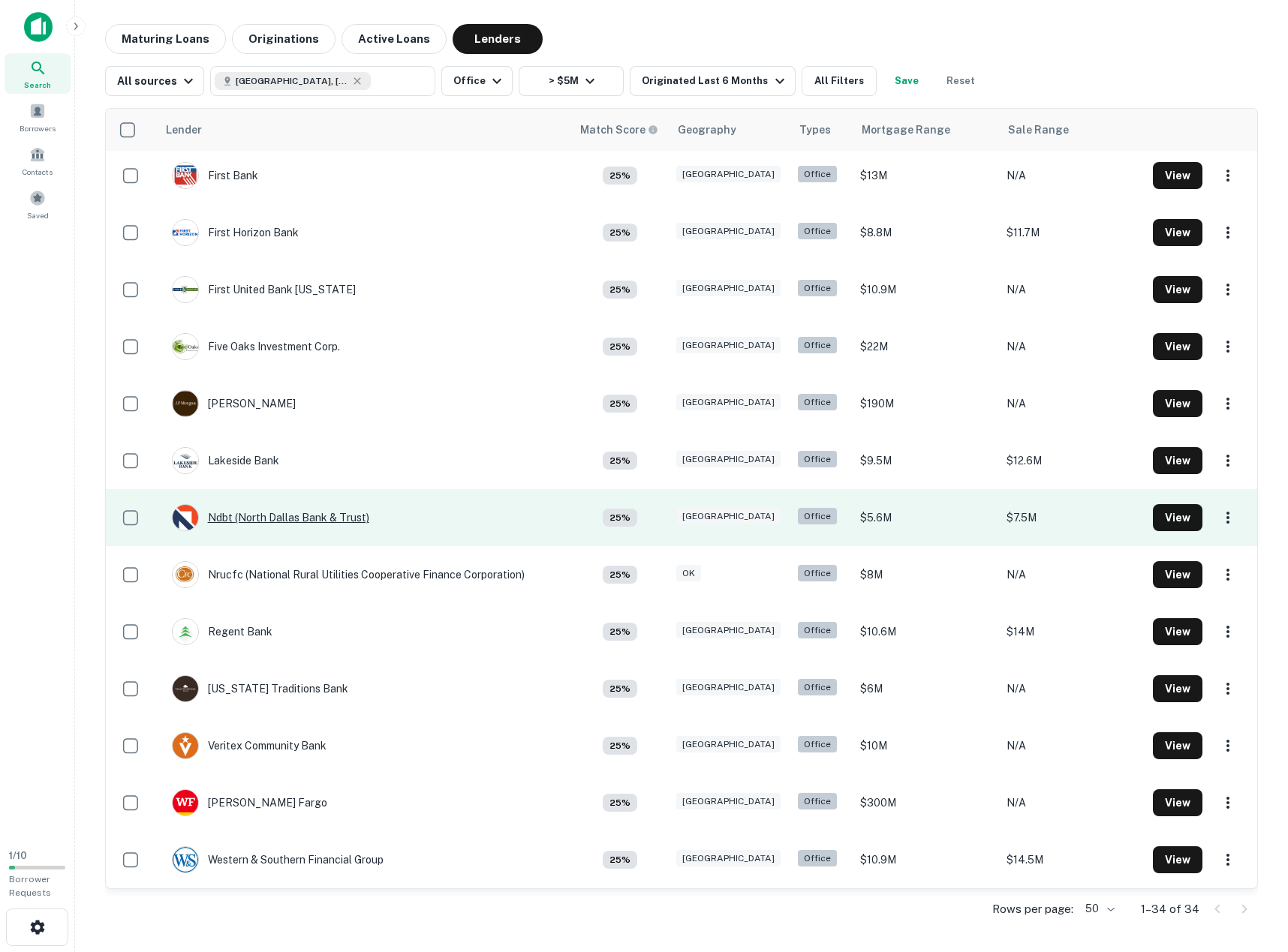
click at [269, 515] on div "Ndbt (north Dallas Bank & Trust)" at bounding box center [270, 517] width 198 height 27
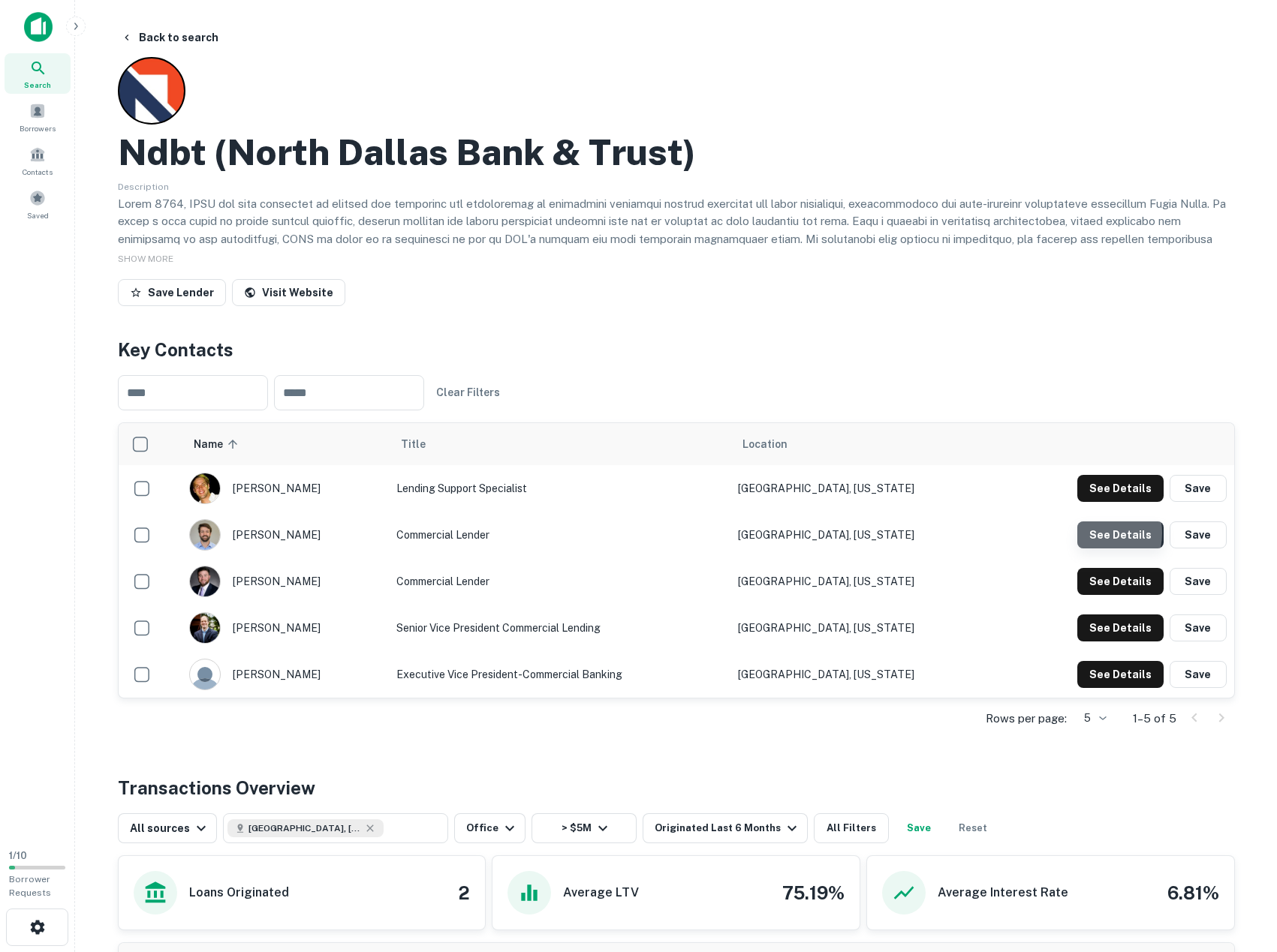
click at [1094, 502] on button "See Details" at bounding box center [1121, 488] width 86 height 27
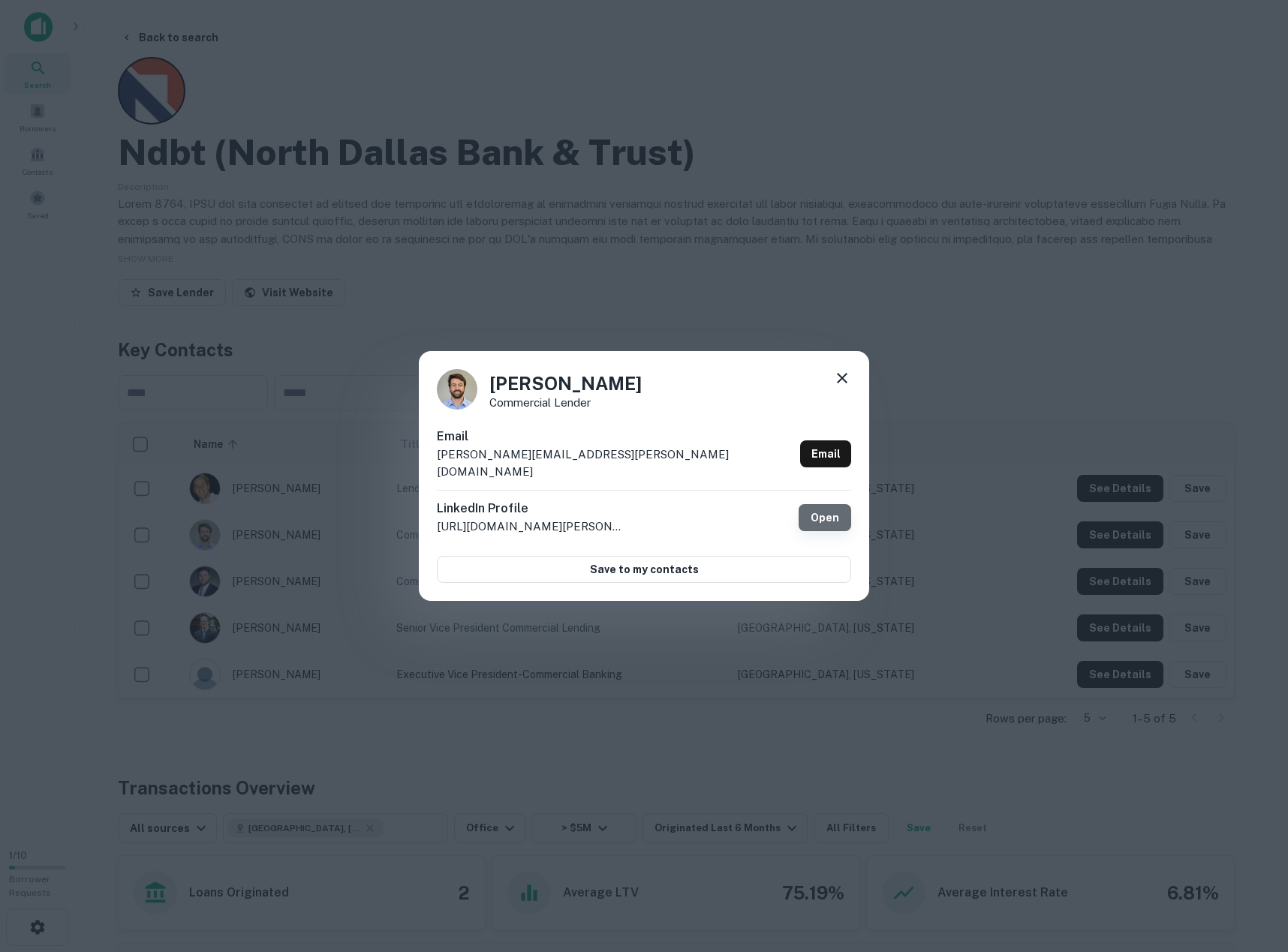
click at [826, 507] on link "Open" at bounding box center [825, 517] width 52 height 27
drag, startPoint x: 586, startPoint y: 463, endPoint x: 430, endPoint y: 462, distance: 156.0
click at [430, 462] on div "Shane Steiger Commercial Lender Email shane.steiger@ndbt.com Email LinkedIn Pro…" at bounding box center [644, 476] width 450 height 251
copy p "shane.steiger@ndbt.com"
click at [839, 386] on icon at bounding box center [843, 379] width 18 height 18
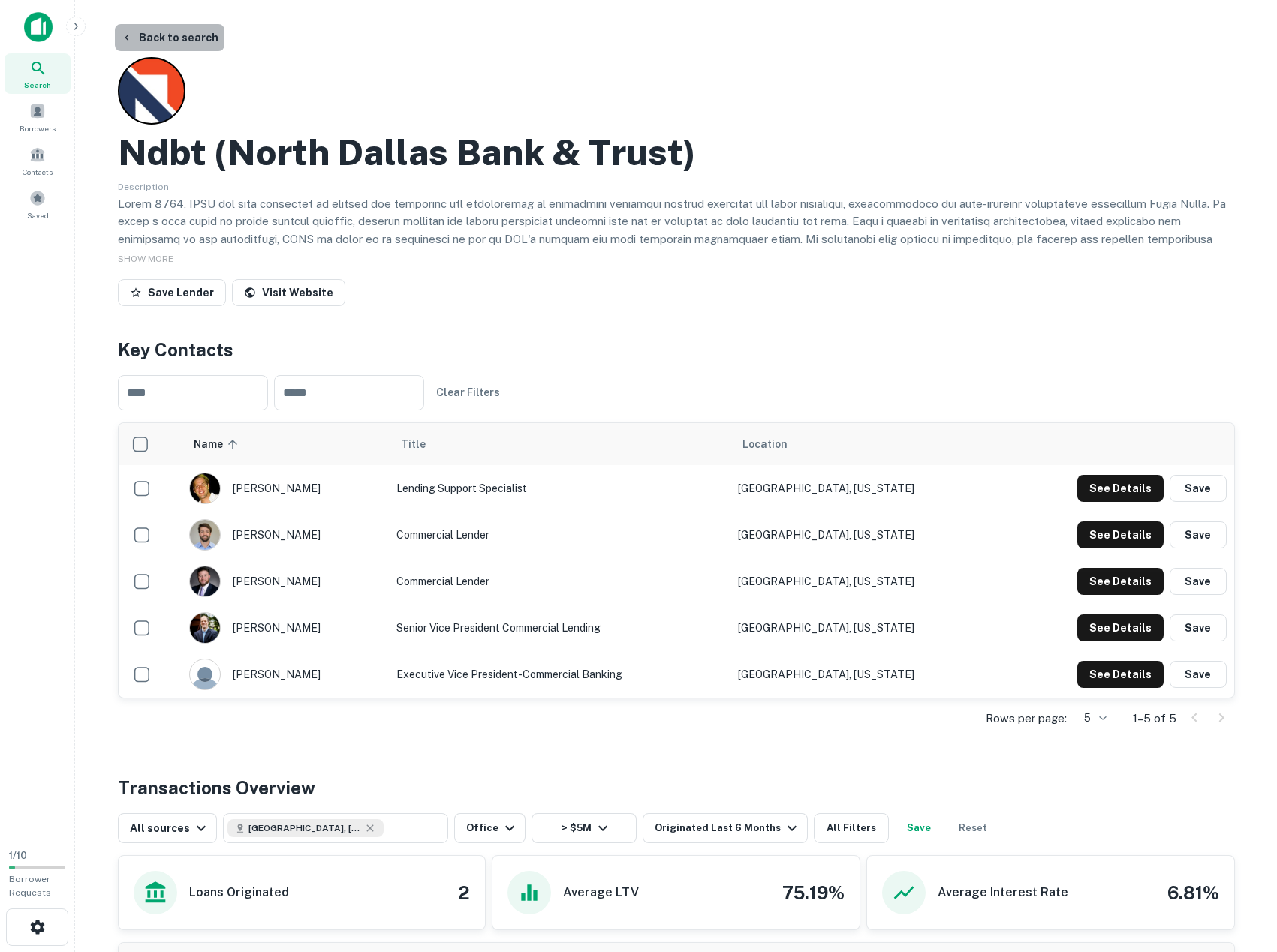
click at [174, 38] on button "Back to search" at bounding box center [169, 37] width 109 height 27
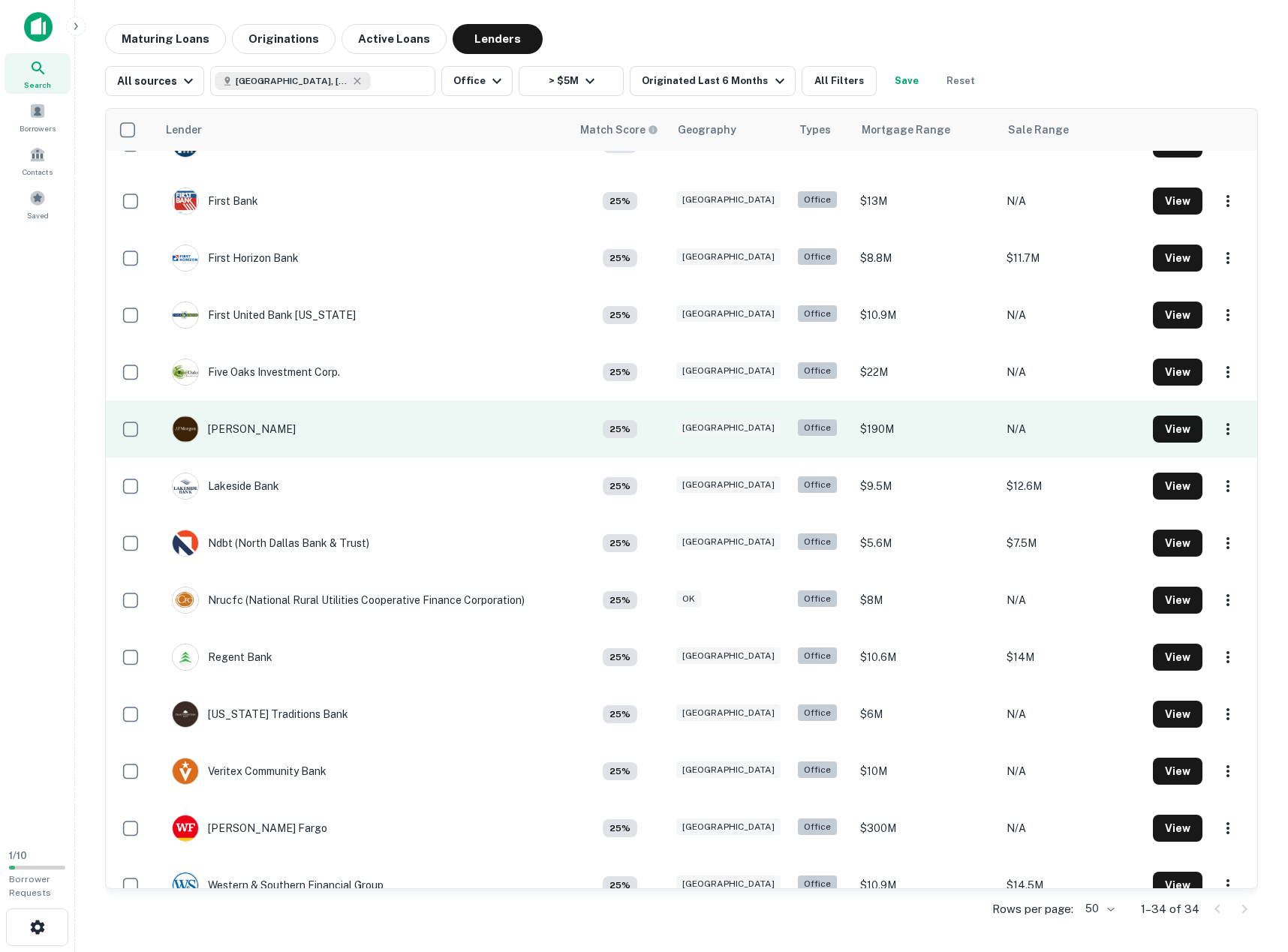
scroll to position [1202, 0]
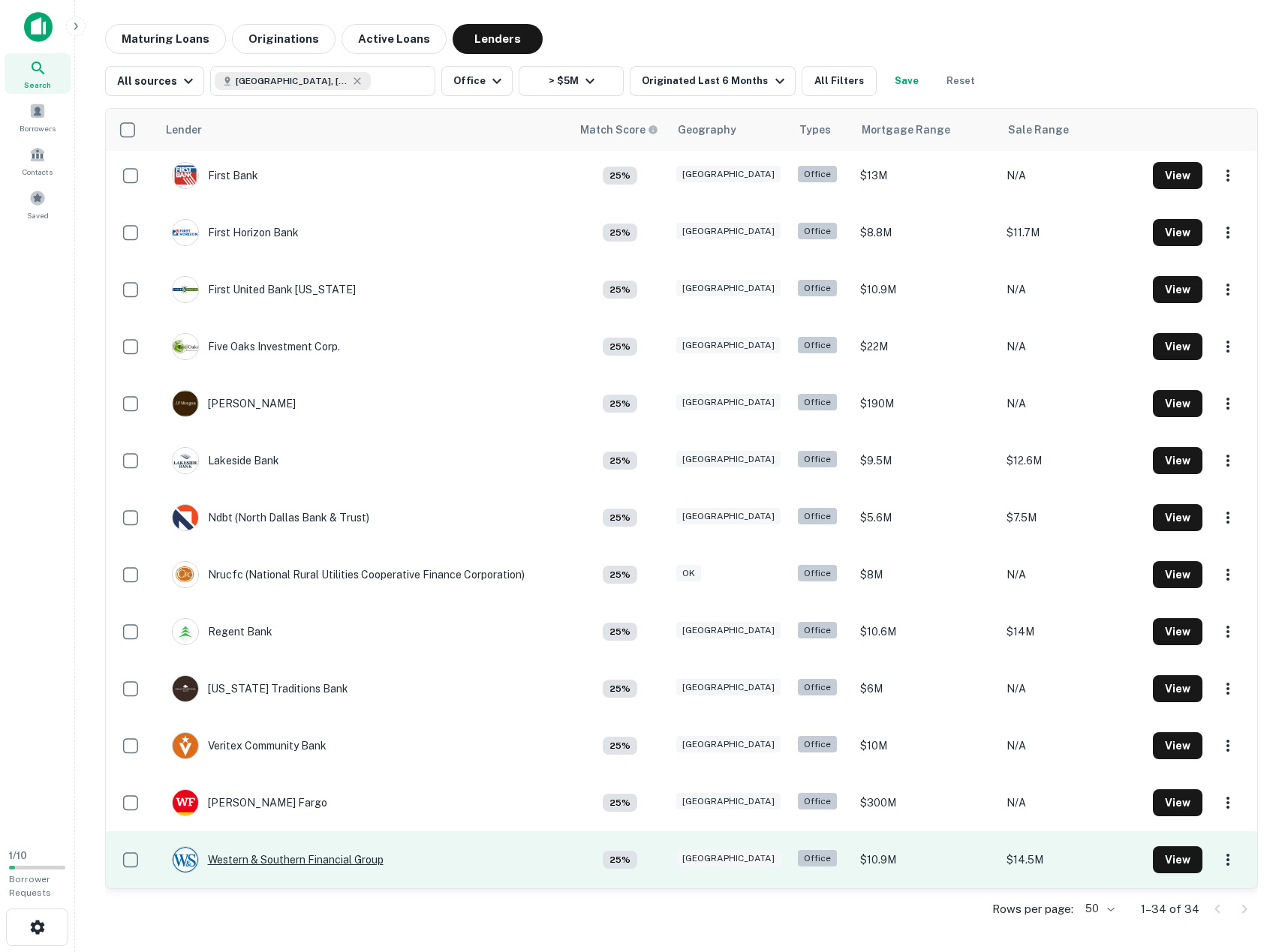
click at [300, 858] on div "Western & Southern Financial Group" at bounding box center [278, 859] width 211 height 27
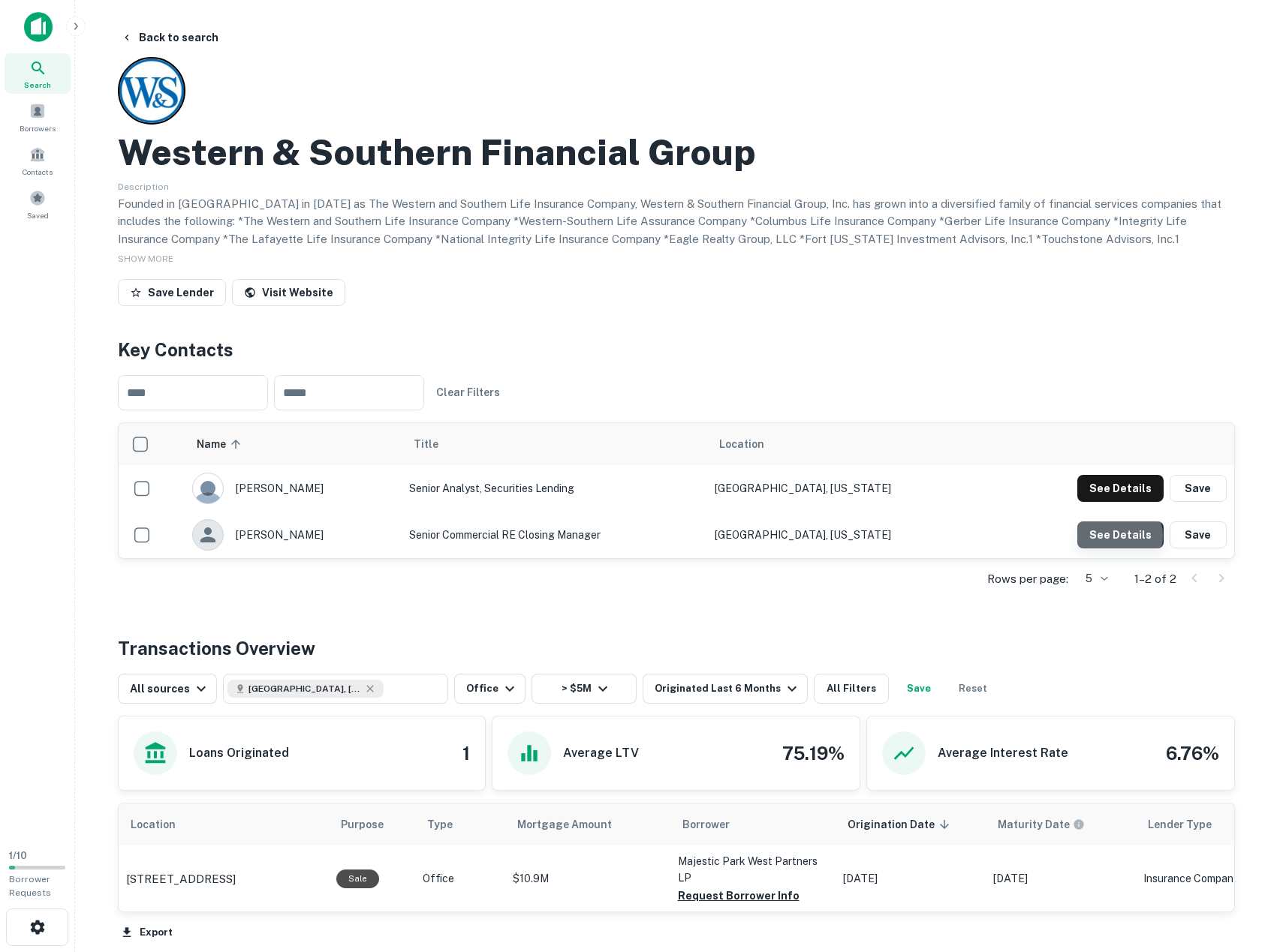
click at [1117, 502] on button "See Details" at bounding box center [1121, 488] width 86 height 27
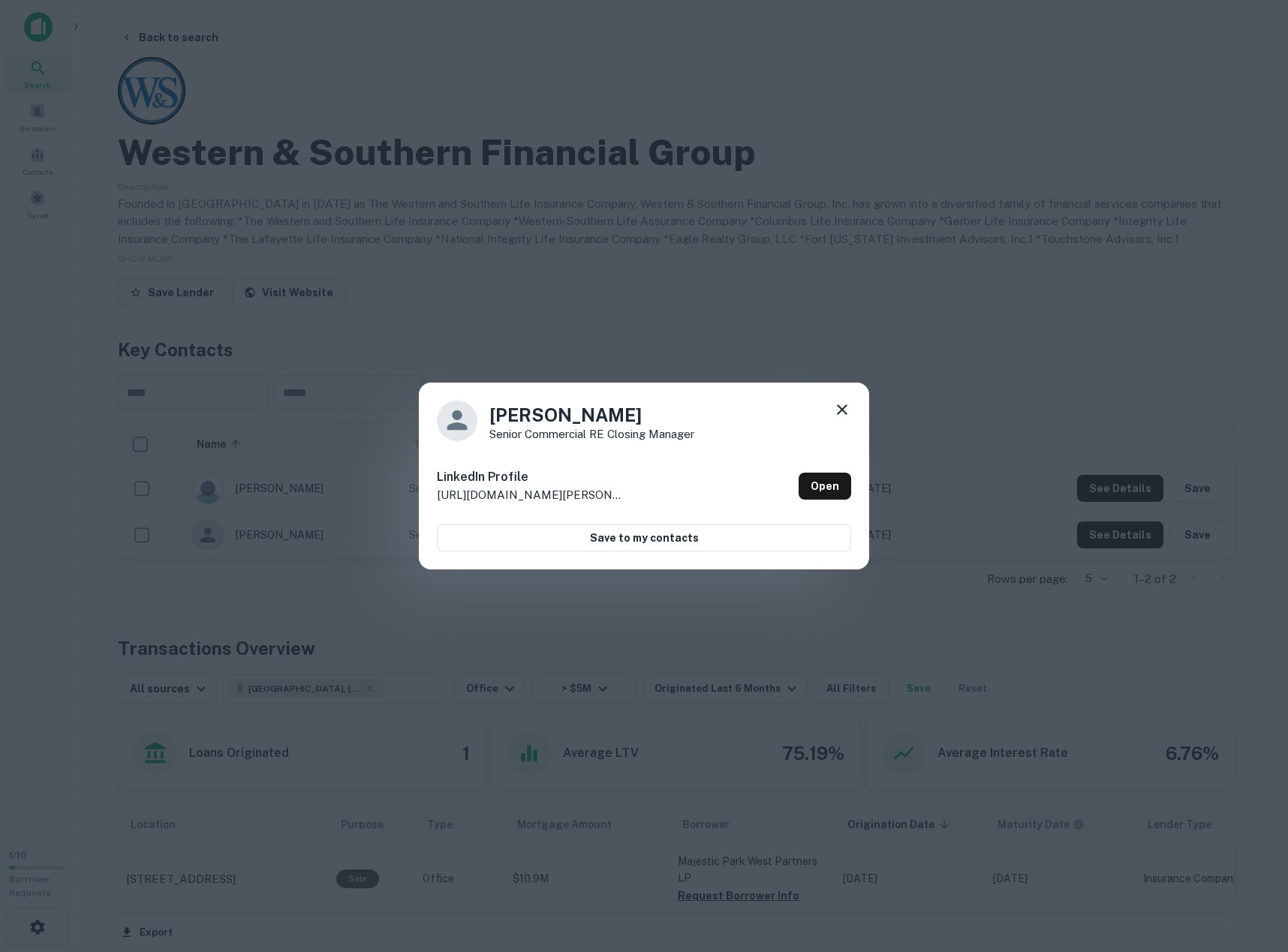
click at [843, 411] on icon at bounding box center [842, 409] width 10 height 10
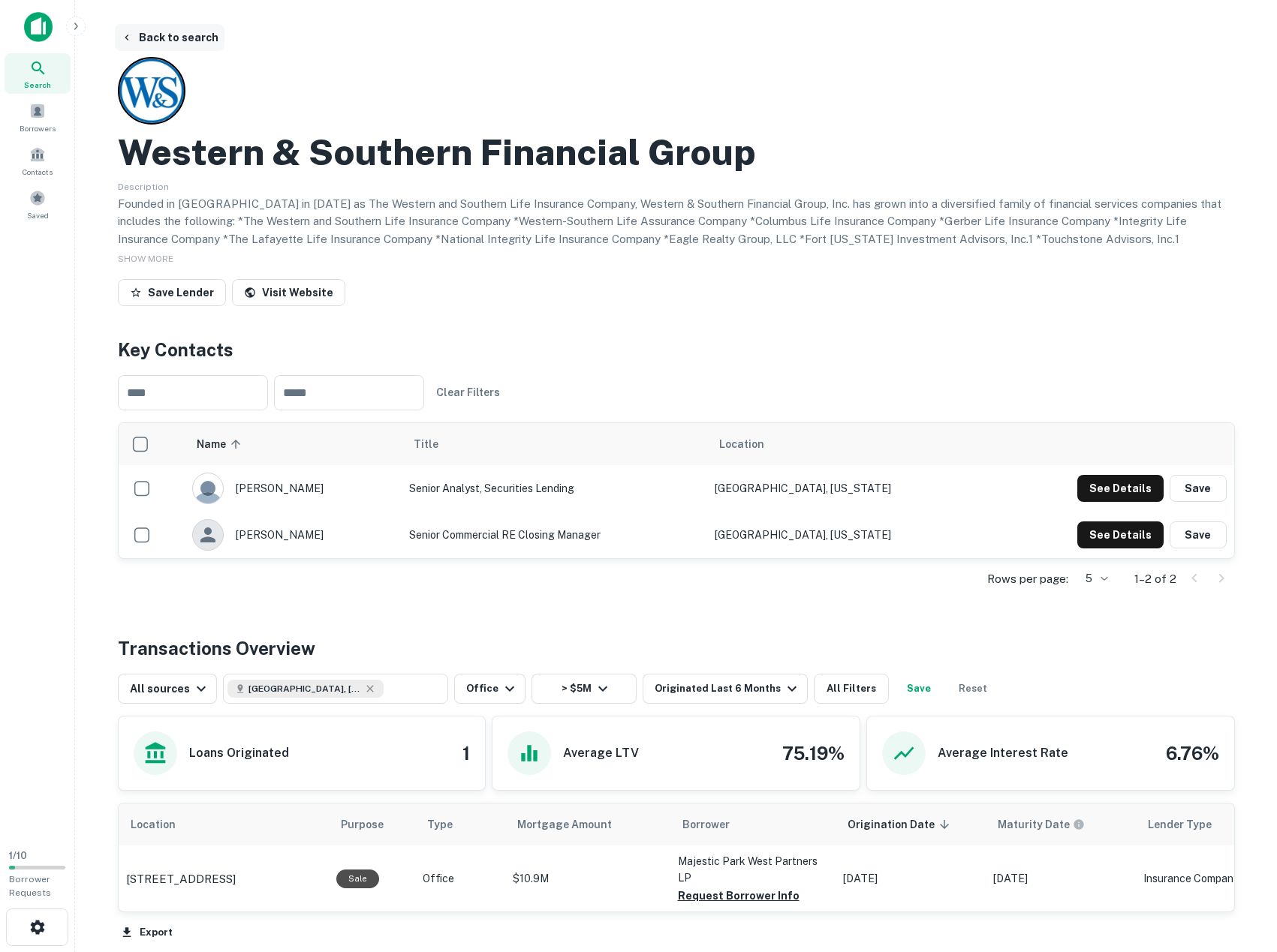
click at [188, 32] on button "Back to search" at bounding box center [169, 37] width 109 height 27
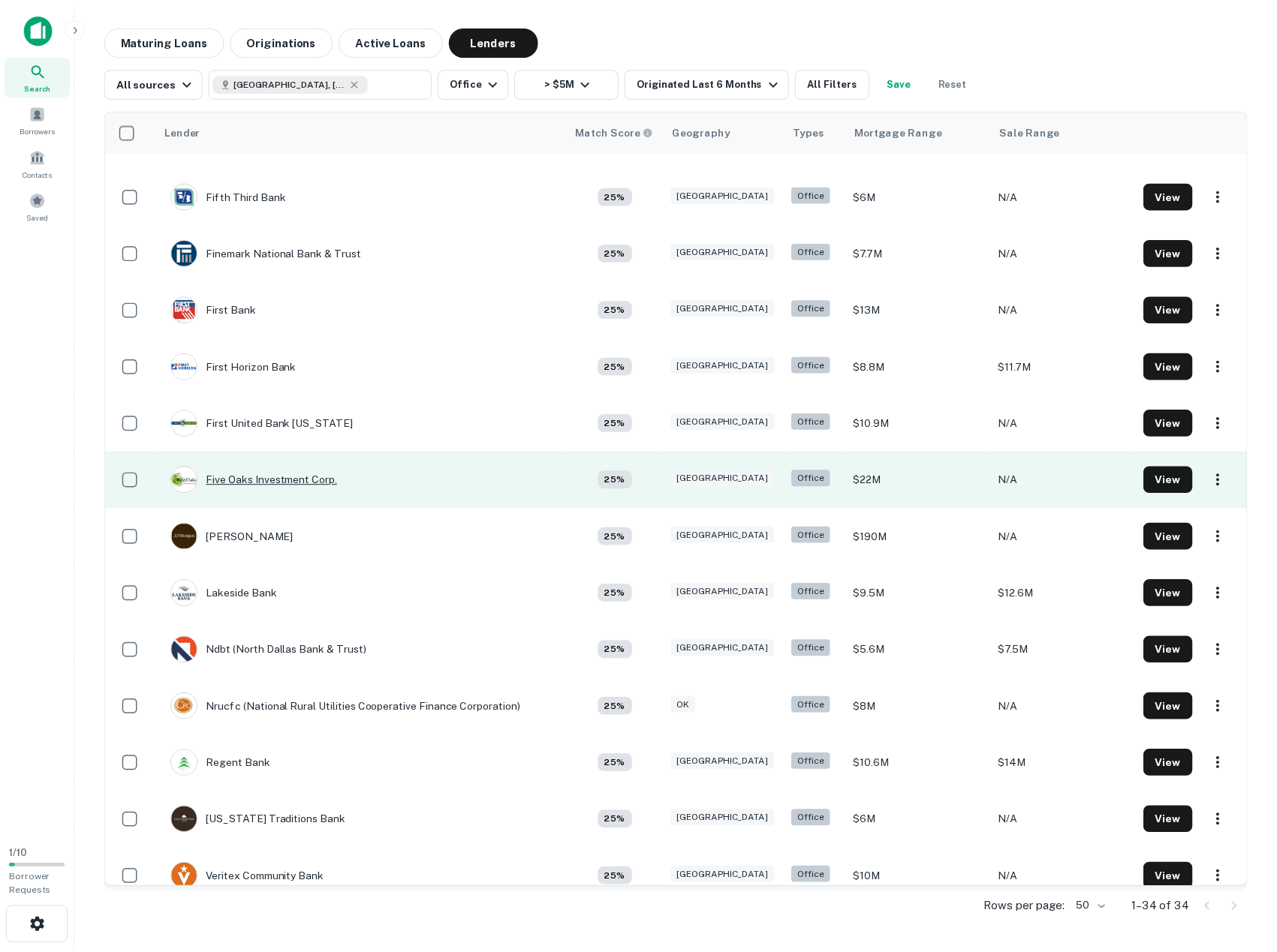
scroll to position [1051, 0]
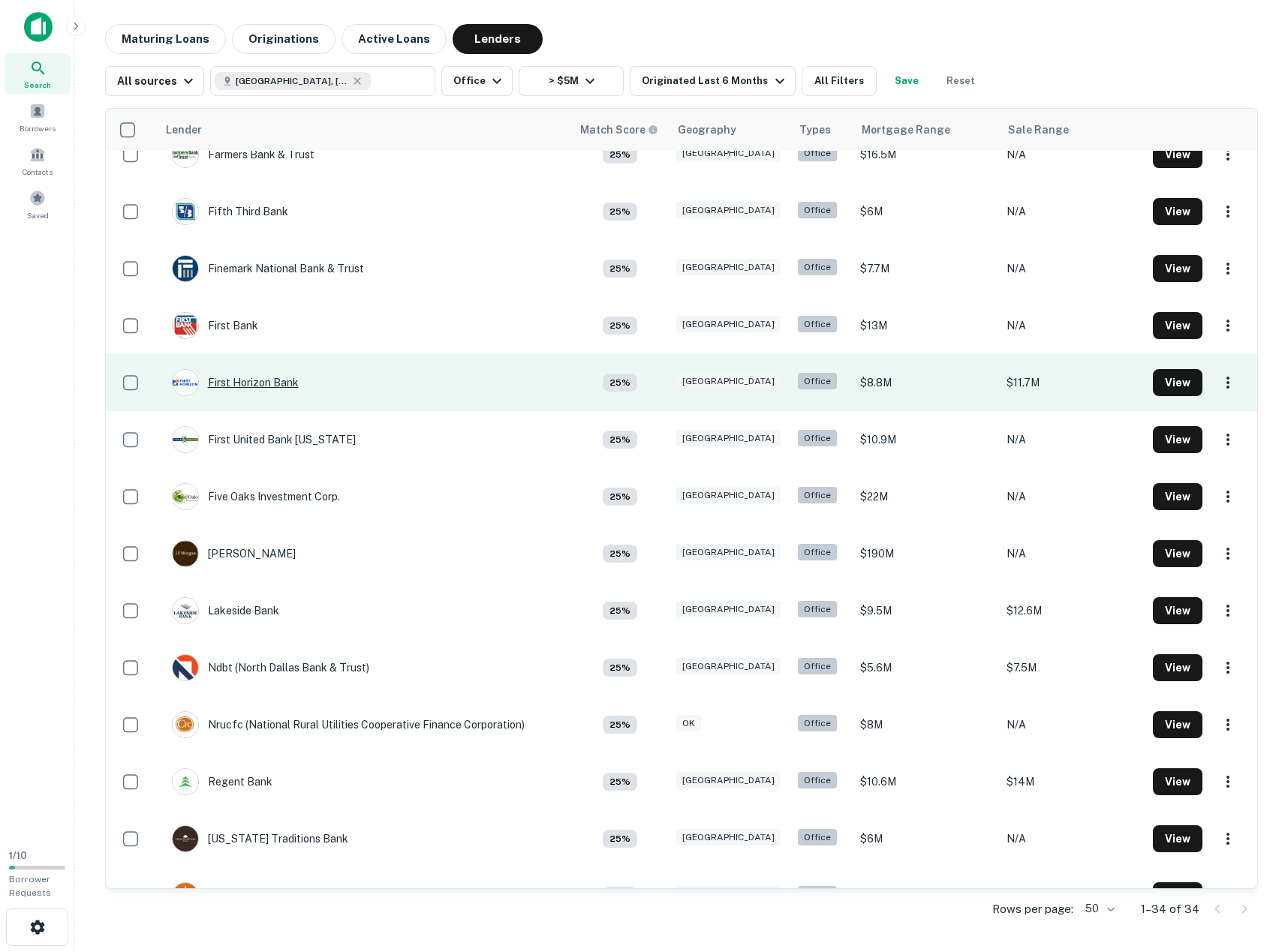
click at [240, 389] on div "First Horizon Bank" at bounding box center [235, 382] width 127 height 27
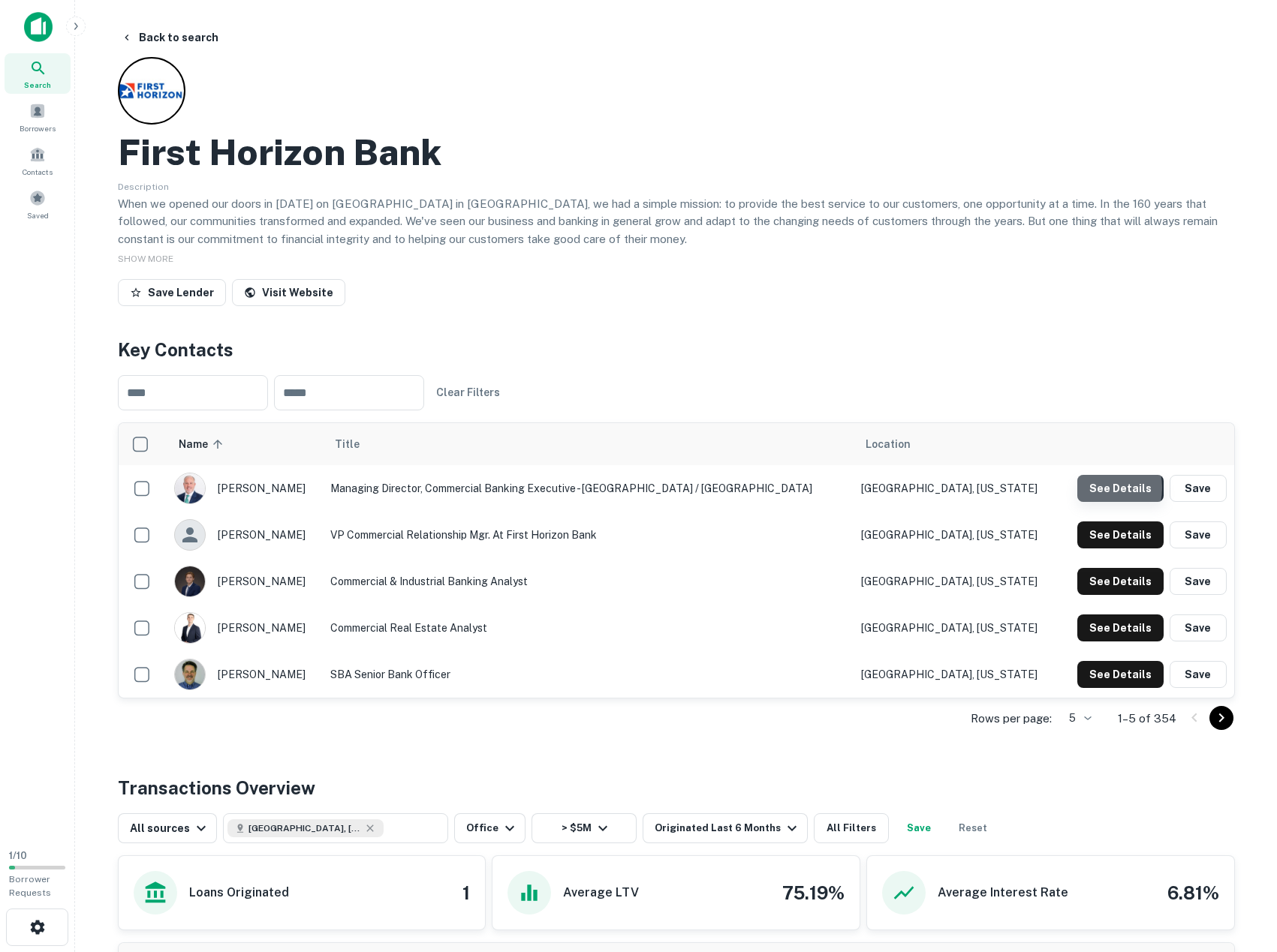
click at [1092, 488] on button "See Details" at bounding box center [1121, 488] width 86 height 27
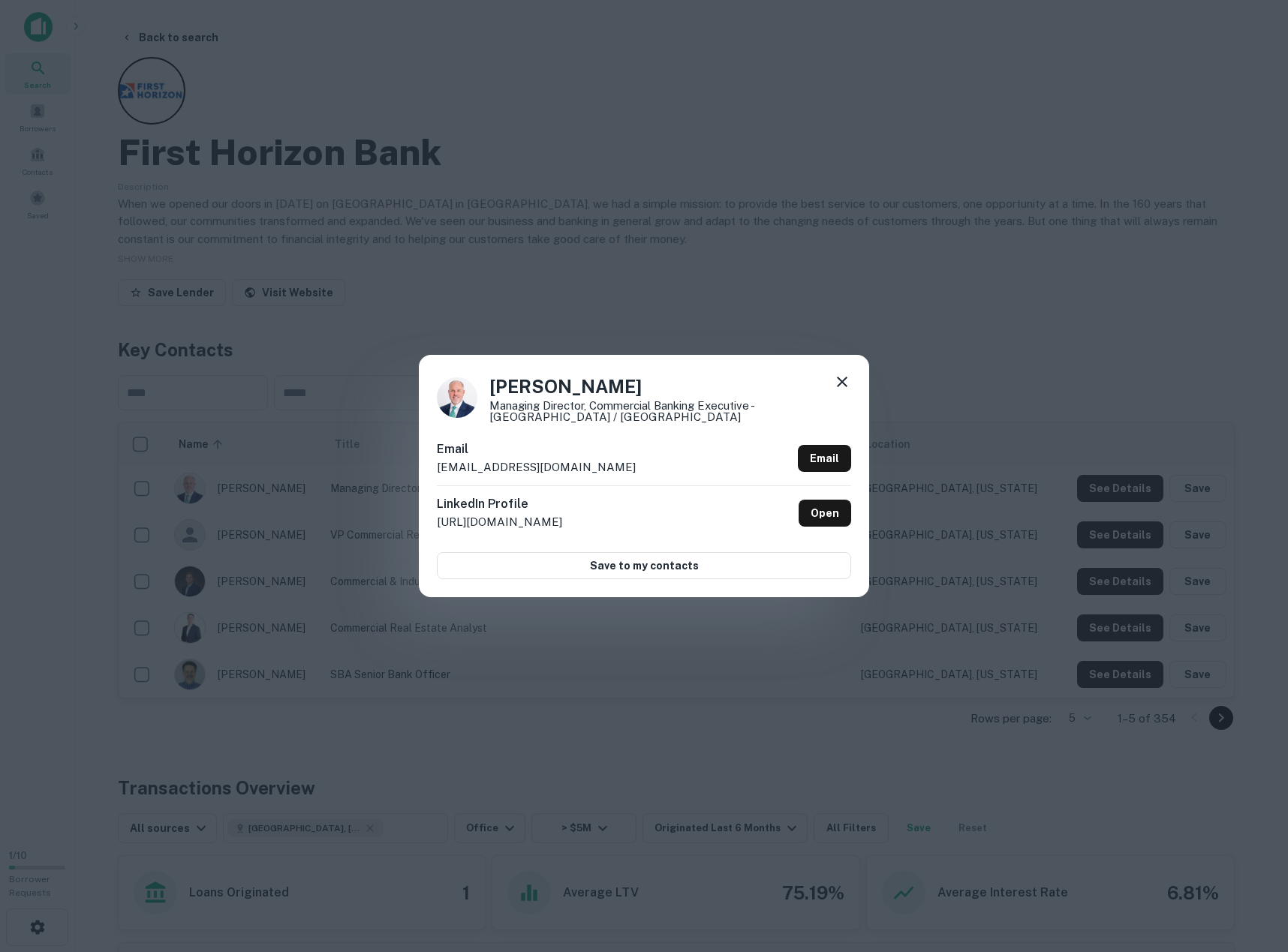
click at [845, 382] on icon at bounding box center [843, 382] width 18 height 18
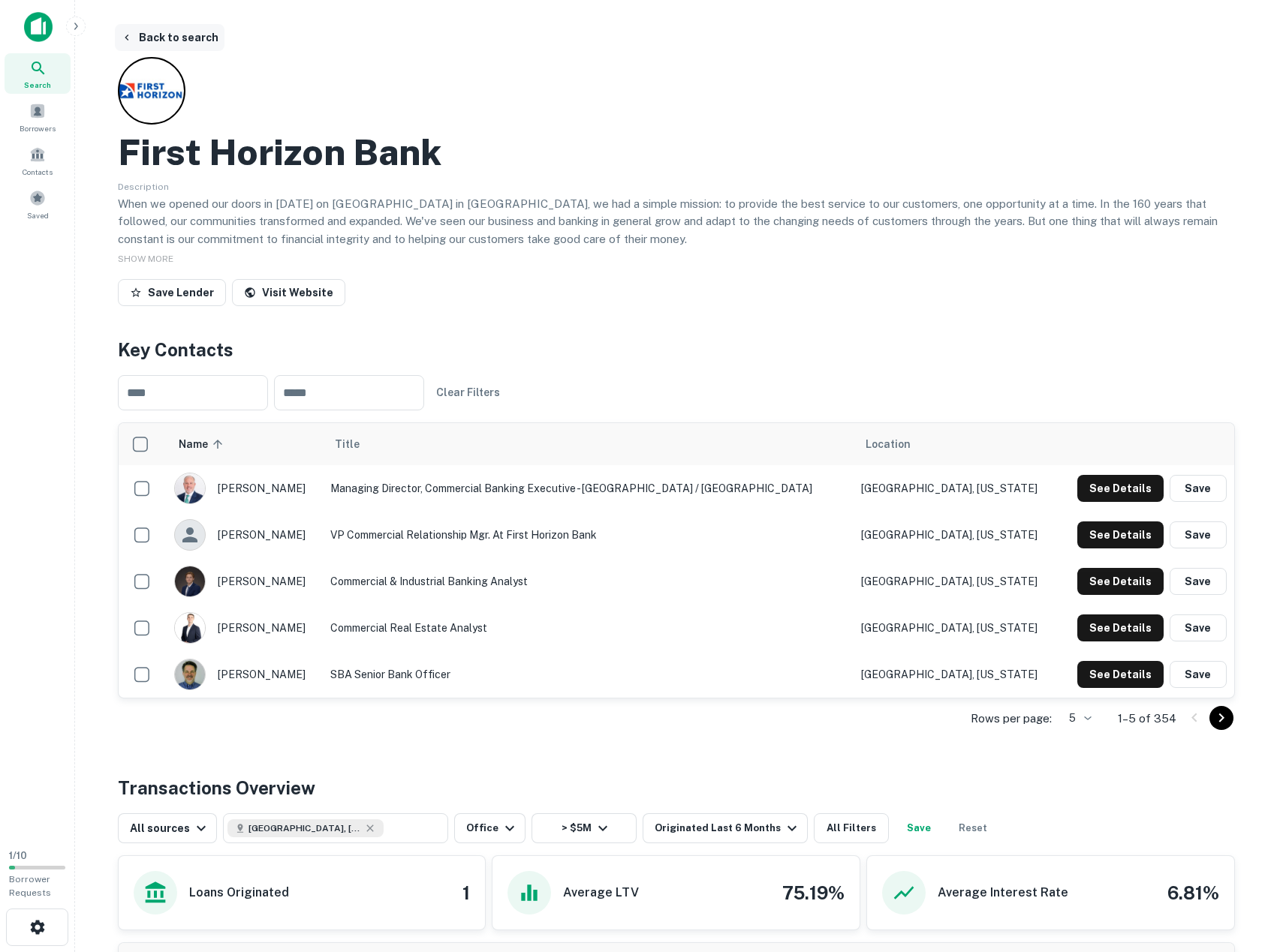
click at [187, 39] on button "Back to search" at bounding box center [169, 37] width 109 height 27
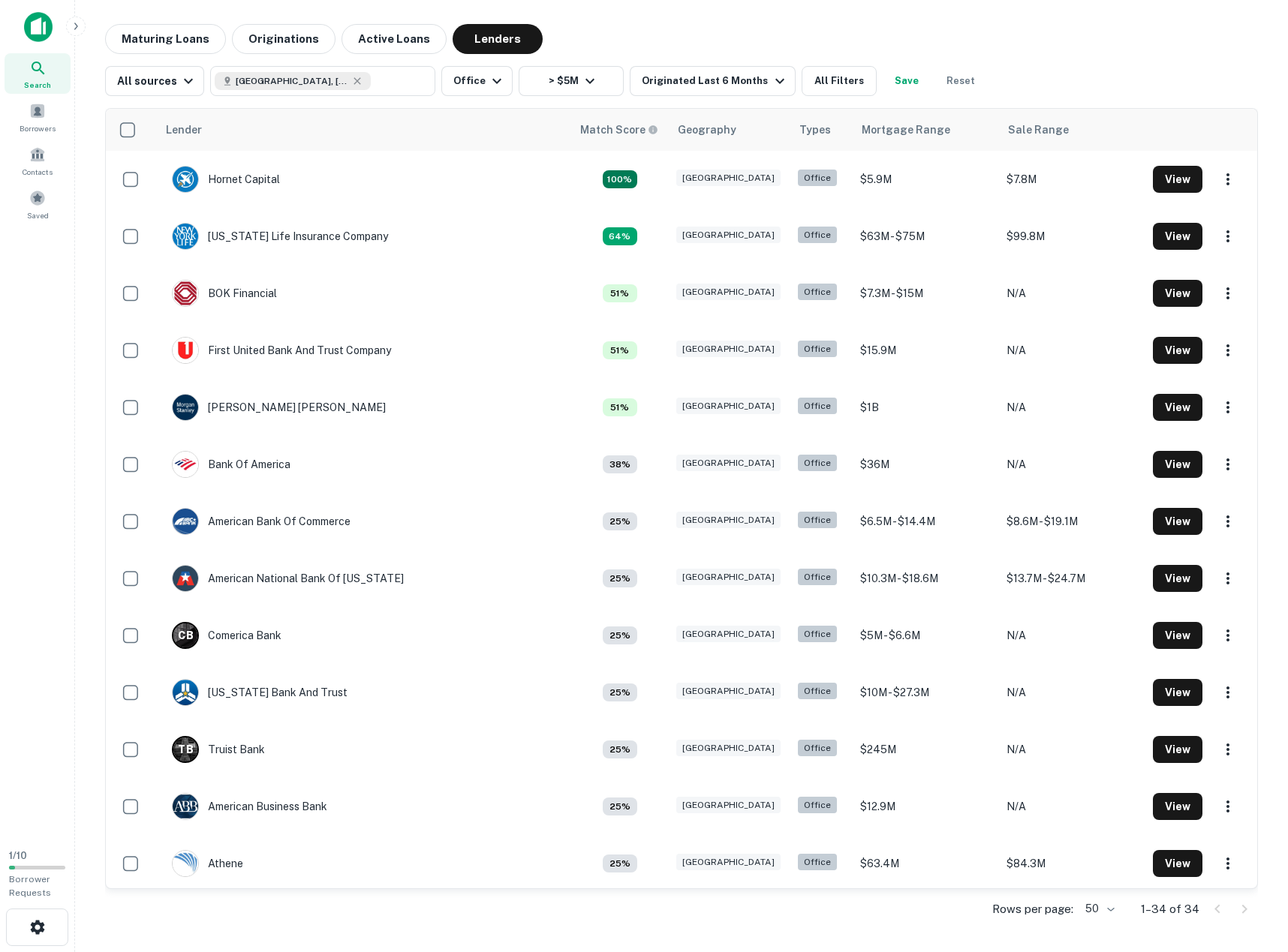
scroll to position [1051, 0]
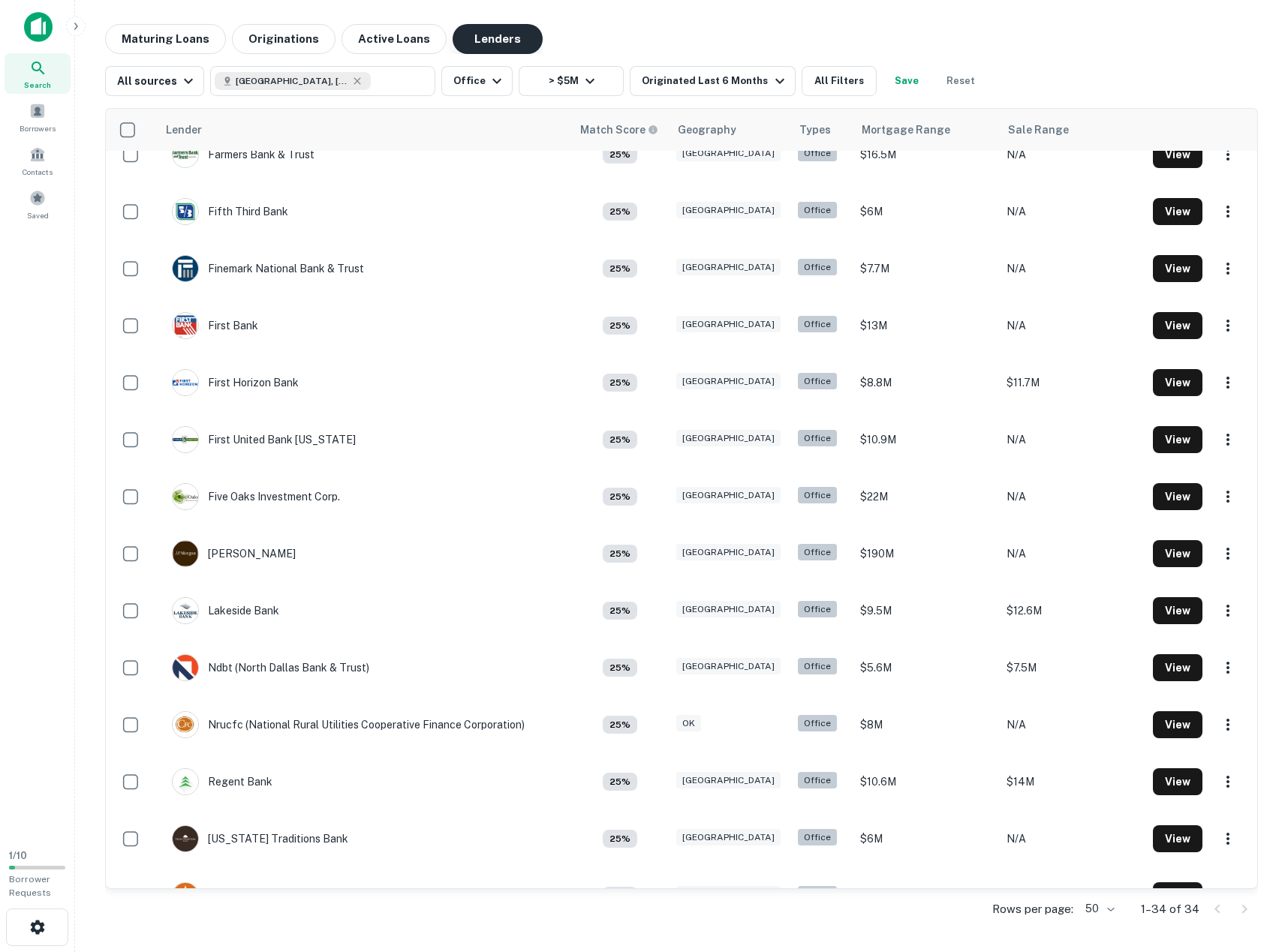
click at [473, 38] on button "Lenders" at bounding box center [497, 39] width 90 height 30
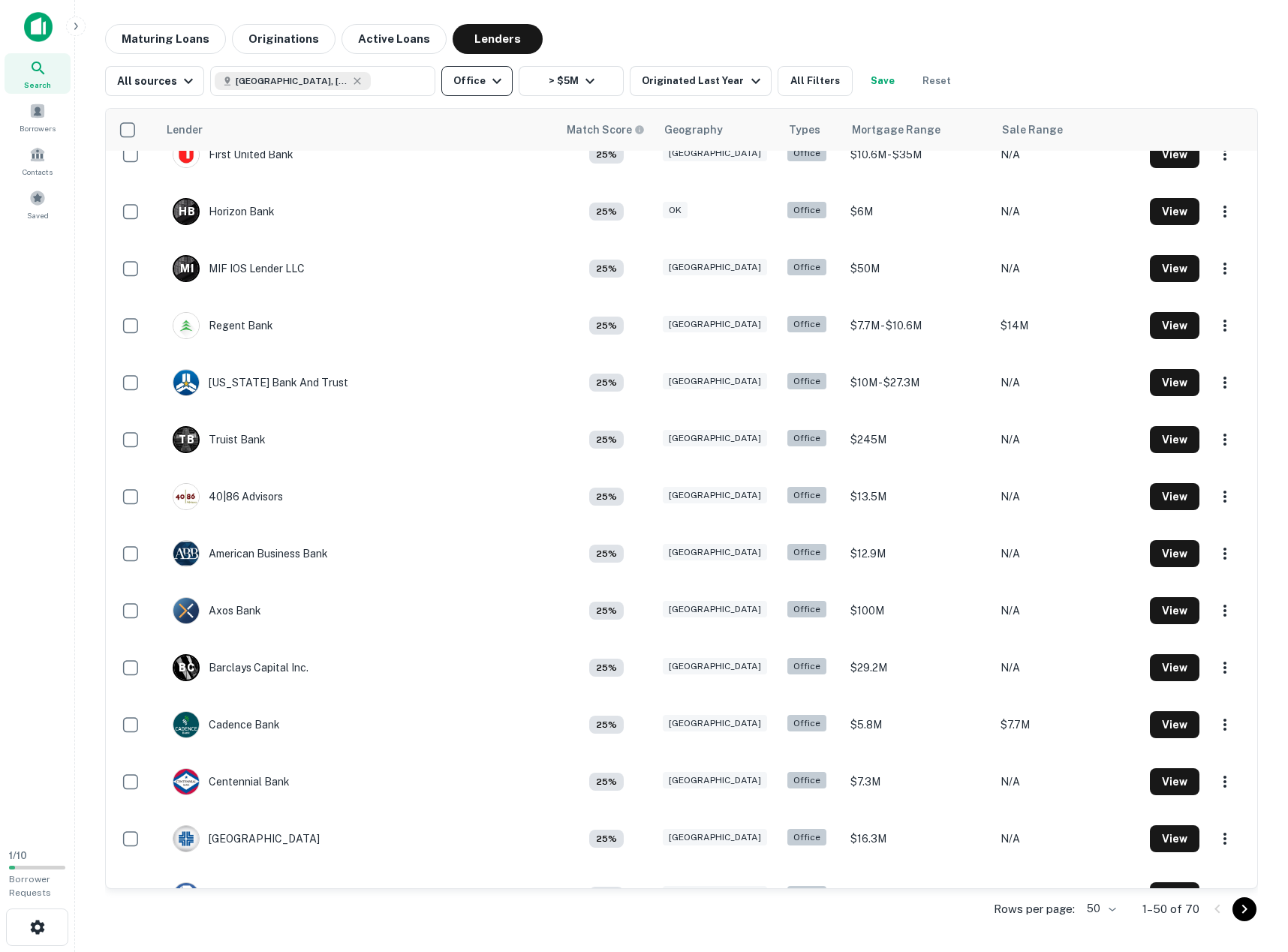
click at [479, 82] on button "Office" at bounding box center [477, 81] width 72 height 30
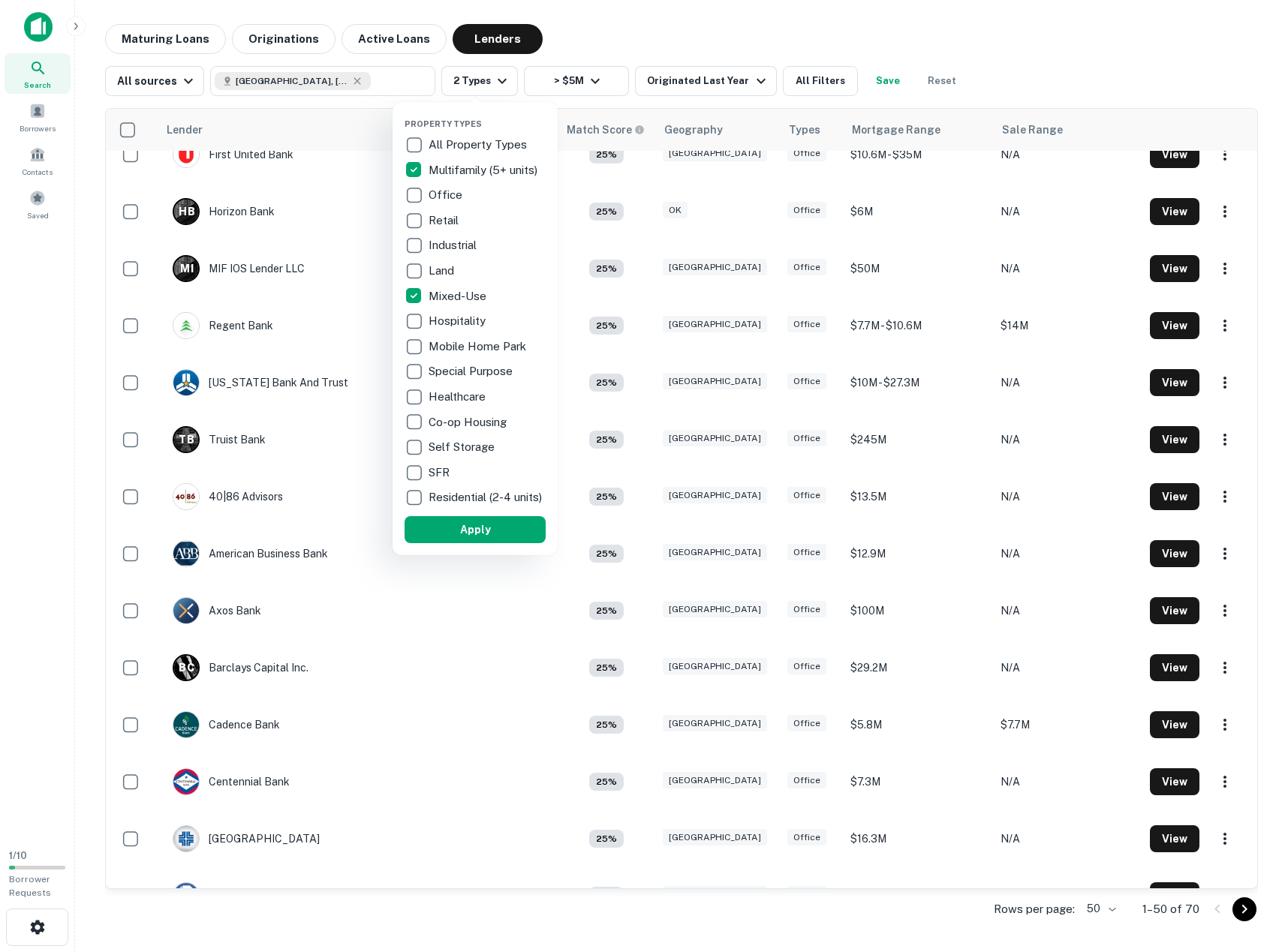
click at [591, 83] on div at bounding box center [644, 476] width 1288 height 952
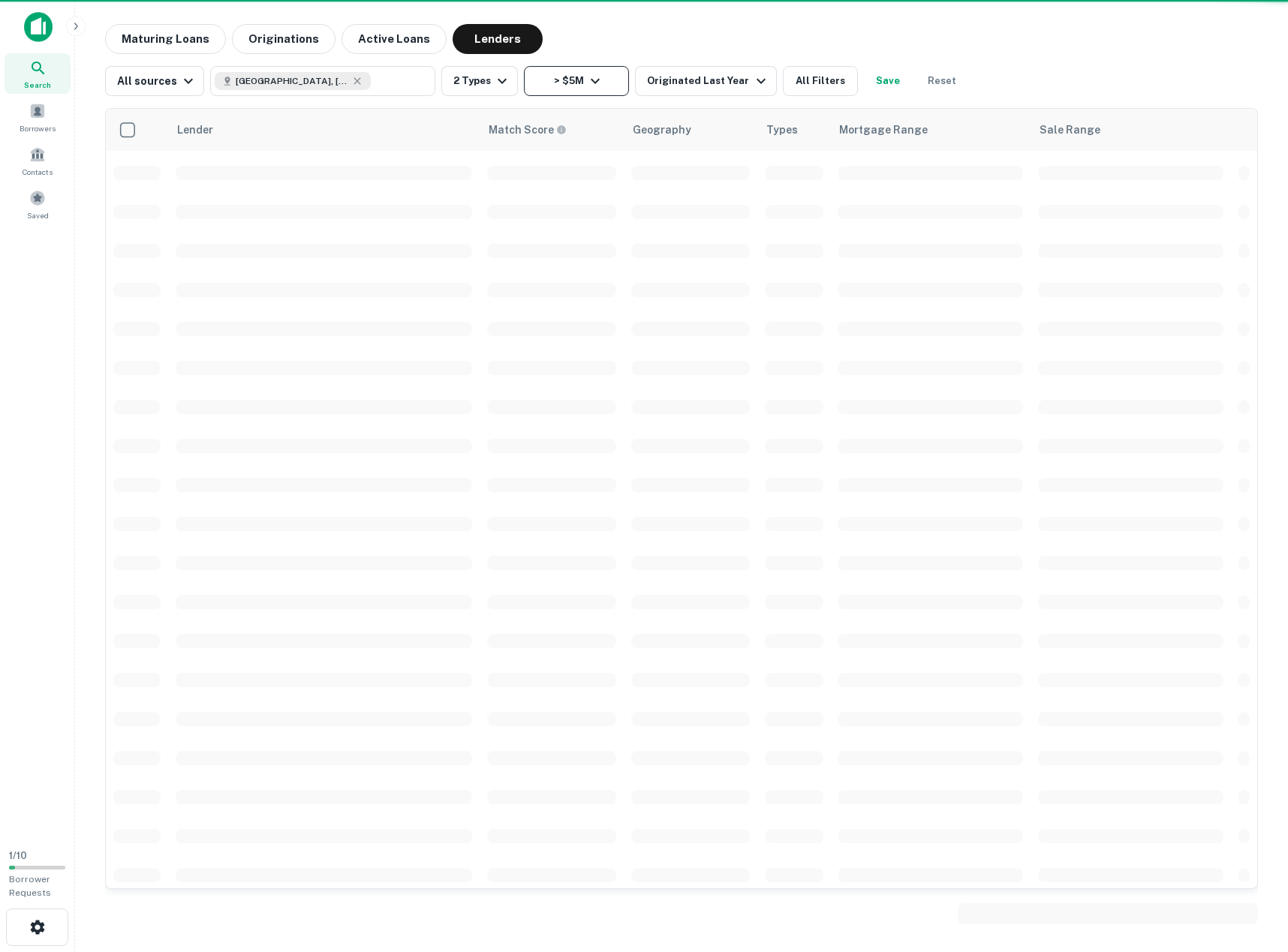
click at [576, 80] on button "> $5M" at bounding box center [576, 81] width 105 height 30
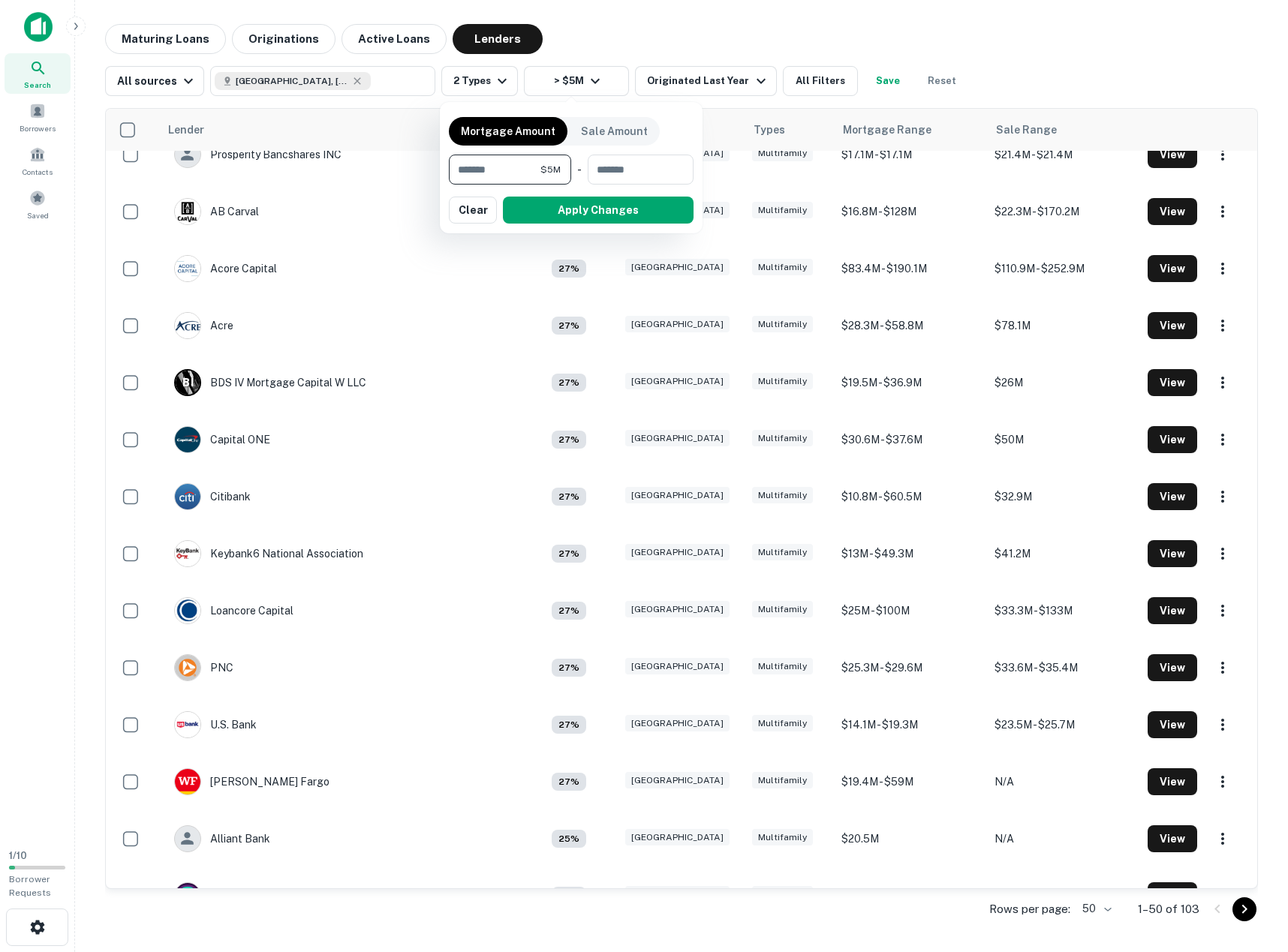
drag, startPoint x: 512, startPoint y: 171, endPoint x: 428, endPoint y: 176, distance: 84.1
click at [428, 176] on div "Mortgage Amount Sale Amount ******* $5M ​ - ​ Apply Changes Clear" at bounding box center [644, 476] width 1288 height 952
type input "********"
click at [634, 210] on button "Apply Changes" at bounding box center [598, 210] width 190 height 27
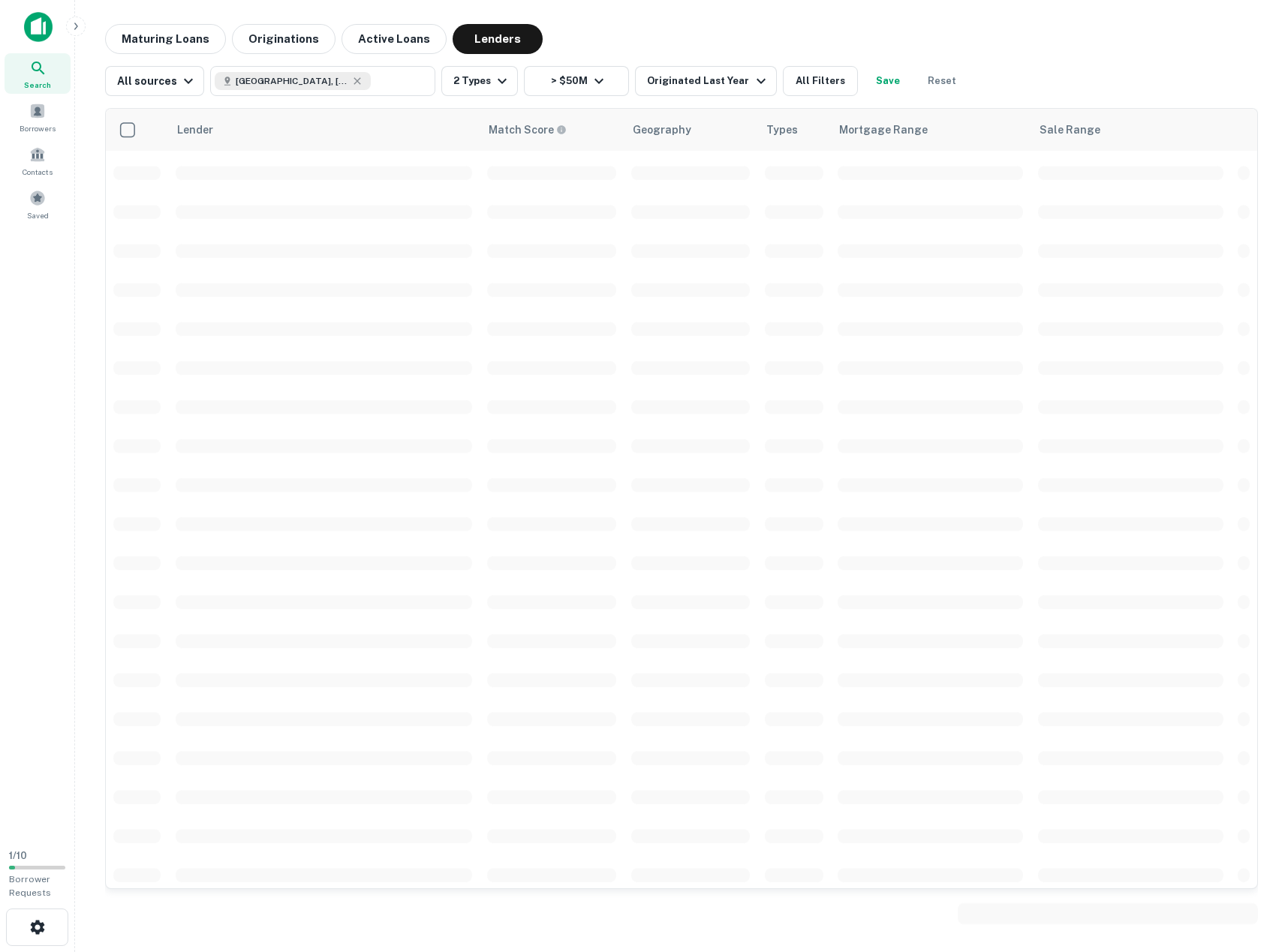
scroll to position [574, 0]
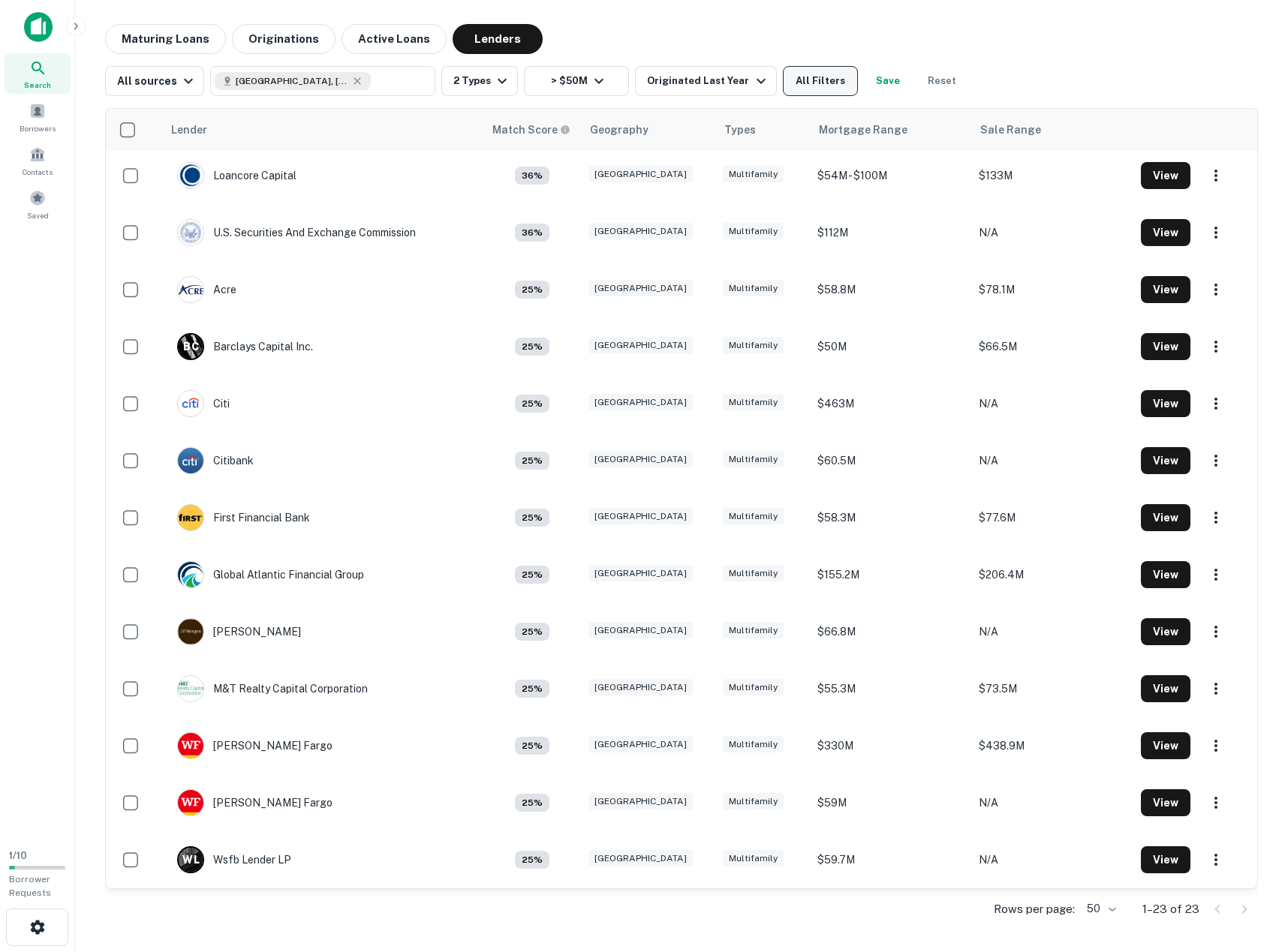
click at [783, 79] on button "All Filters" at bounding box center [821, 81] width 75 height 30
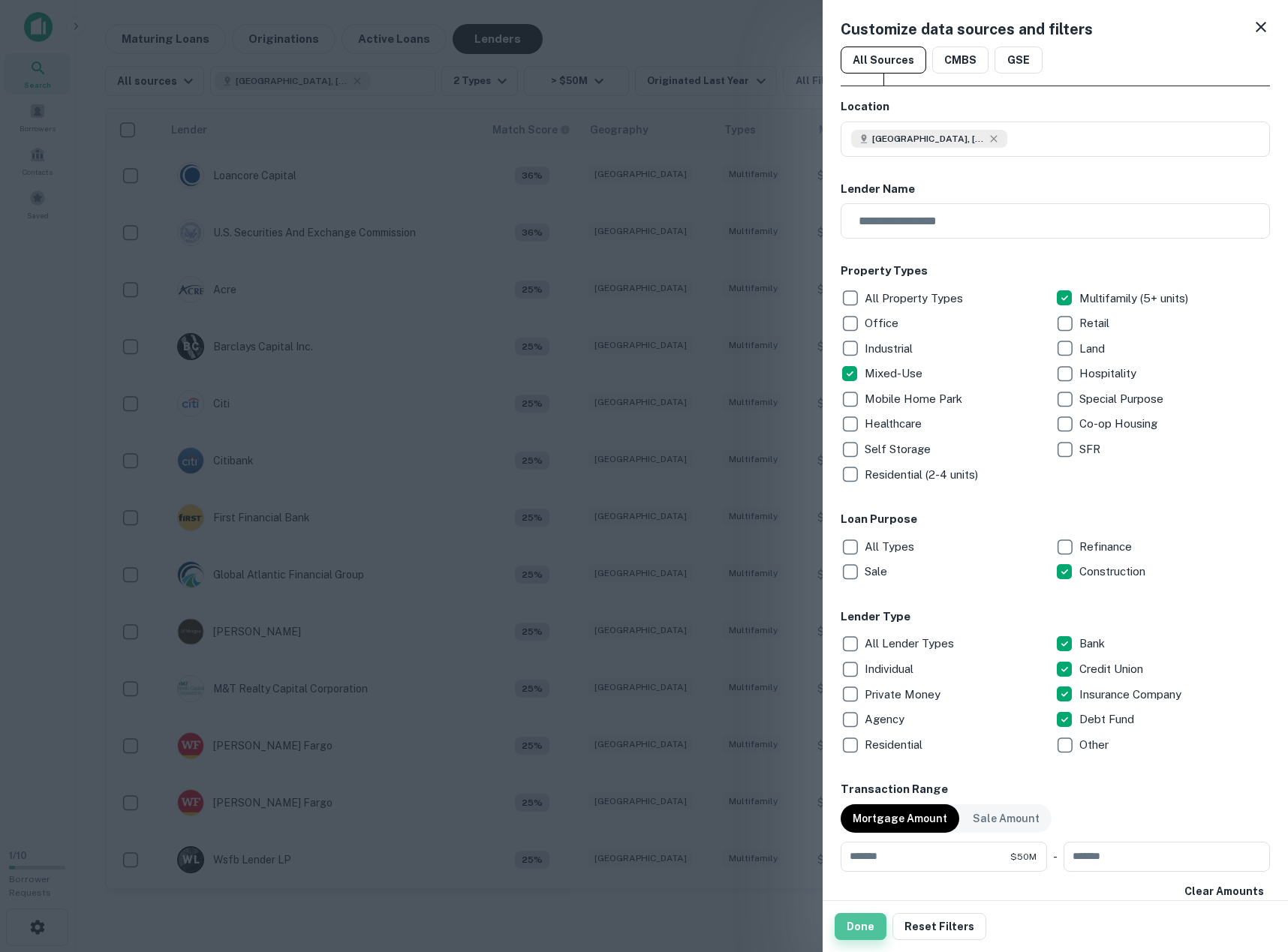
click at [856, 928] on button "Done" at bounding box center [861, 926] width 51 height 27
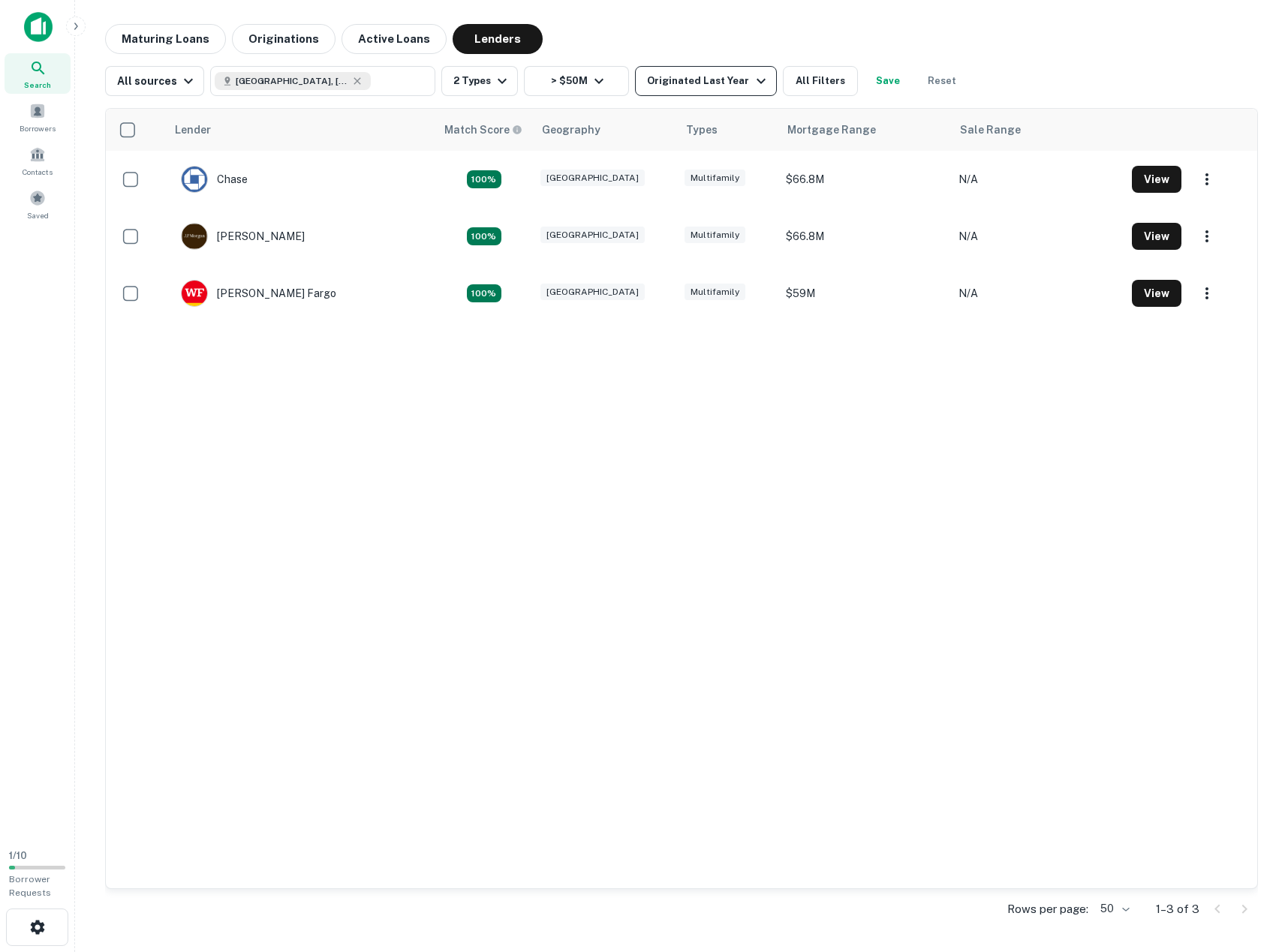
click at [692, 80] on div "Originated Last Year" at bounding box center [708, 81] width 122 height 18
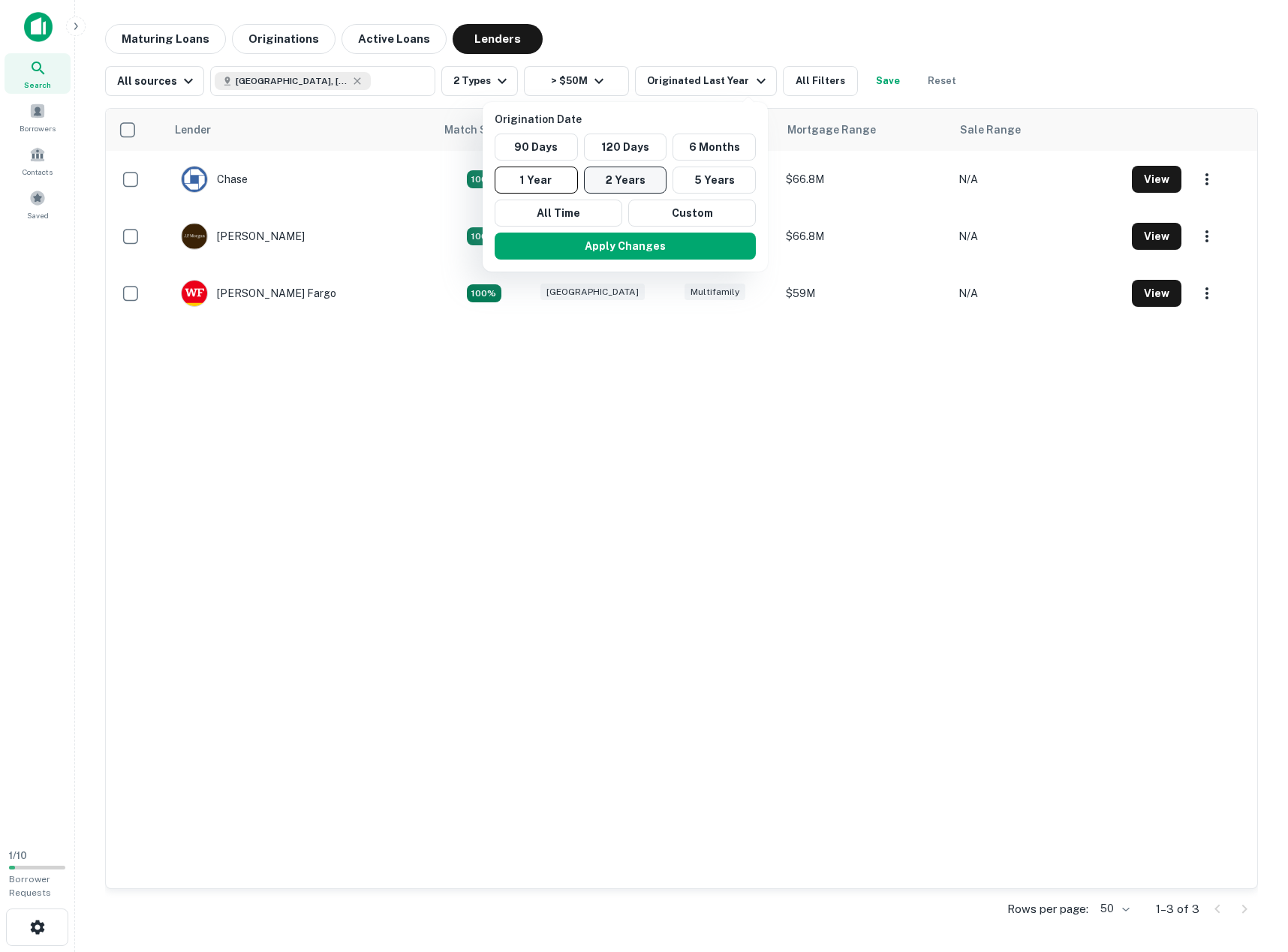
click at [632, 177] on button "2 Years" at bounding box center [625, 179] width 84 height 27
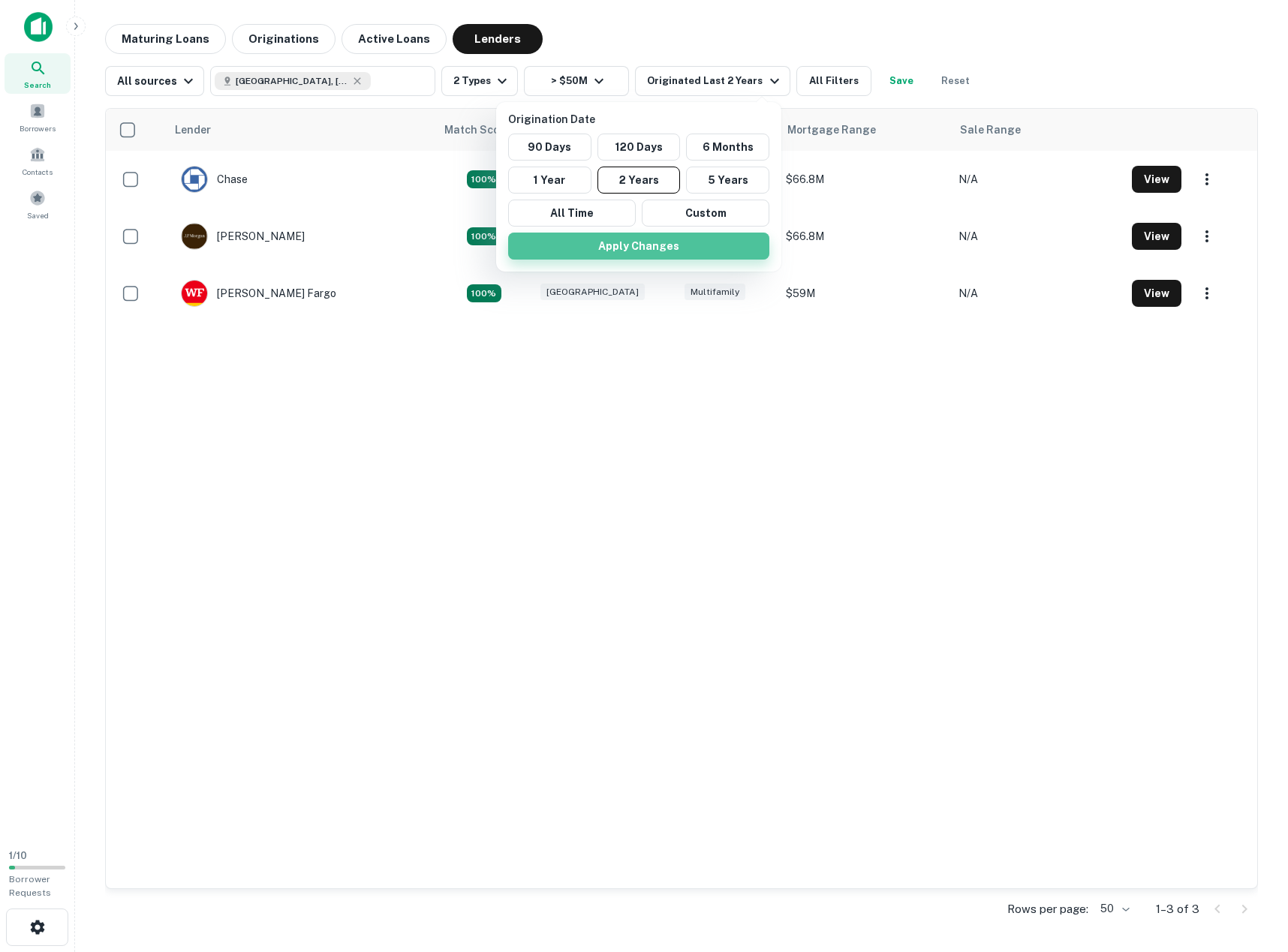
click at [626, 244] on button "Apply Changes" at bounding box center [639, 245] width 261 height 27
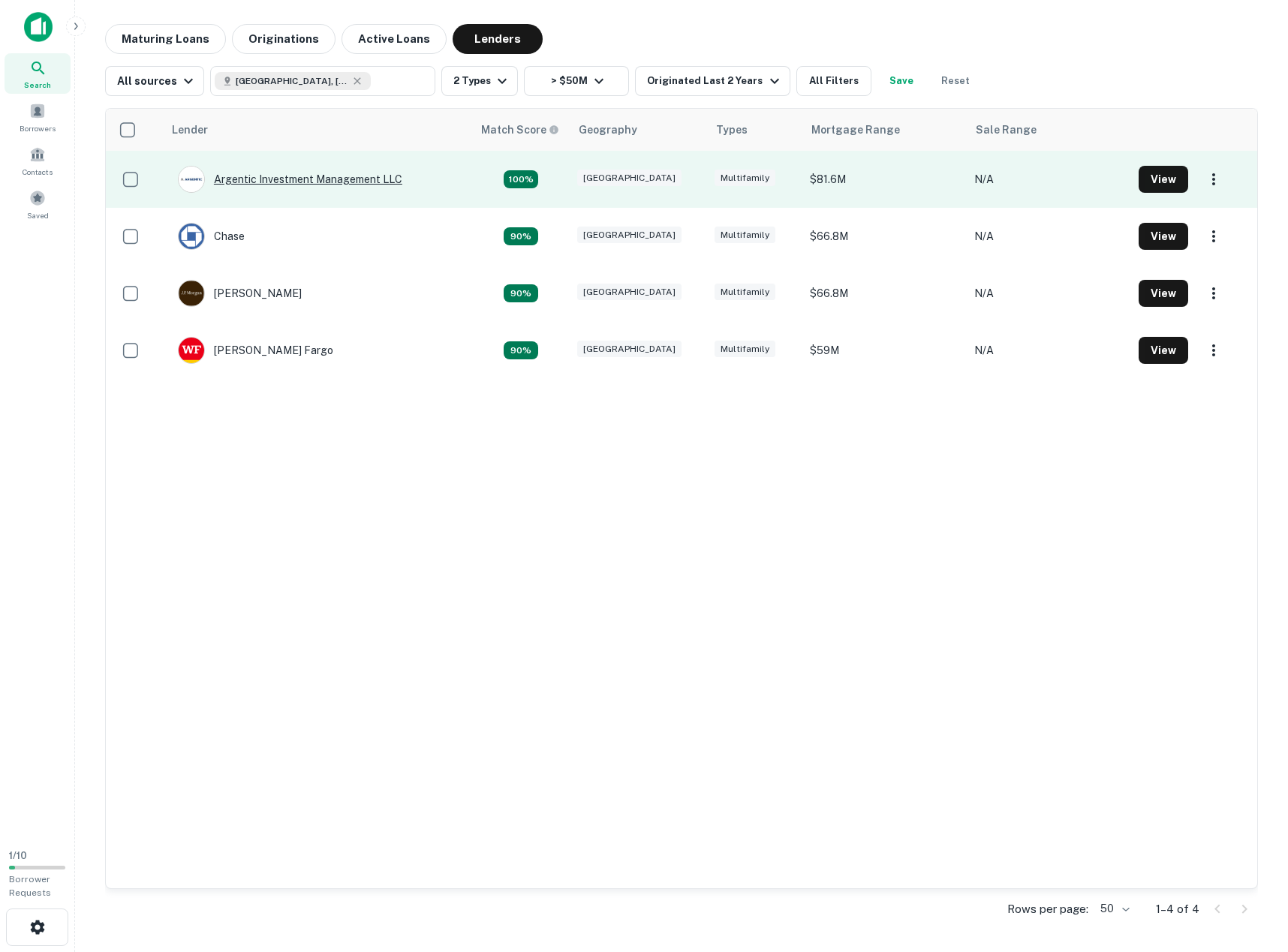
click at [317, 178] on div "Argentic Investment Management LLC" at bounding box center [291, 178] width 224 height 27
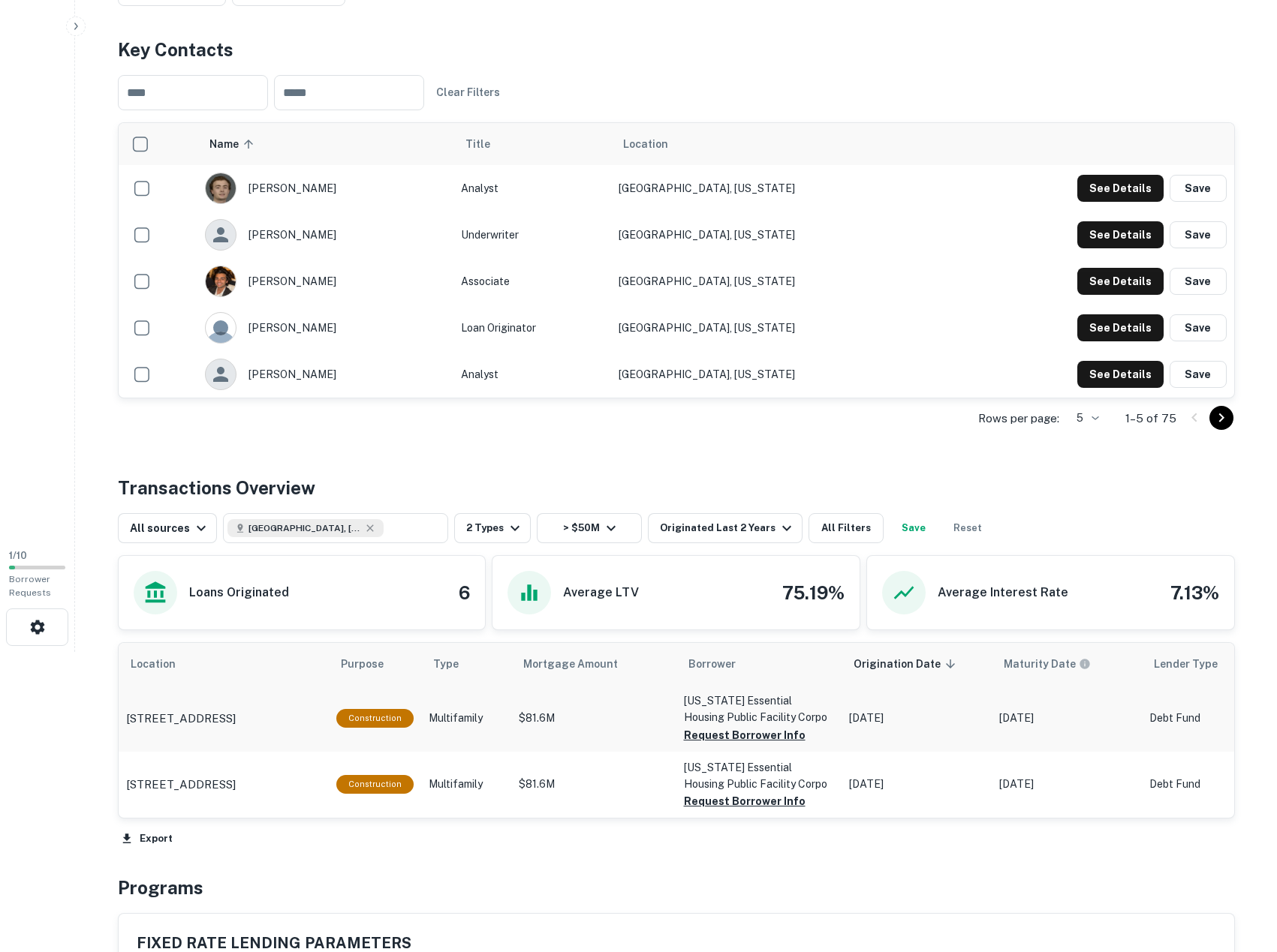
scroll to position [375, 0]
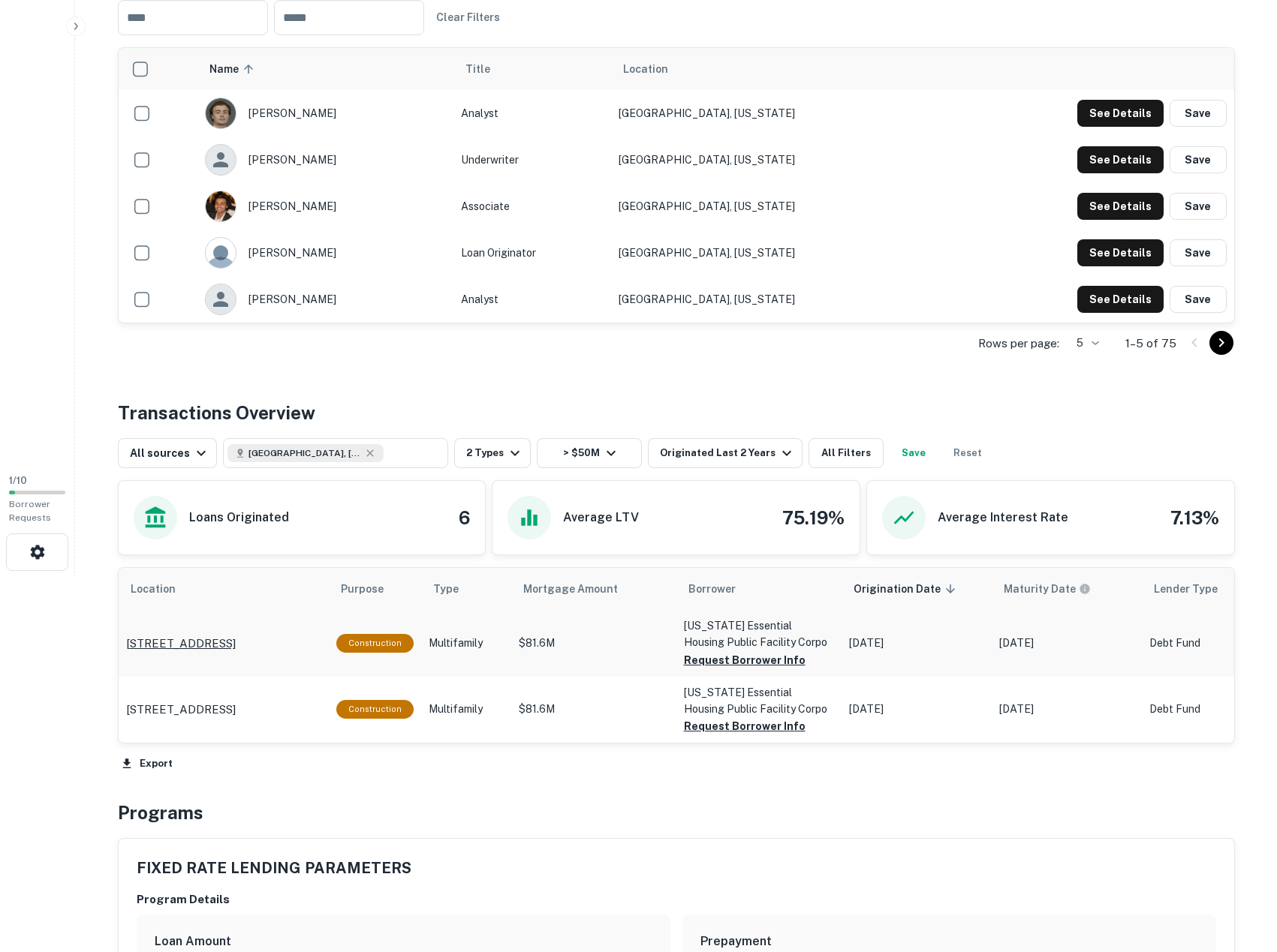
click at [235, 635] on p "[STREET_ADDRESS]" at bounding box center [180, 644] width 109 height 18
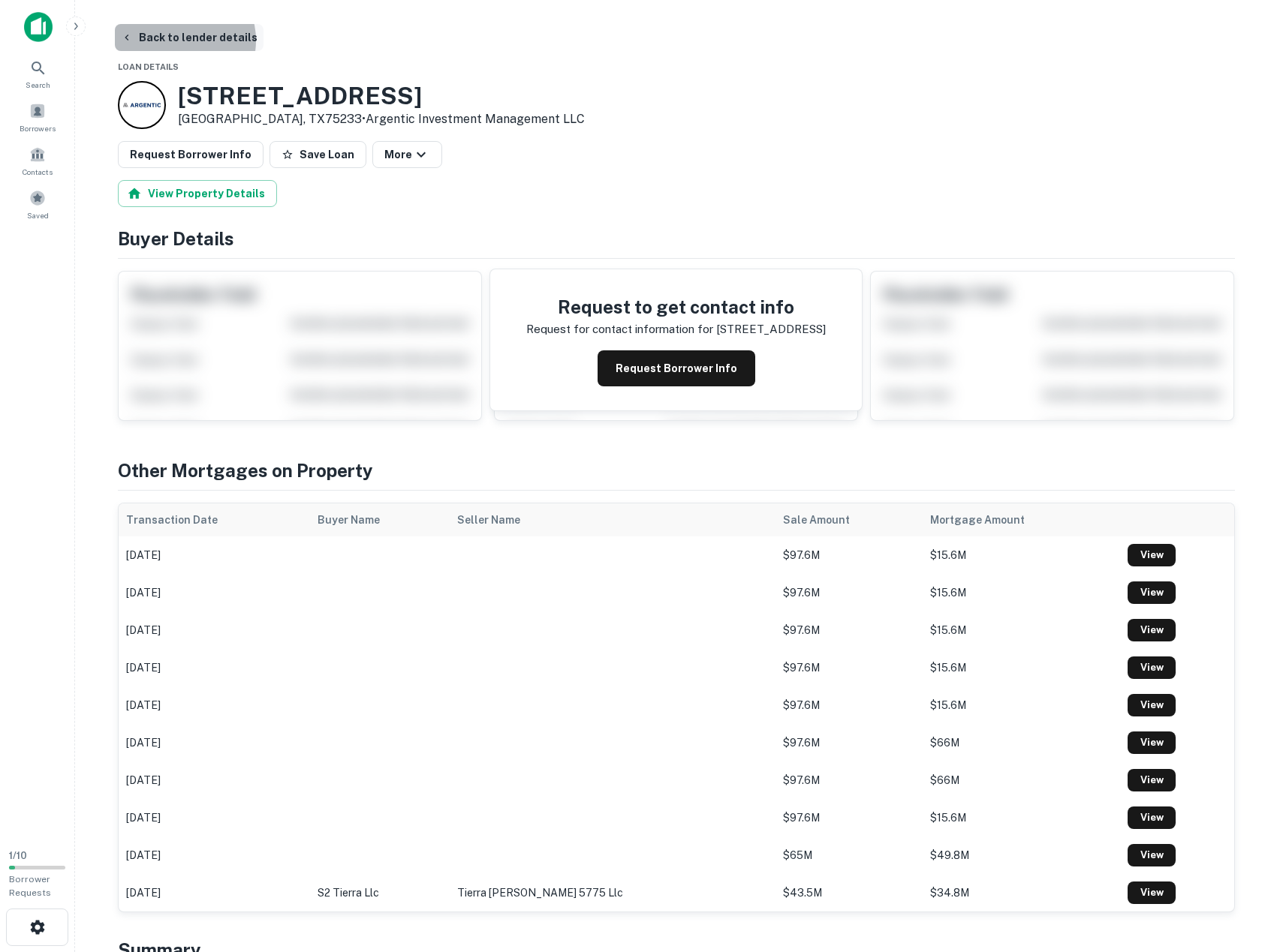
click at [181, 40] on button "Back to lender details" at bounding box center [189, 37] width 149 height 27
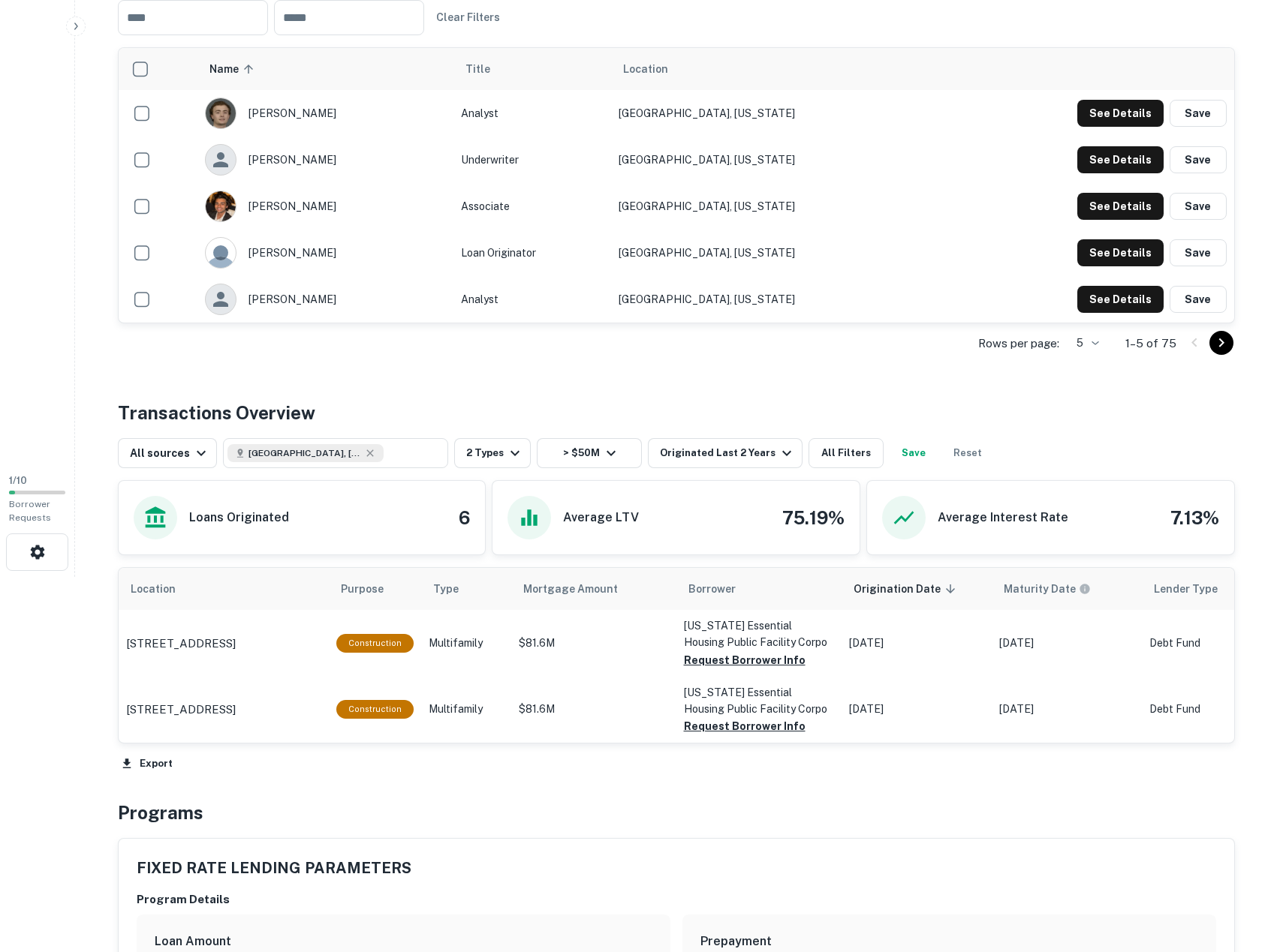
scroll to position [300, 0]
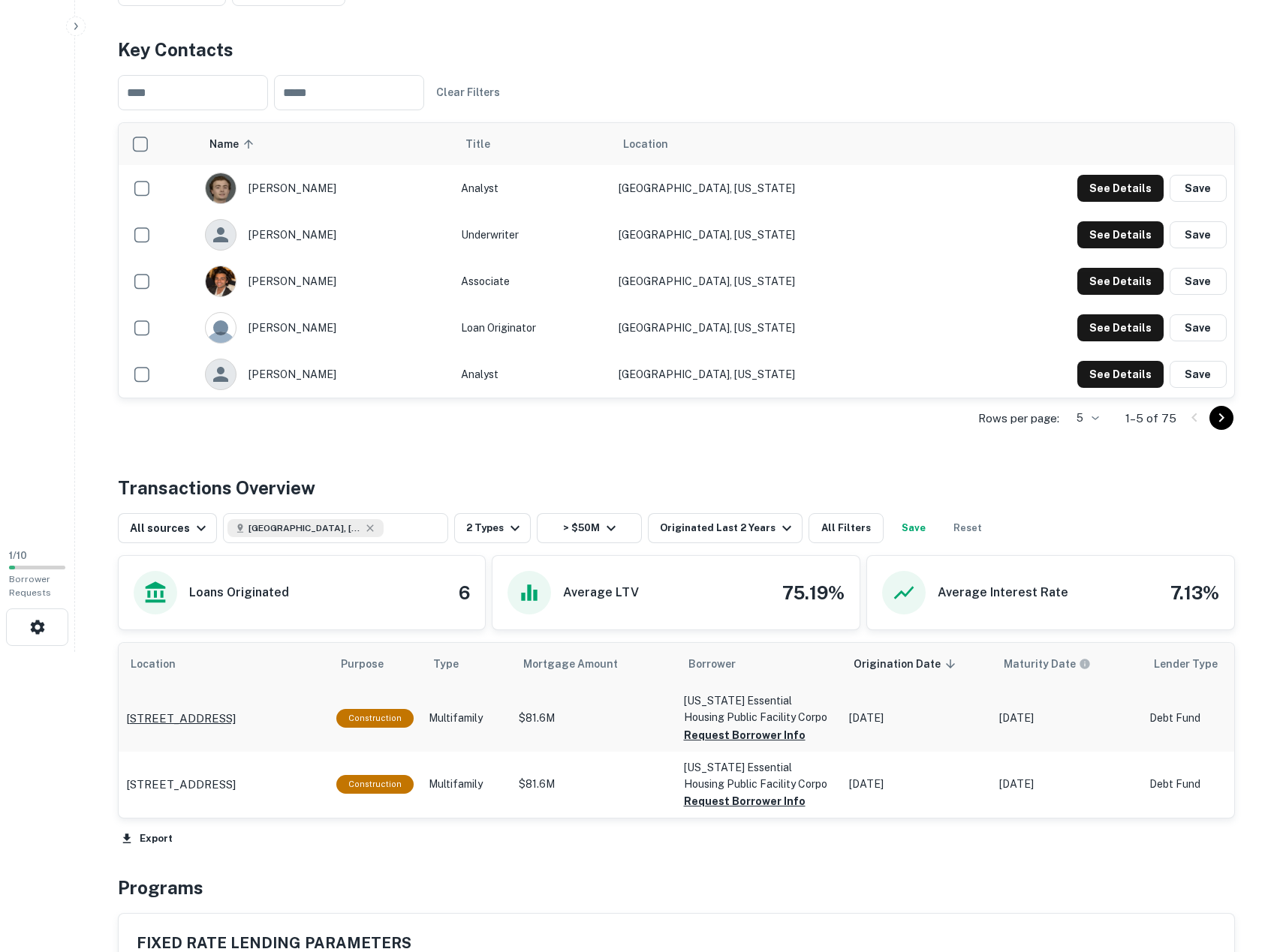
click at [235, 710] on p "[STREET_ADDRESS]" at bounding box center [180, 720] width 109 height 18
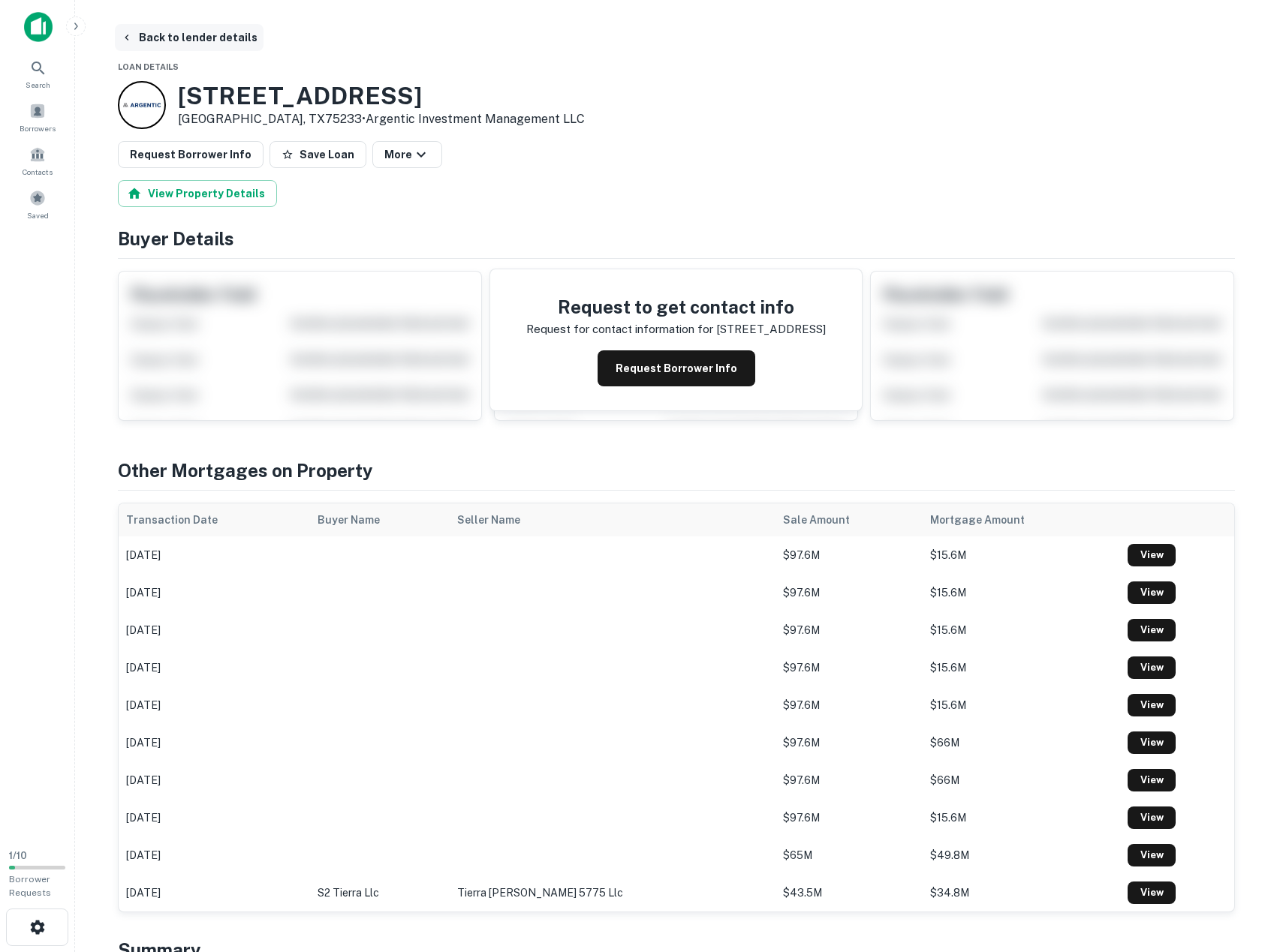
click at [149, 35] on button "Back to lender details" at bounding box center [189, 37] width 149 height 27
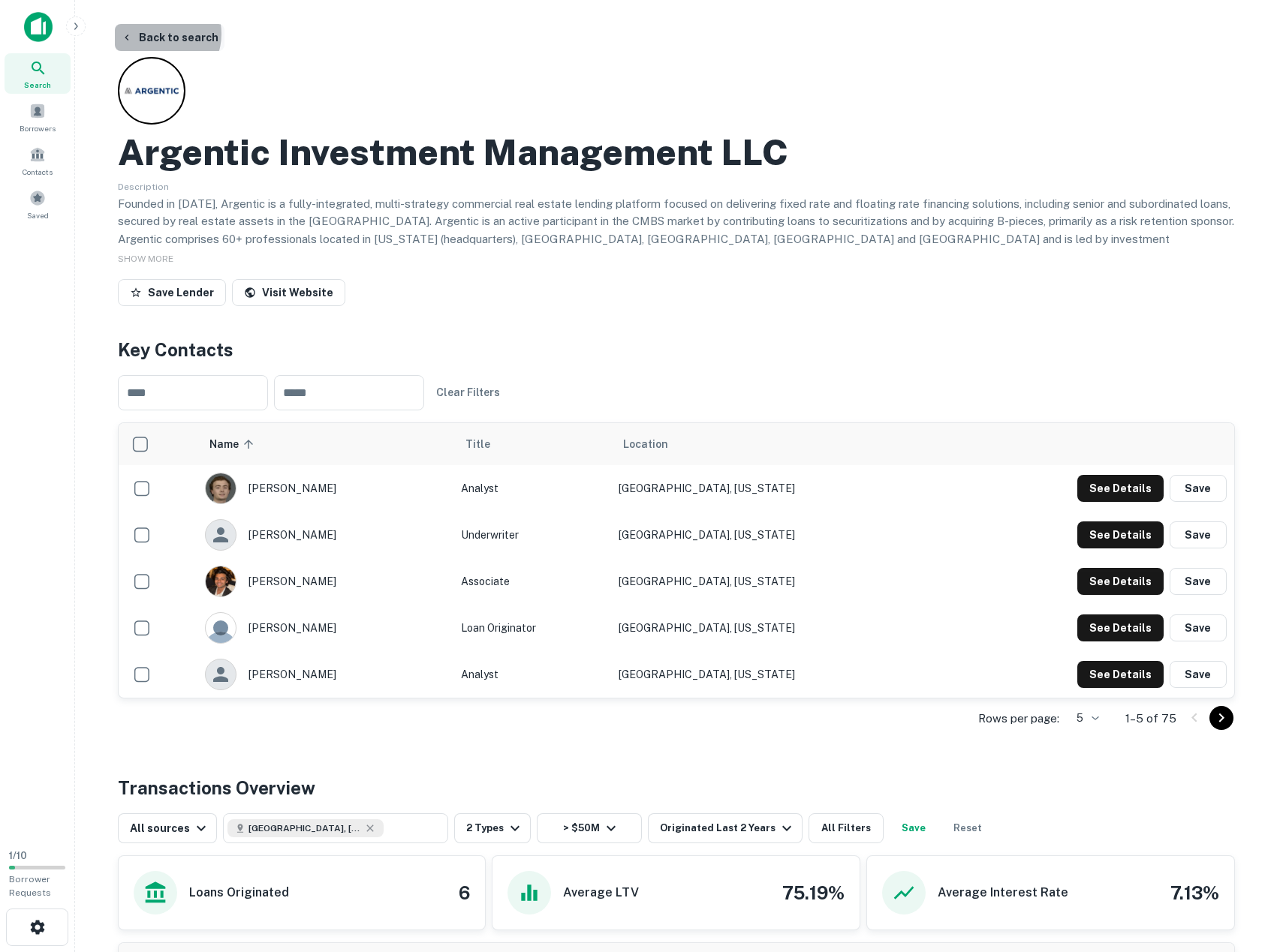
click at [159, 34] on button "Back to search" at bounding box center [169, 37] width 109 height 27
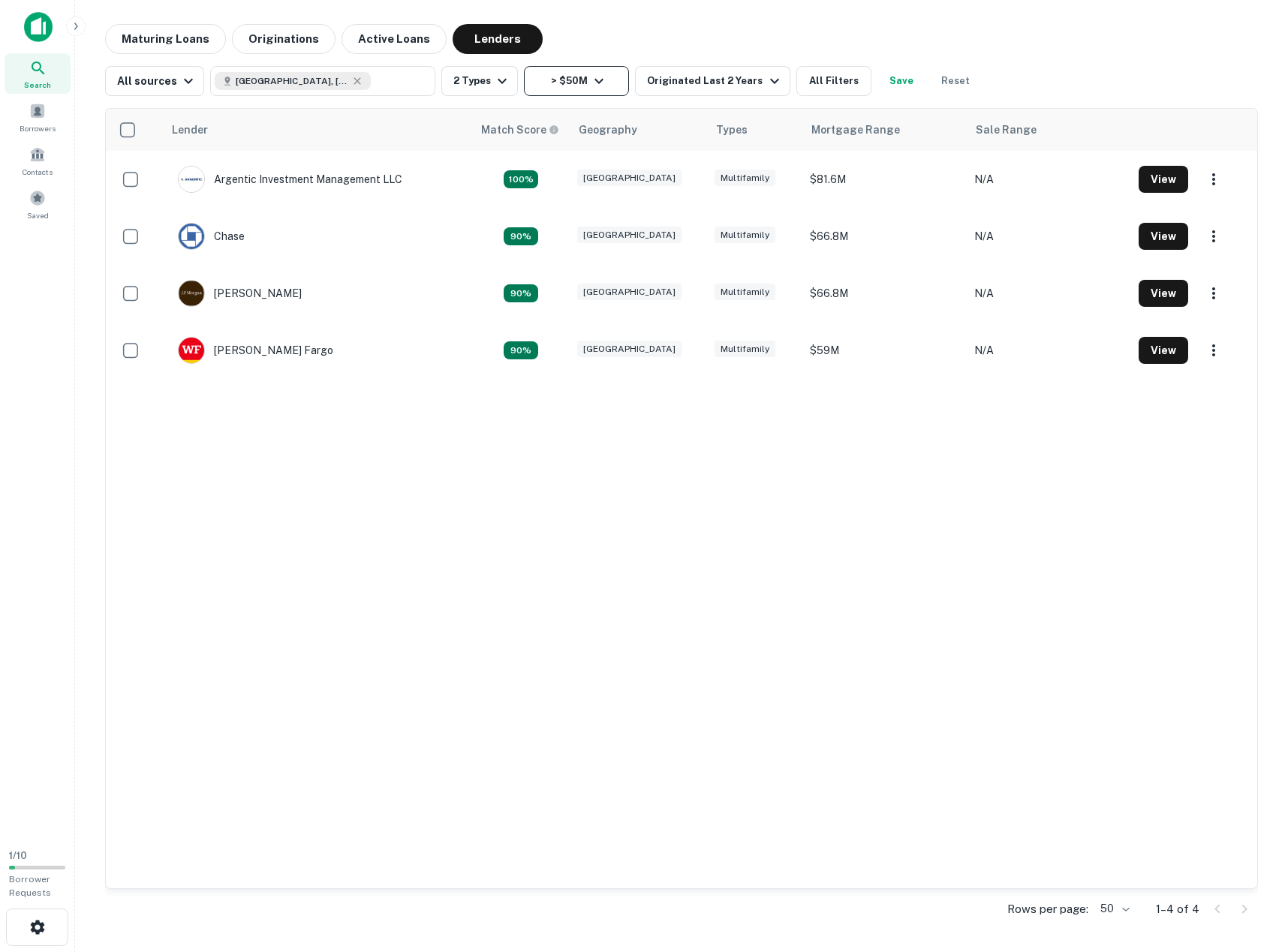
click at [583, 79] on button "> $50M" at bounding box center [576, 81] width 105 height 30
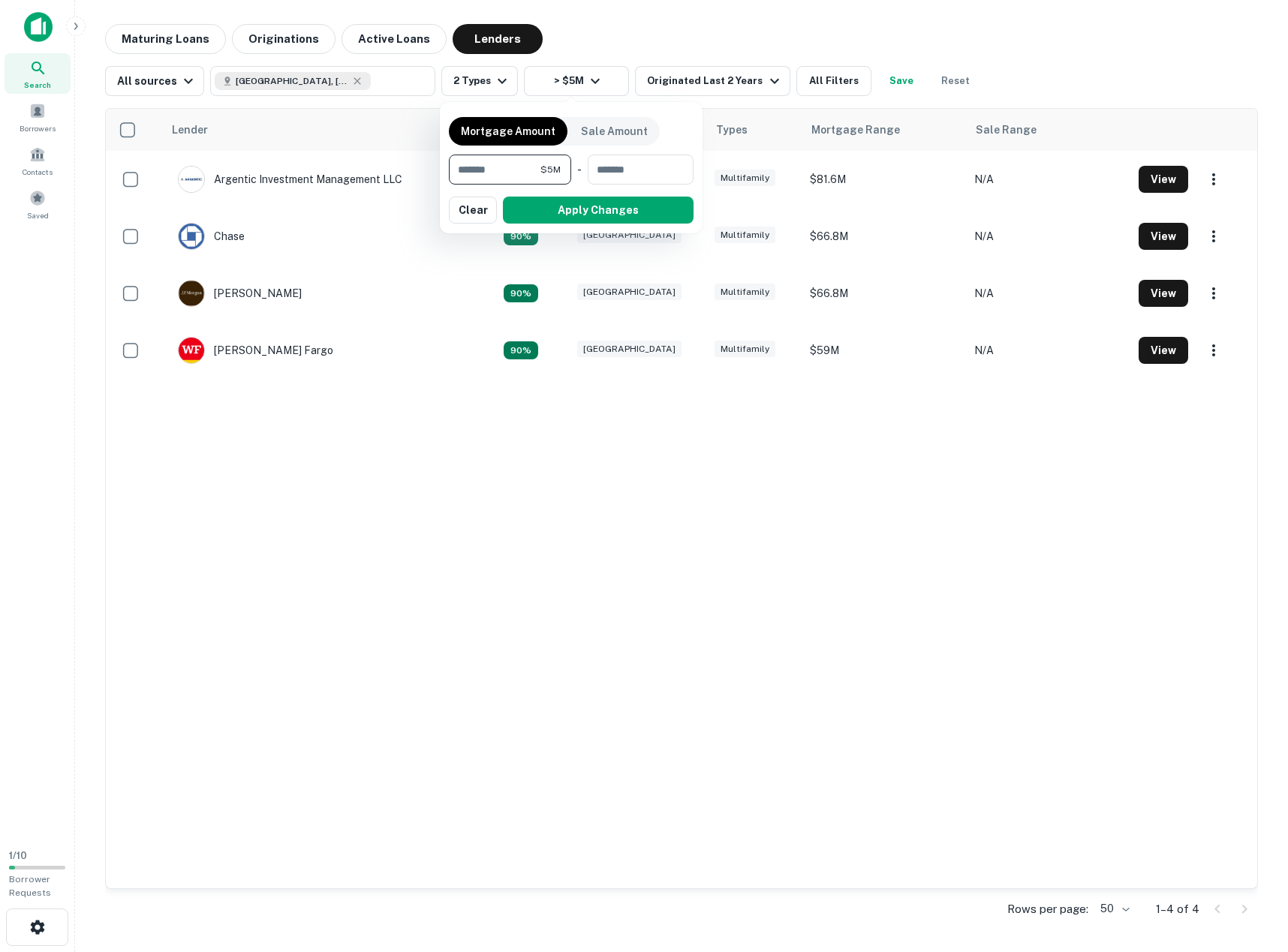
type input "*"
type input "********"
click at [621, 210] on button "Apply Changes" at bounding box center [598, 210] width 190 height 27
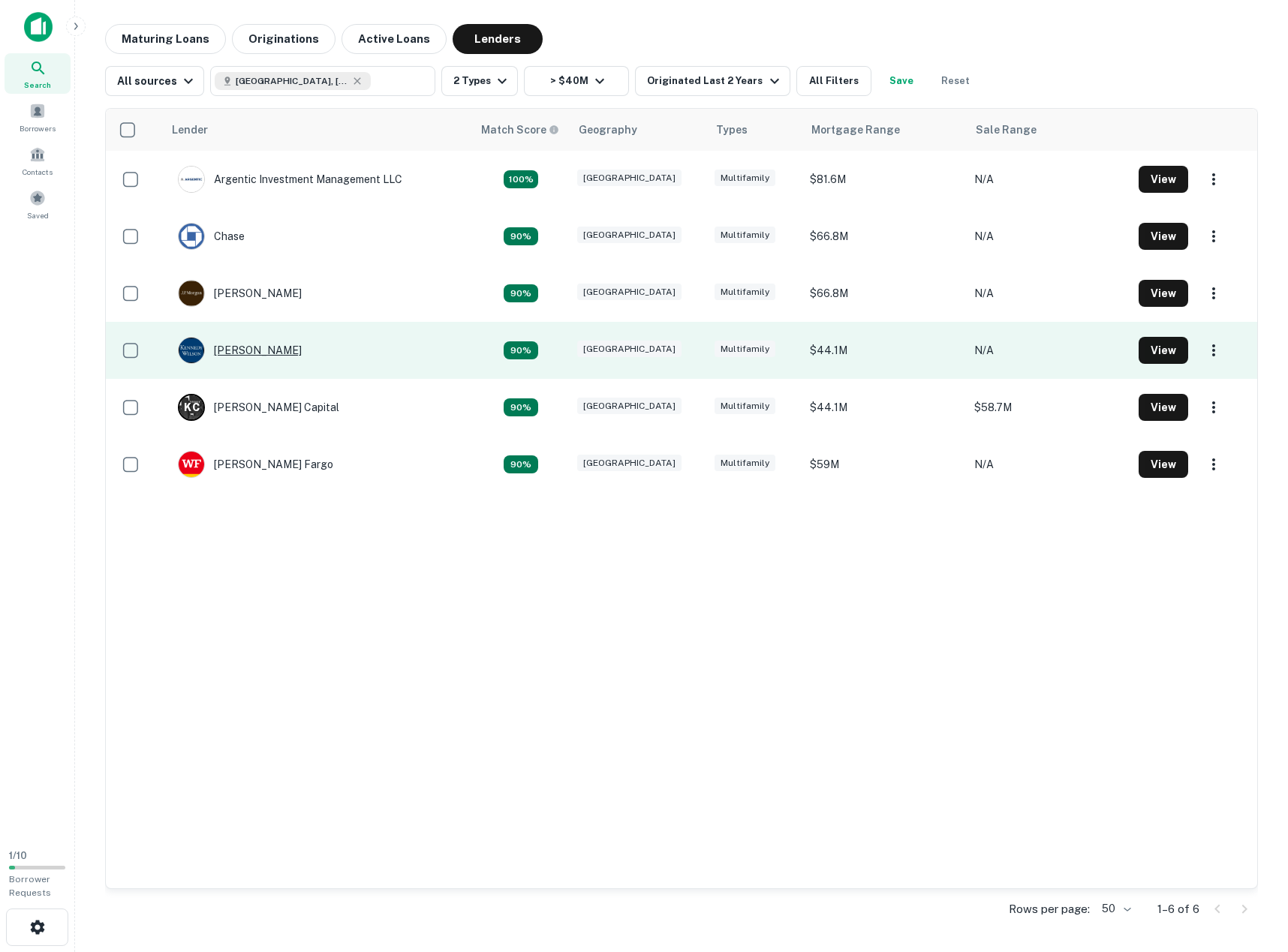
click at [264, 349] on div "[PERSON_NAME]" at bounding box center [240, 350] width 124 height 27
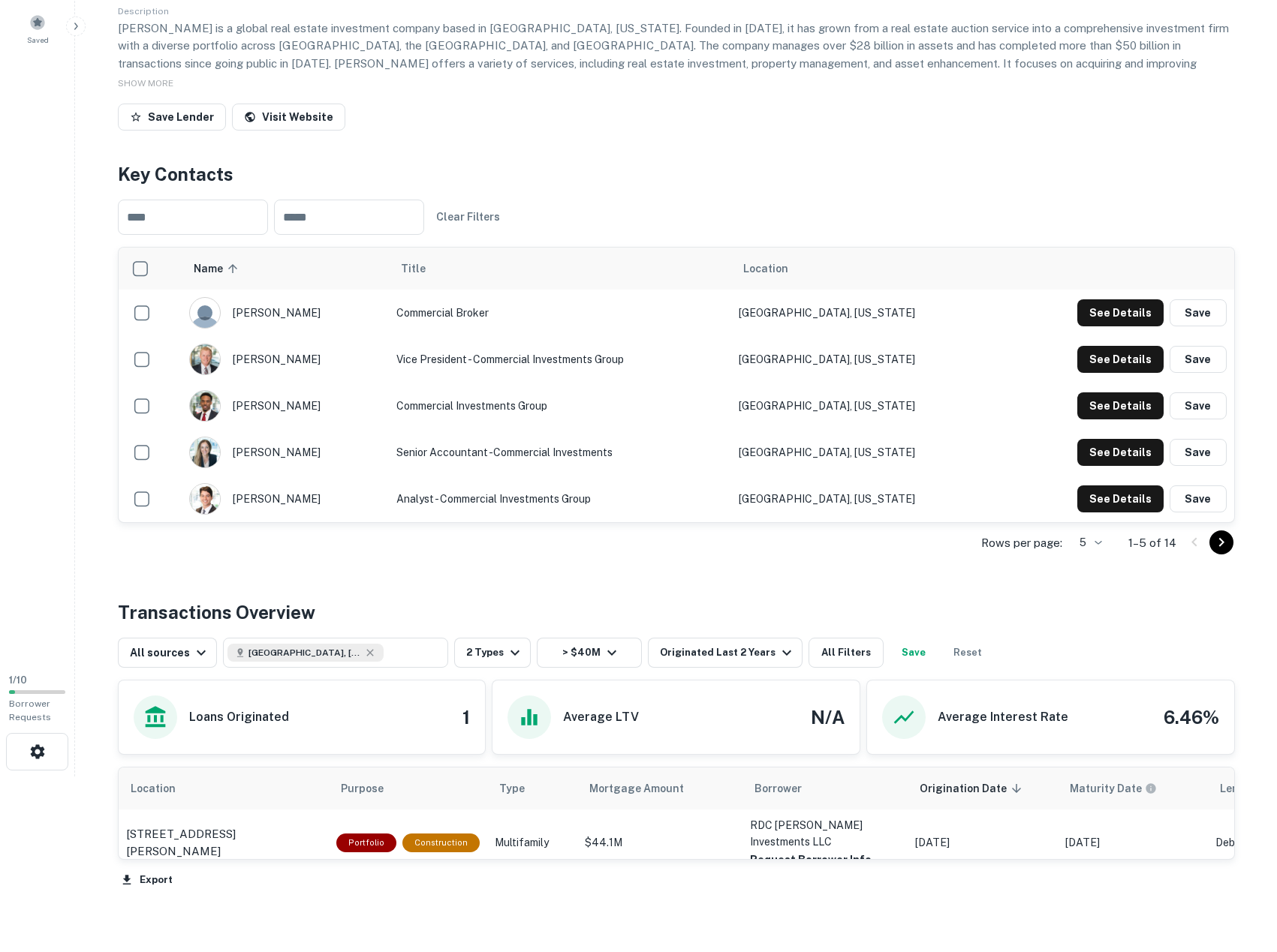
scroll to position [75, 0]
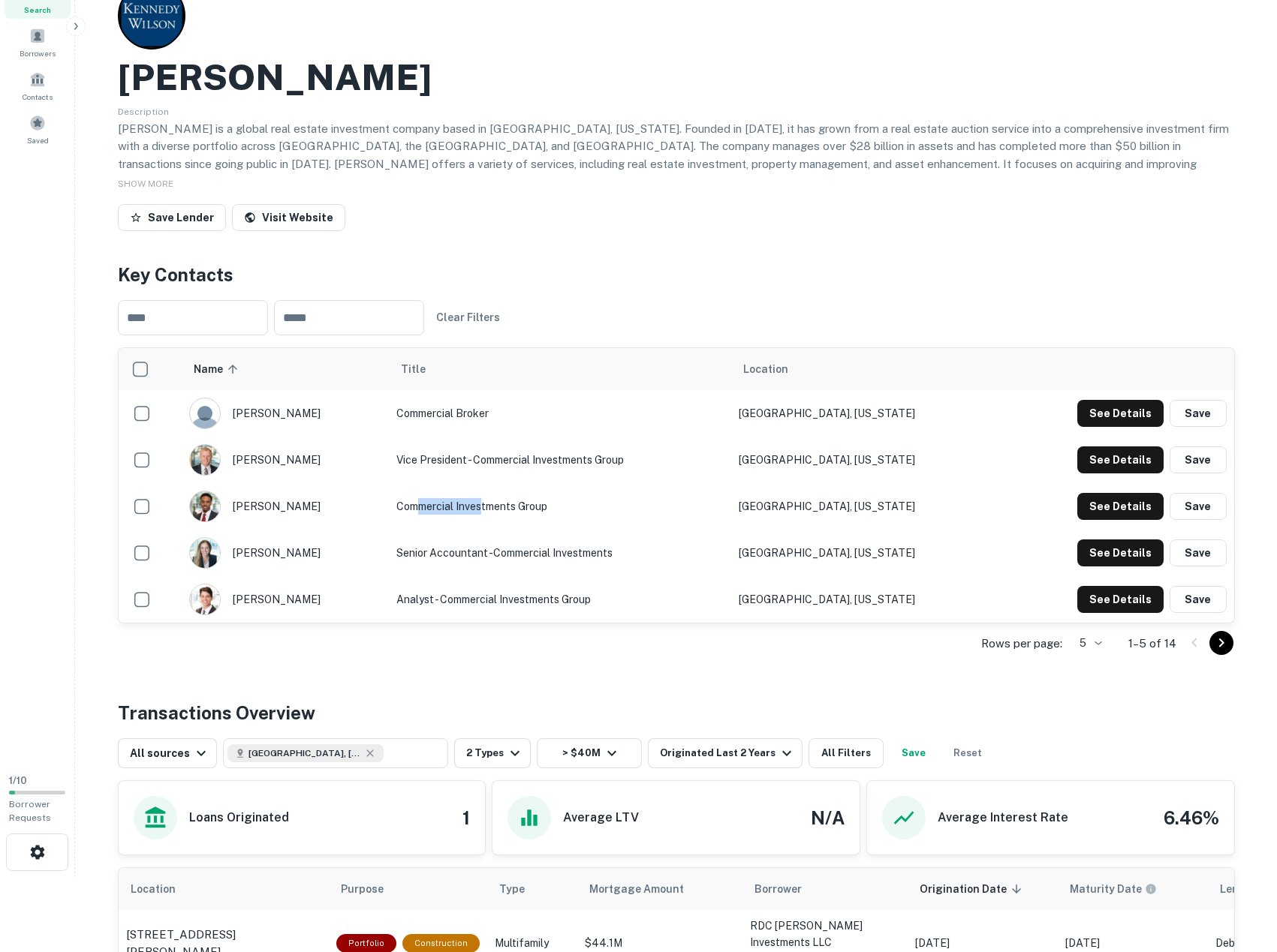
drag, startPoint x: 416, startPoint y: 510, endPoint x: 480, endPoint y: 505, distance: 64.2
click at [480, 505] on td "Commercial Investments Group" at bounding box center [560, 506] width 342 height 47
drag, startPoint x: 443, startPoint y: 508, endPoint x: 522, endPoint y: 505, distance: 79.1
click at [522, 505] on td "Commercial Investments Group" at bounding box center [560, 506] width 342 height 47
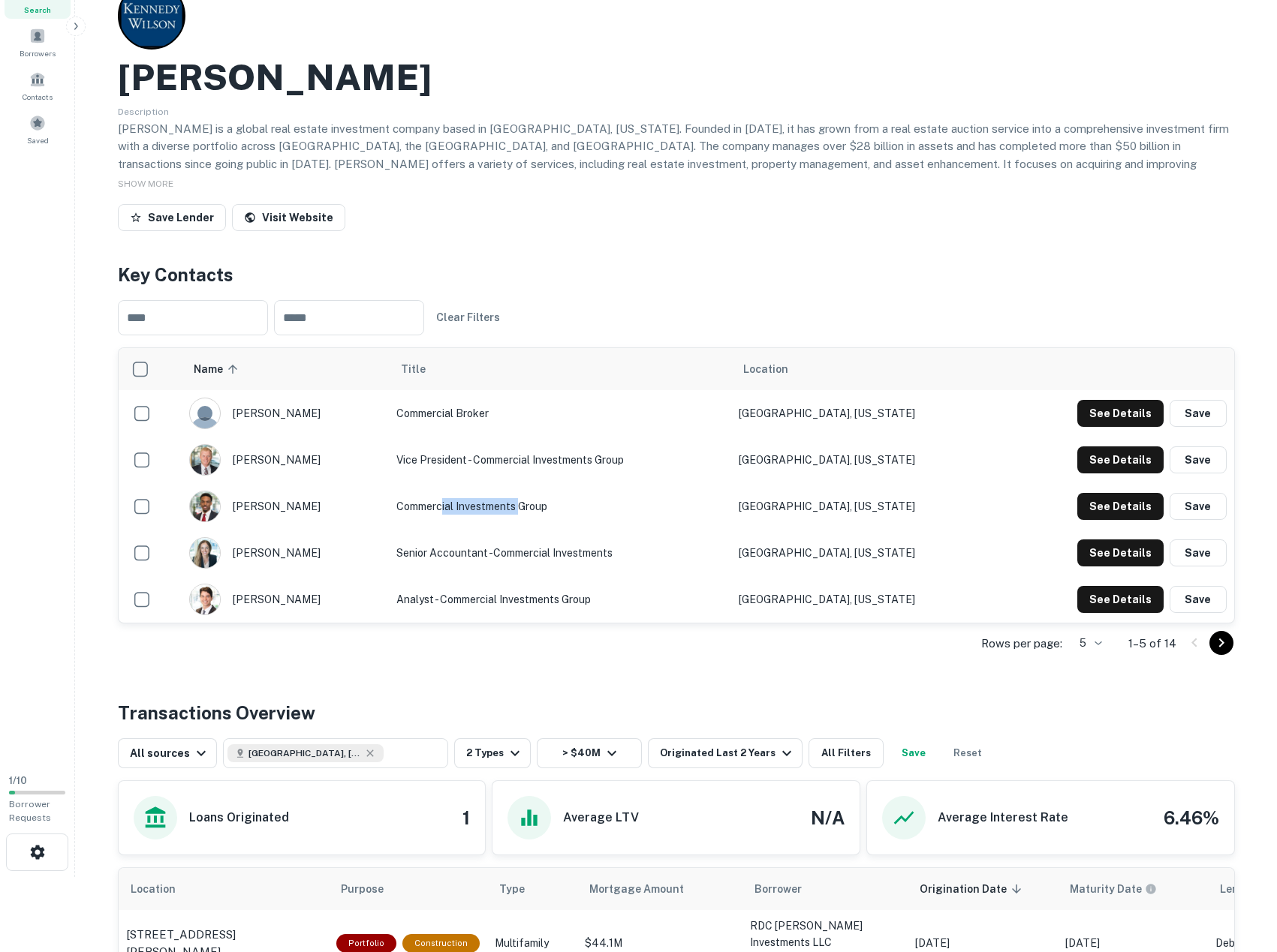
click at [522, 505] on td "Commercial Investments Group" at bounding box center [560, 506] width 342 height 47
drag, startPoint x: 462, startPoint y: 452, endPoint x: 514, endPoint y: 454, distance: 52.0
click at [514, 454] on td "Vice President - Commercial Investments Group" at bounding box center [560, 459] width 342 height 47
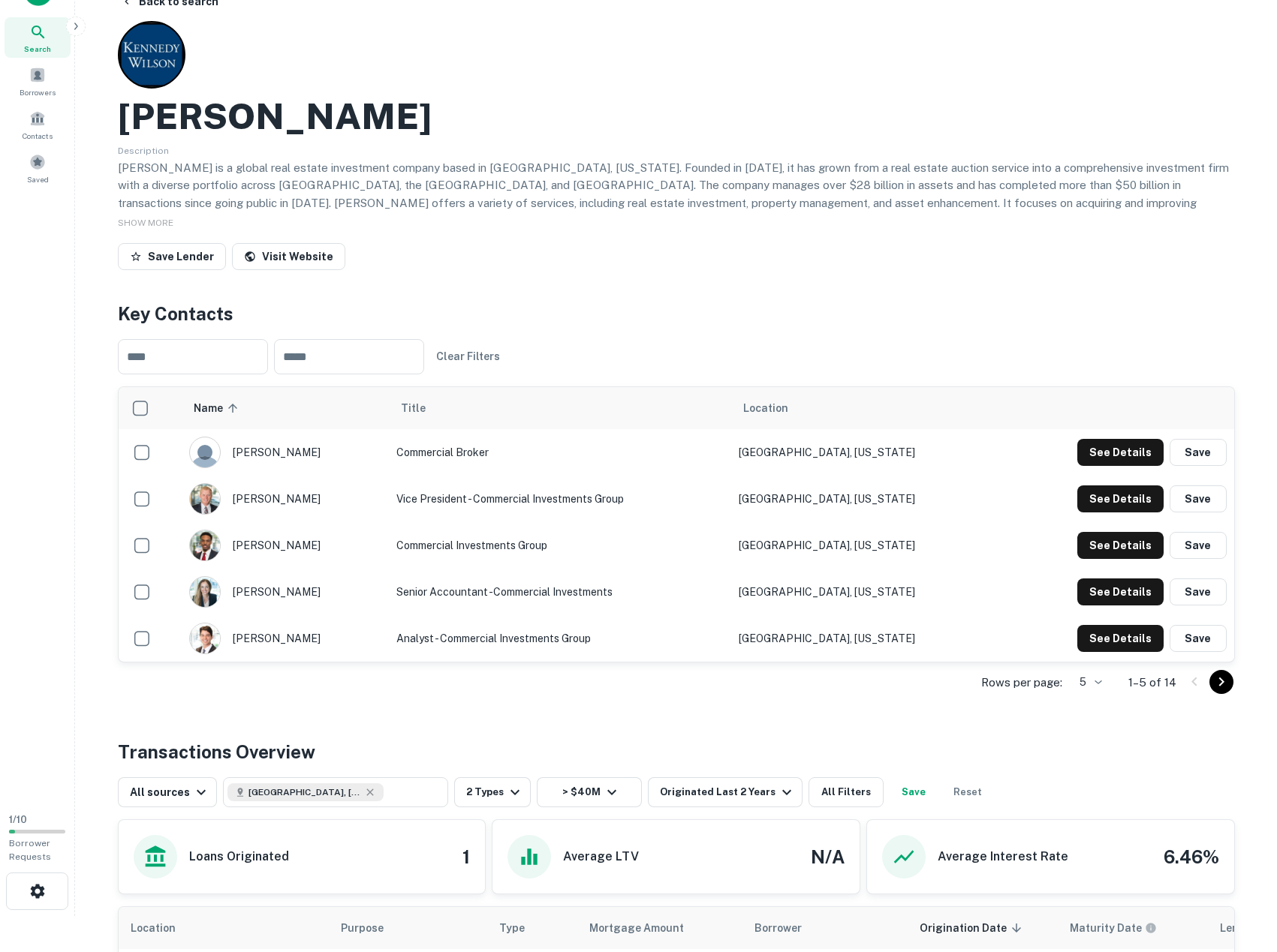
scroll to position [0, 0]
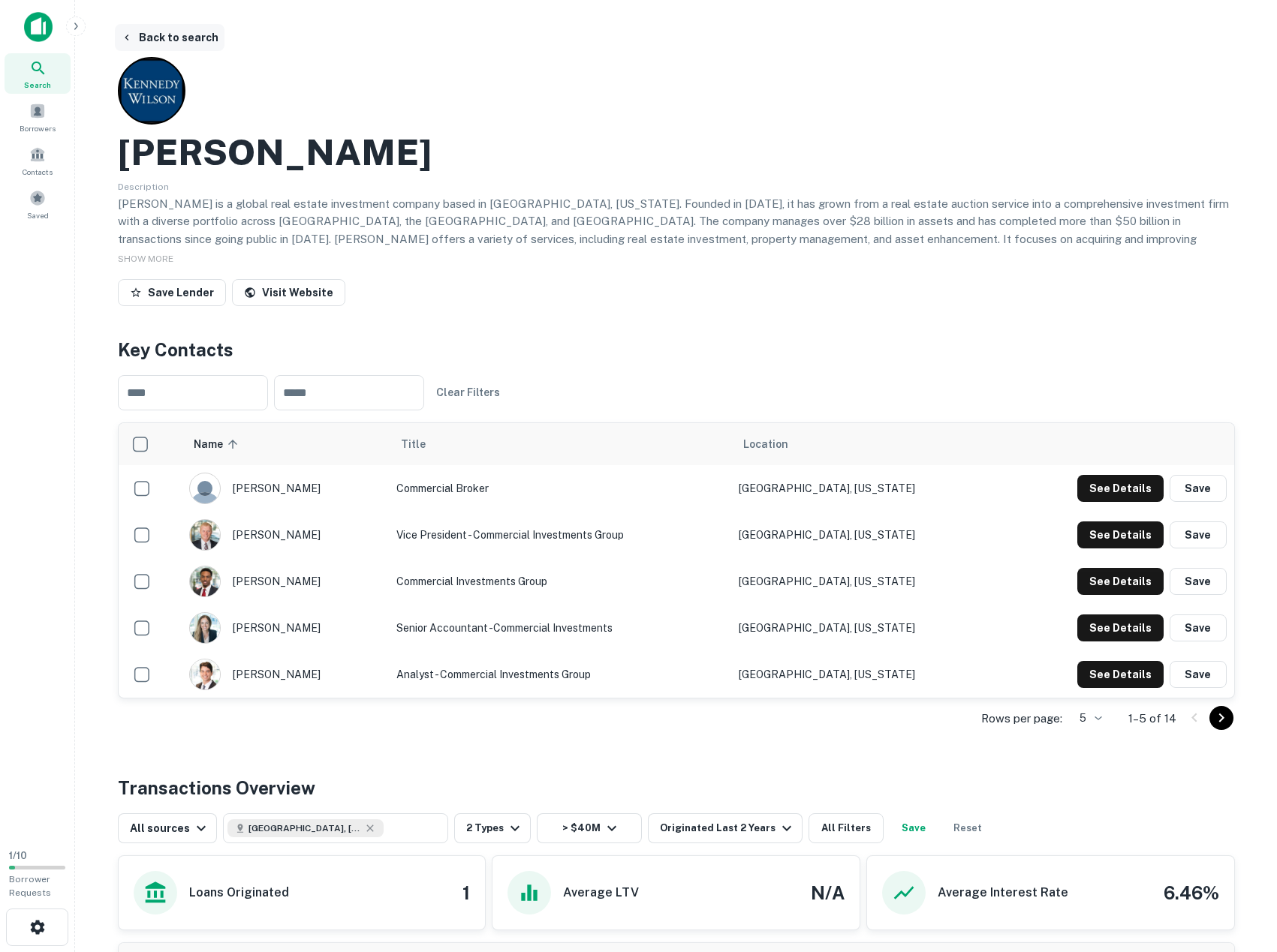
click at [195, 36] on button "Back to search" at bounding box center [169, 37] width 109 height 27
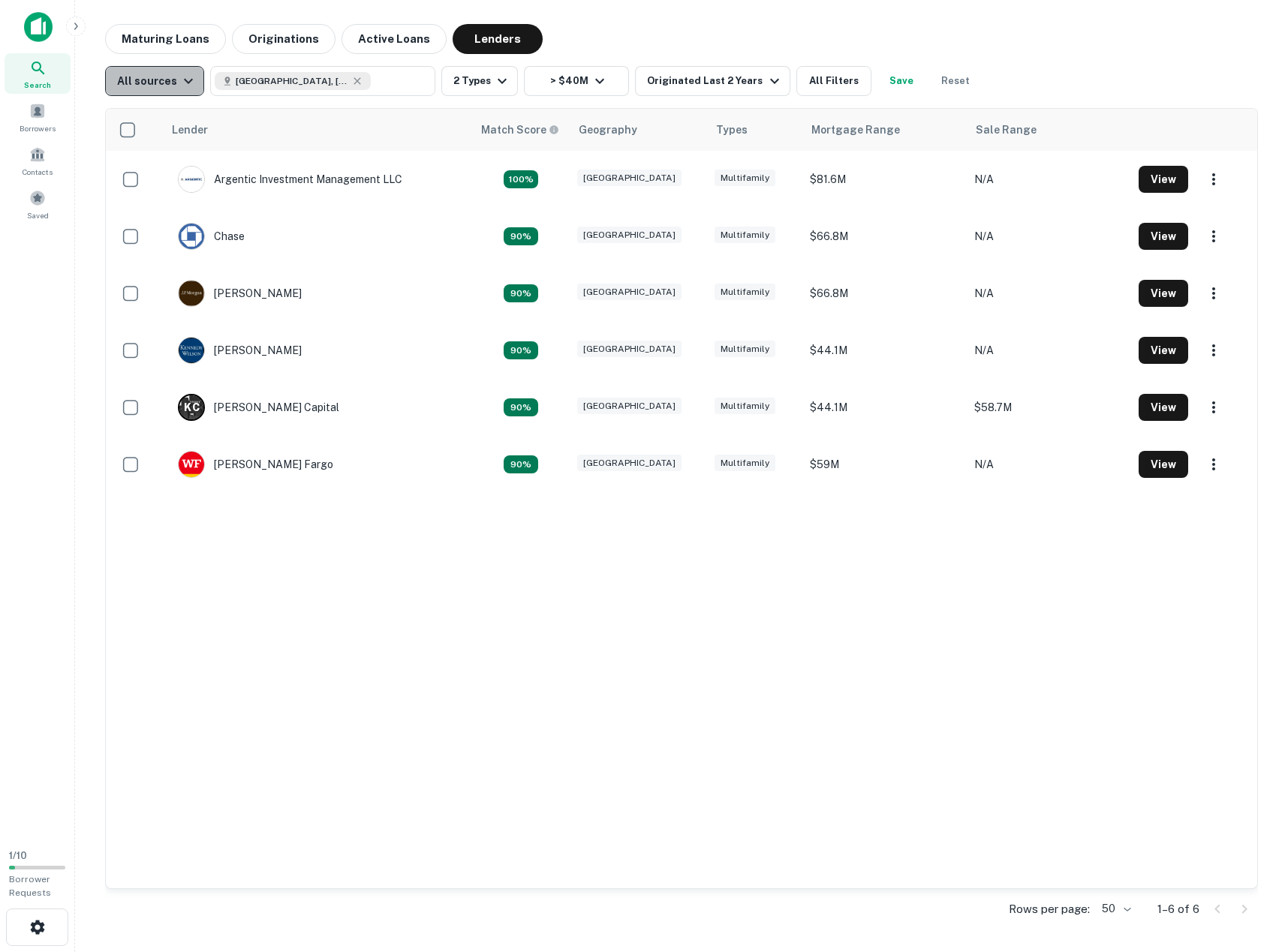
click at [182, 84] on icon "button" at bounding box center [188, 81] width 18 height 18
click at [182, 84] on div at bounding box center [644, 476] width 1288 height 952
click at [165, 39] on button "Maturing Loans" at bounding box center [165, 39] width 120 height 30
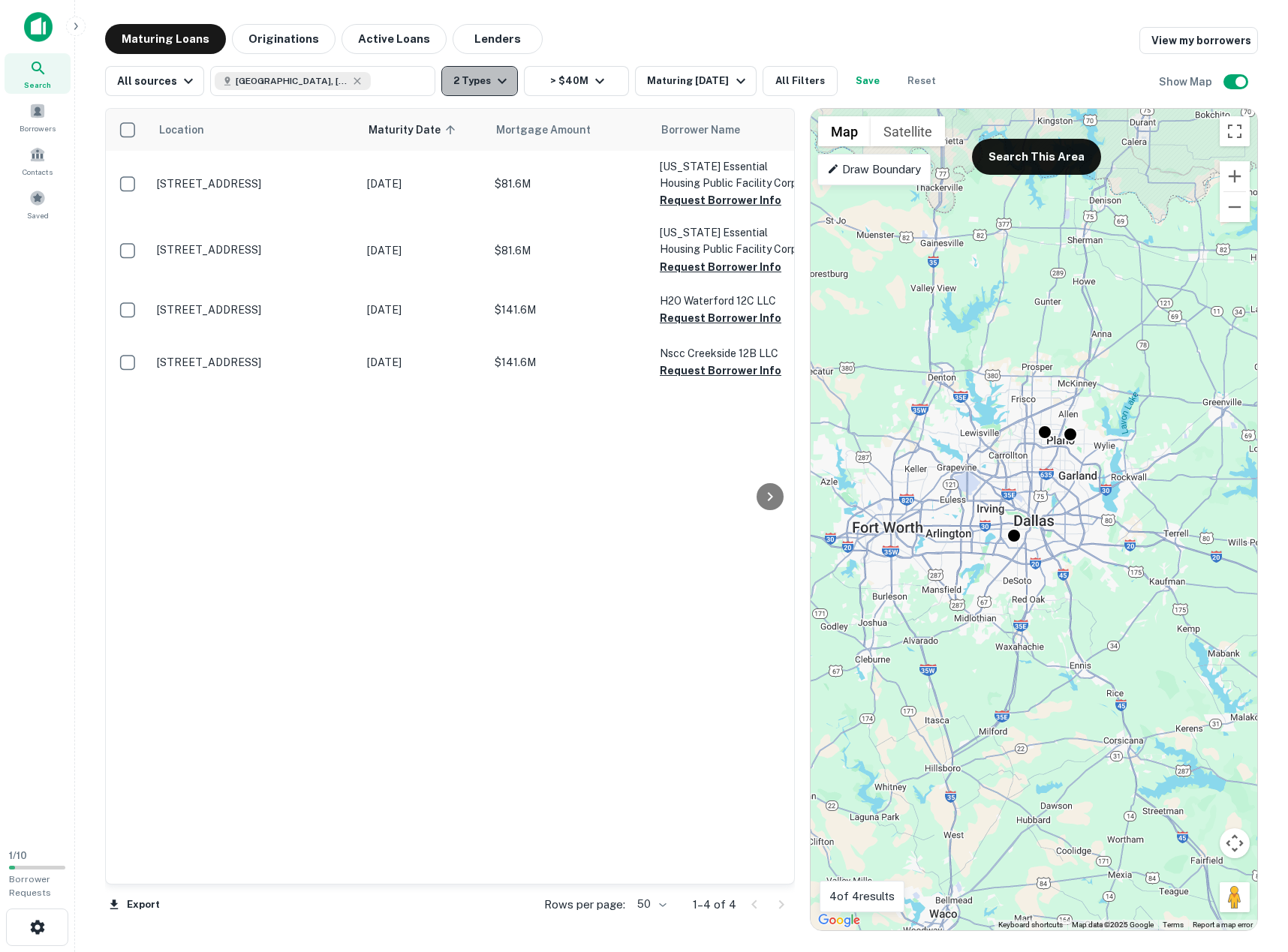
click at [500, 84] on icon "button" at bounding box center [503, 81] width 18 height 18
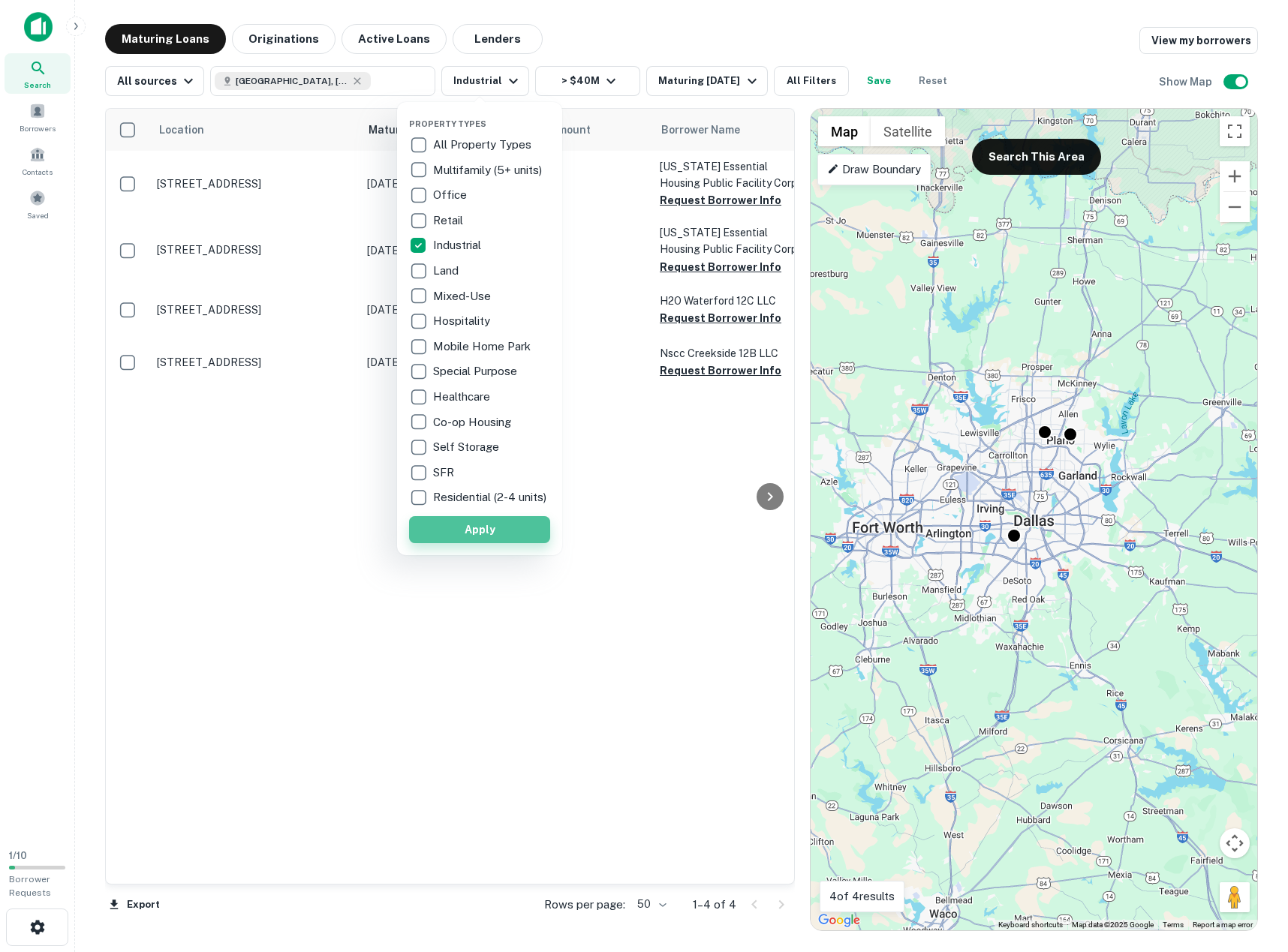
click at [469, 538] on button "Apply" at bounding box center [480, 529] width 142 height 27
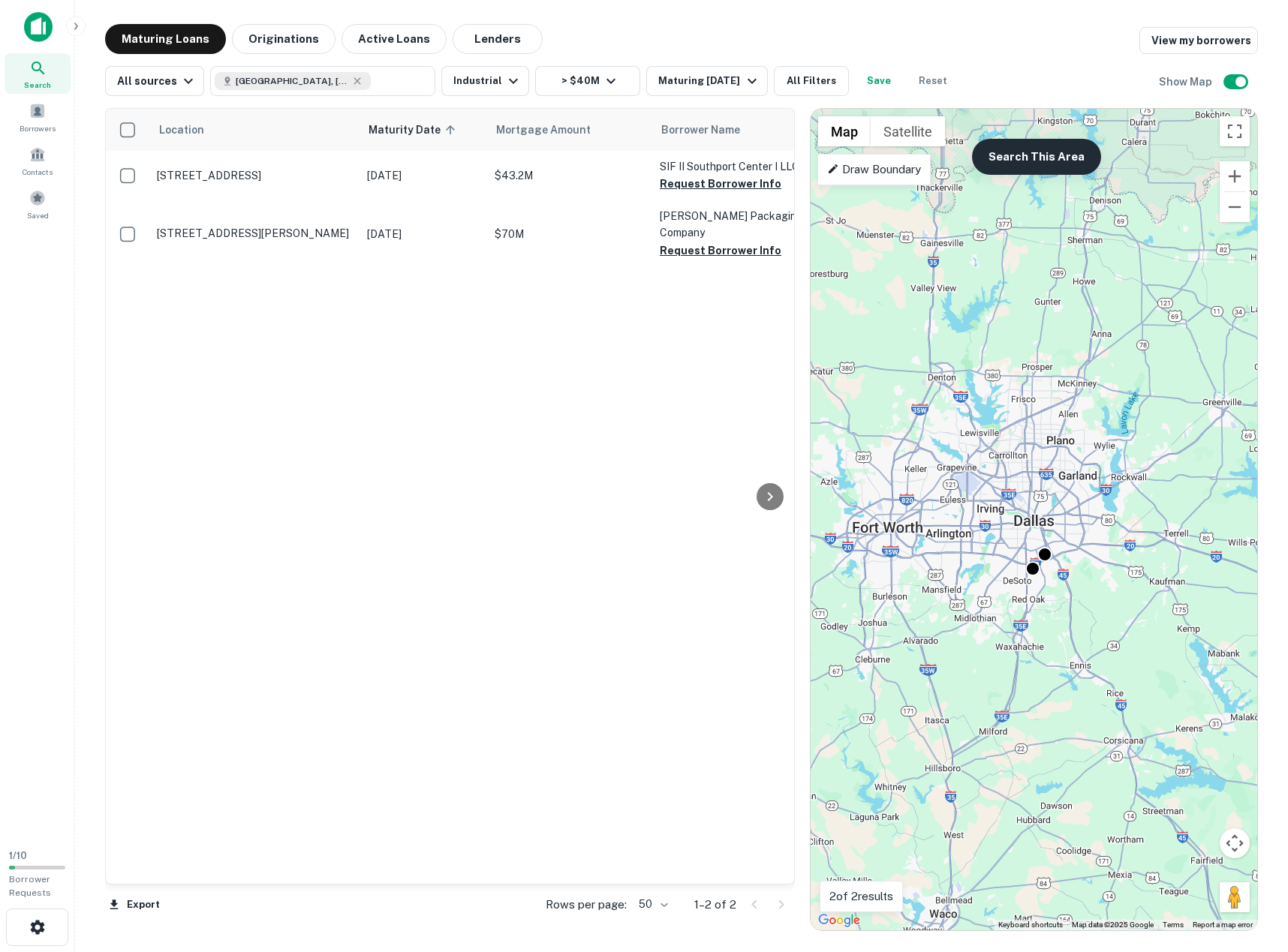
click at [1017, 159] on button "Search This Area" at bounding box center [1037, 156] width 129 height 36
click at [1014, 153] on button "Search This Area" at bounding box center [1037, 156] width 129 height 36
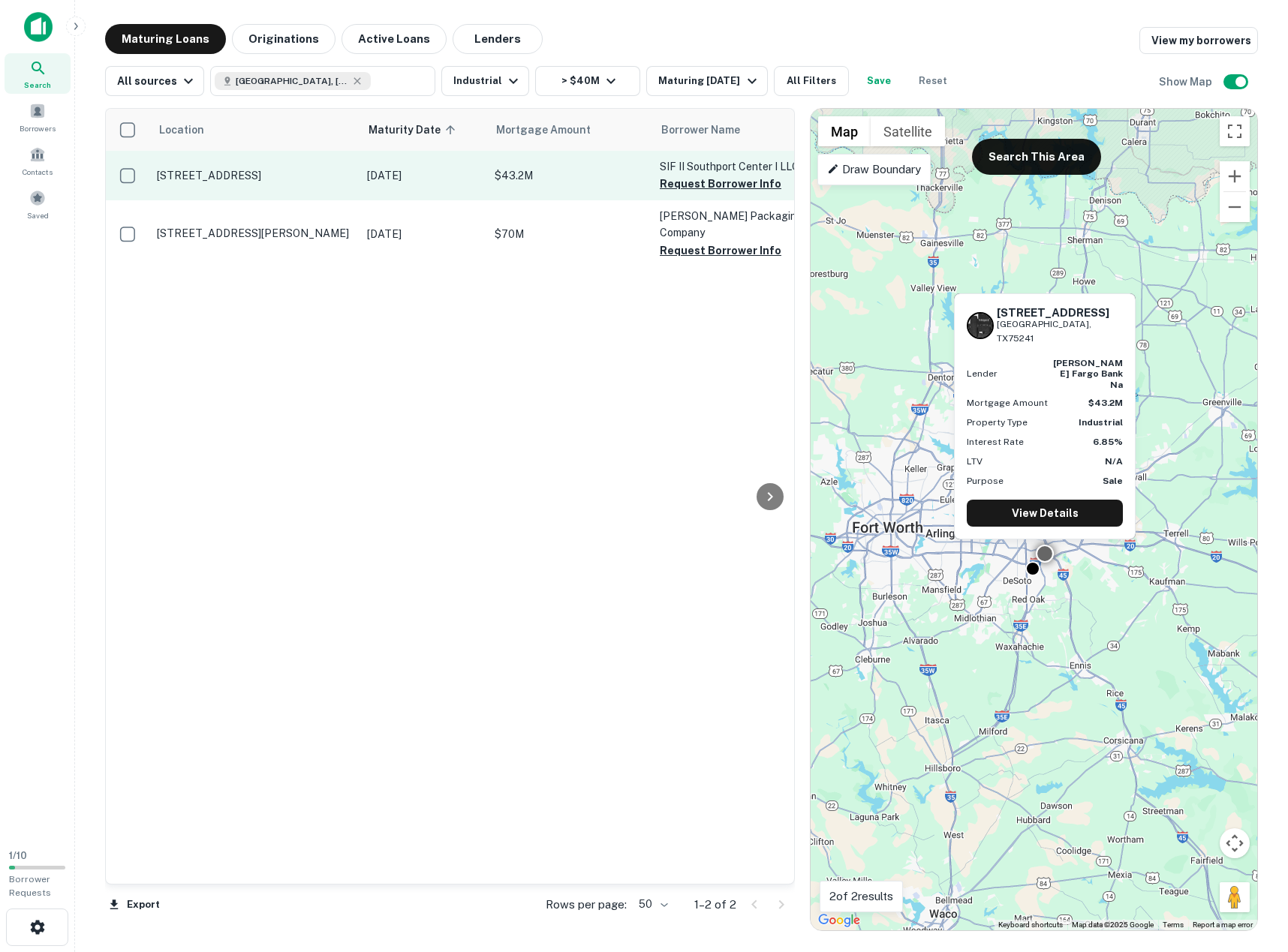
click at [246, 178] on p "[STREET_ADDRESS]" at bounding box center [255, 176] width 195 height 14
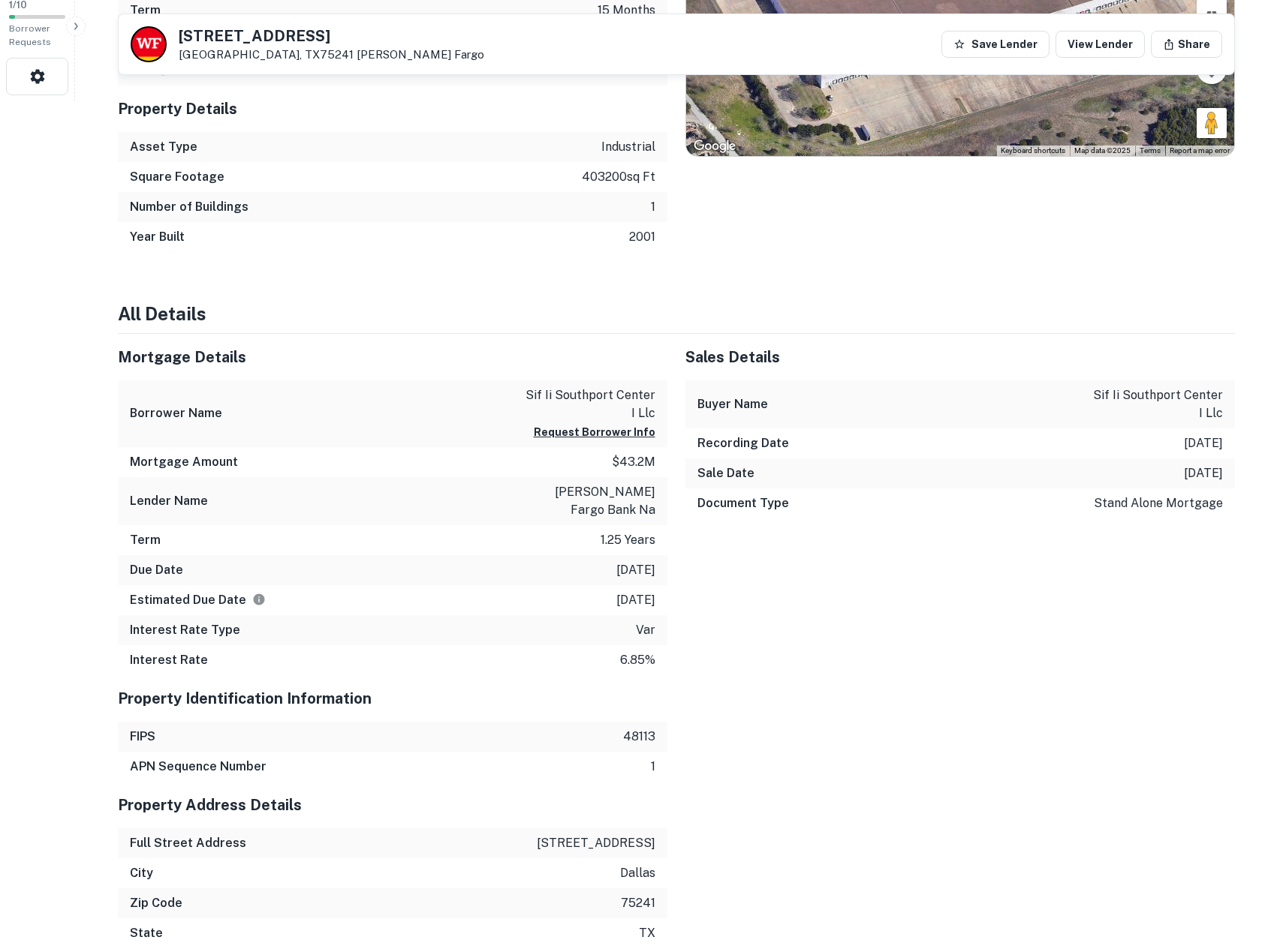
scroll to position [825, 0]
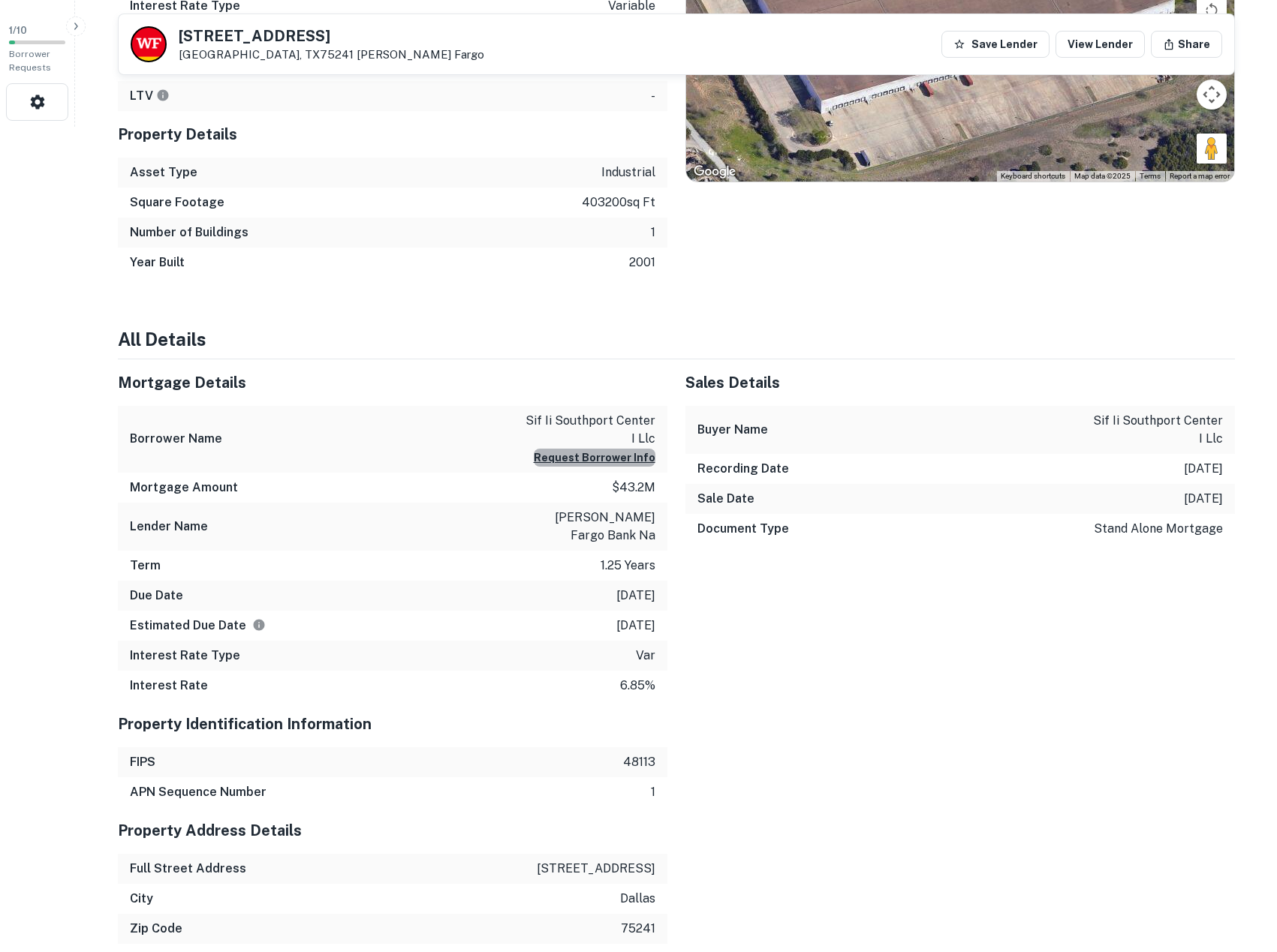
click at [629, 457] on button "Request Borrower Info" at bounding box center [595, 458] width 121 height 18
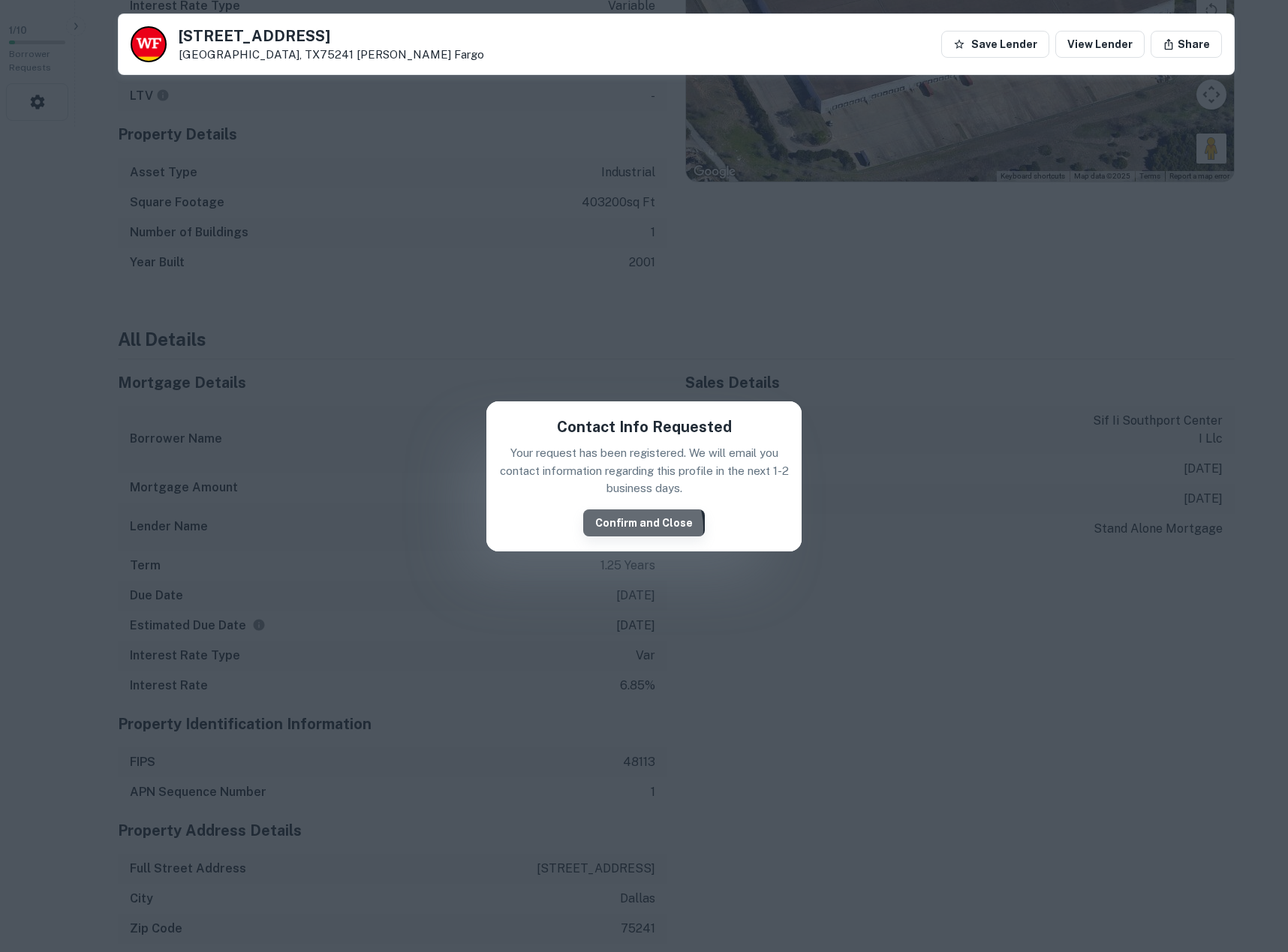
click at [634, 527] on button "Confirm and Close" at bounding box center [644, 523] width 121 height 27
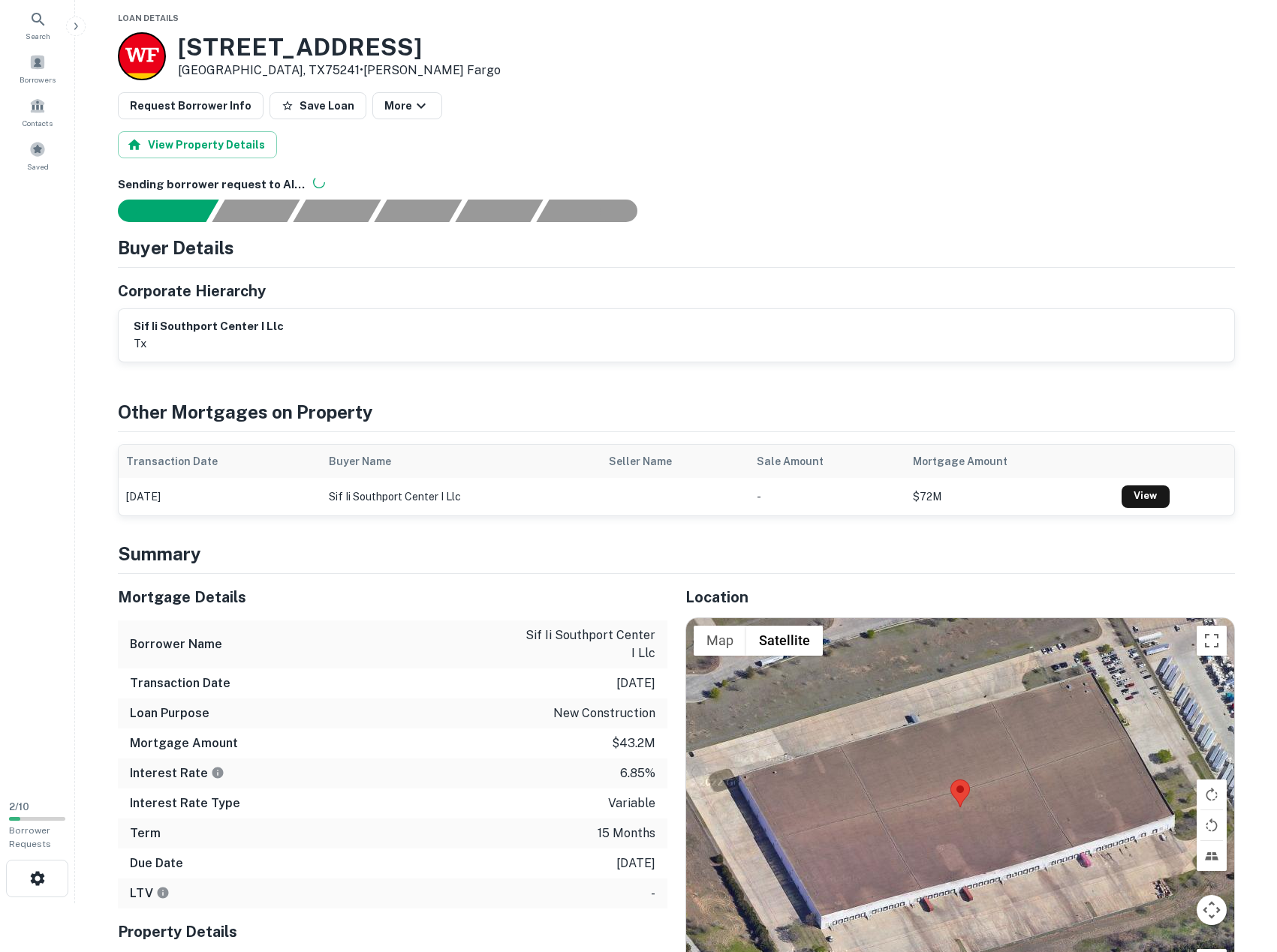
scroll to position [75, 0]
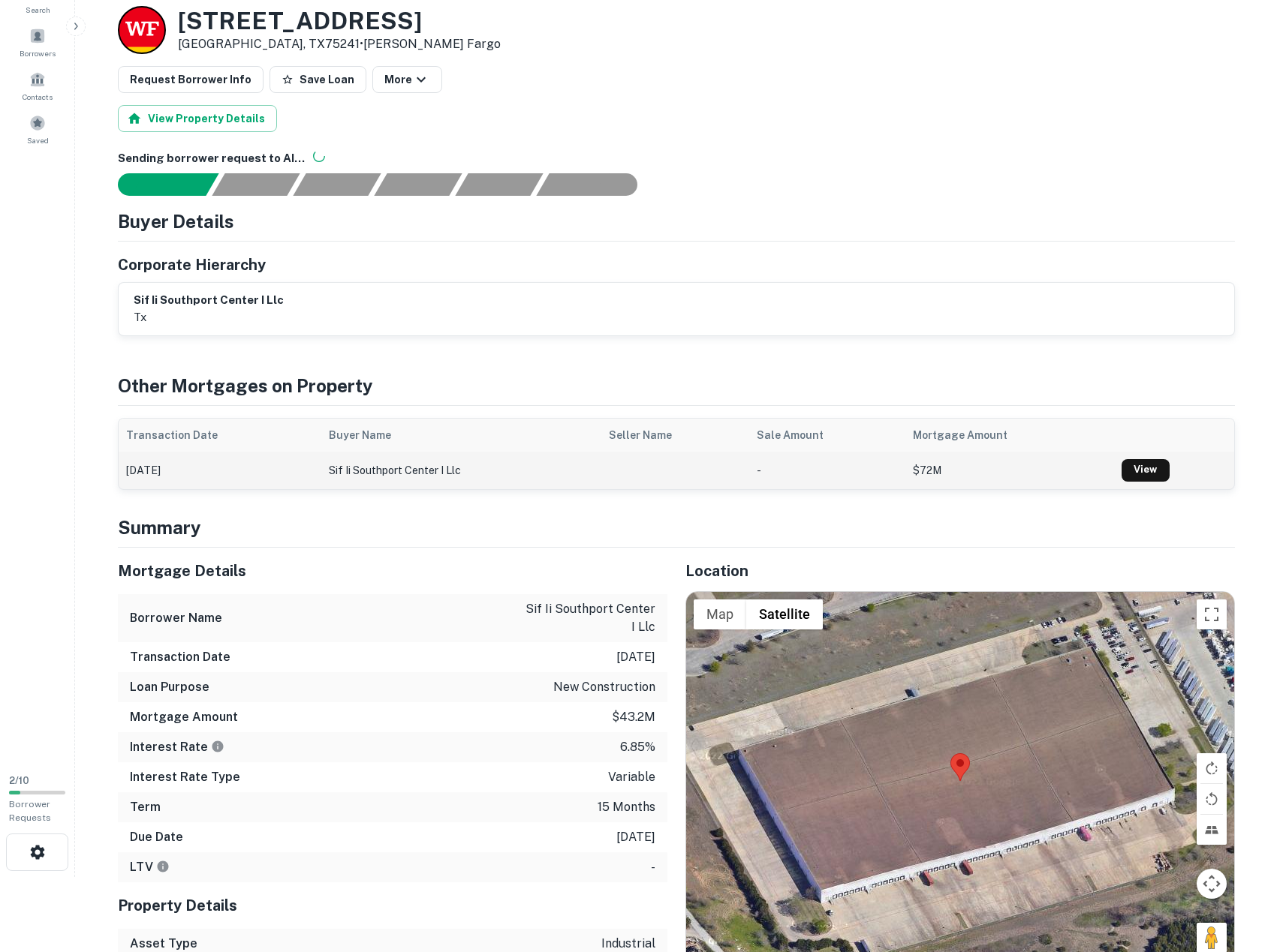
click at [402, 468] on td "sif ii southport center i llc" at bounding box center [462, 470] width 280 height 38
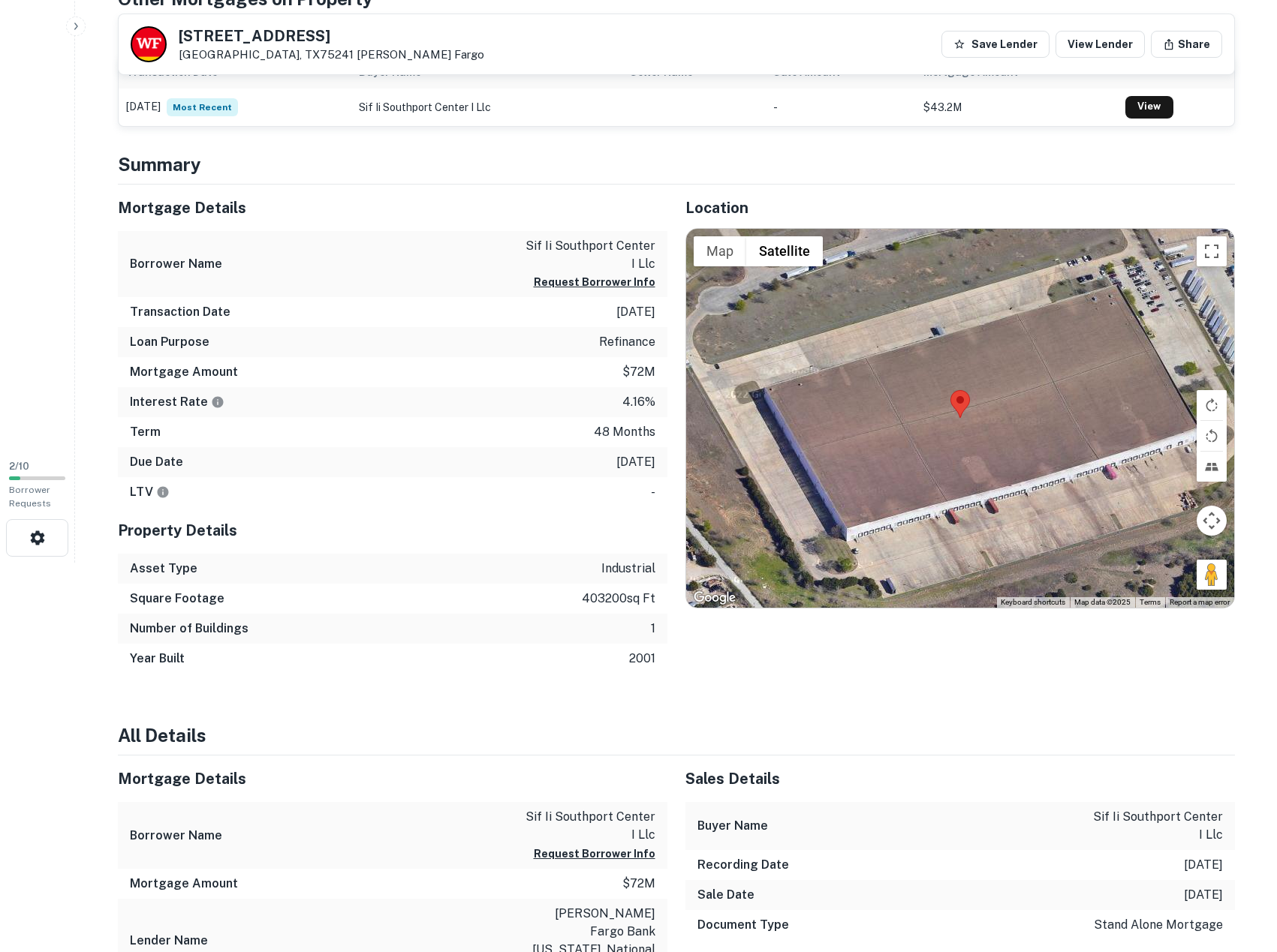
scroll to position [300, 0]
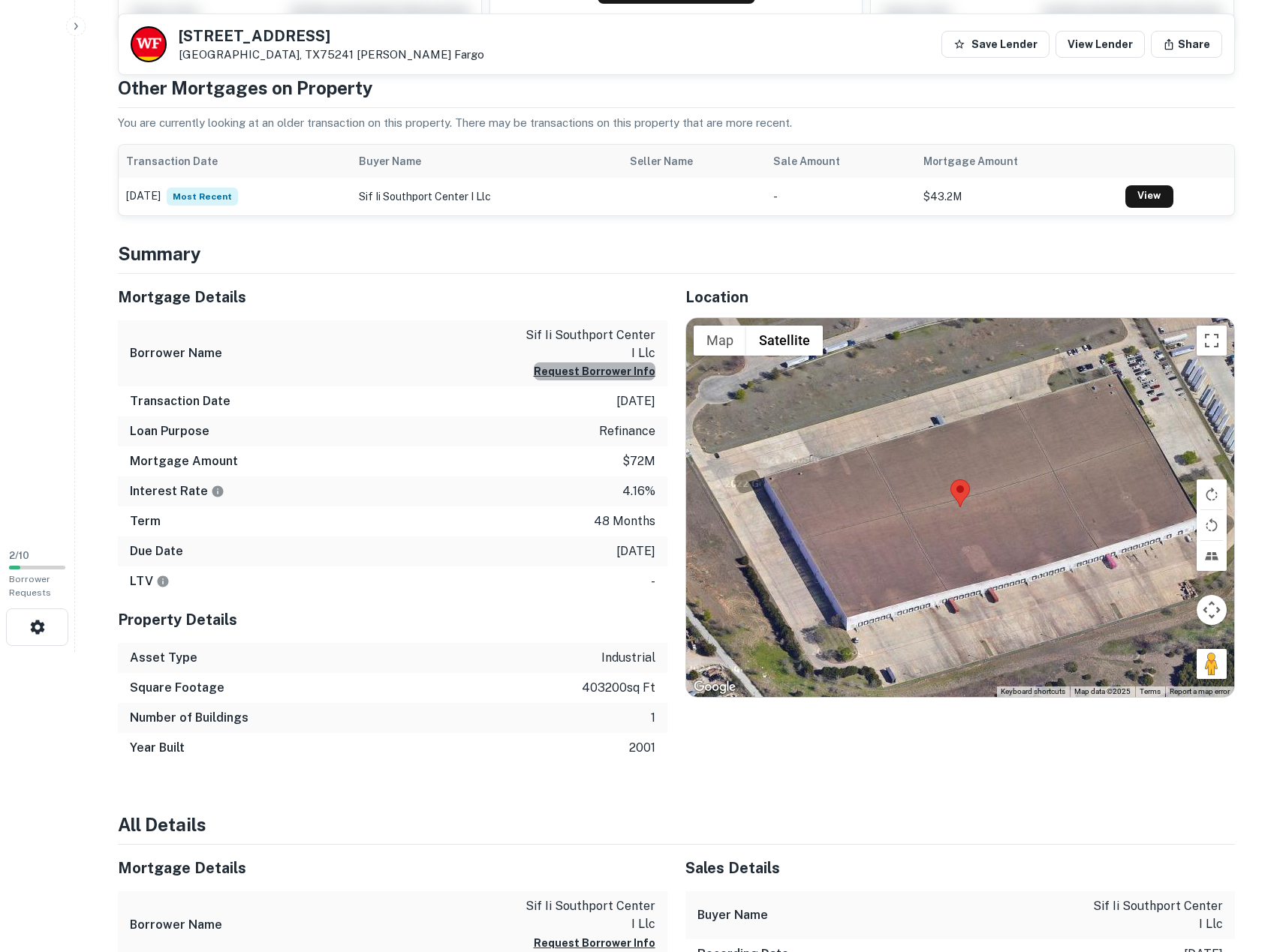
click at [614, 370] on button "Request Borrower Info" at bounding box center [595, 371] width 121 height 18
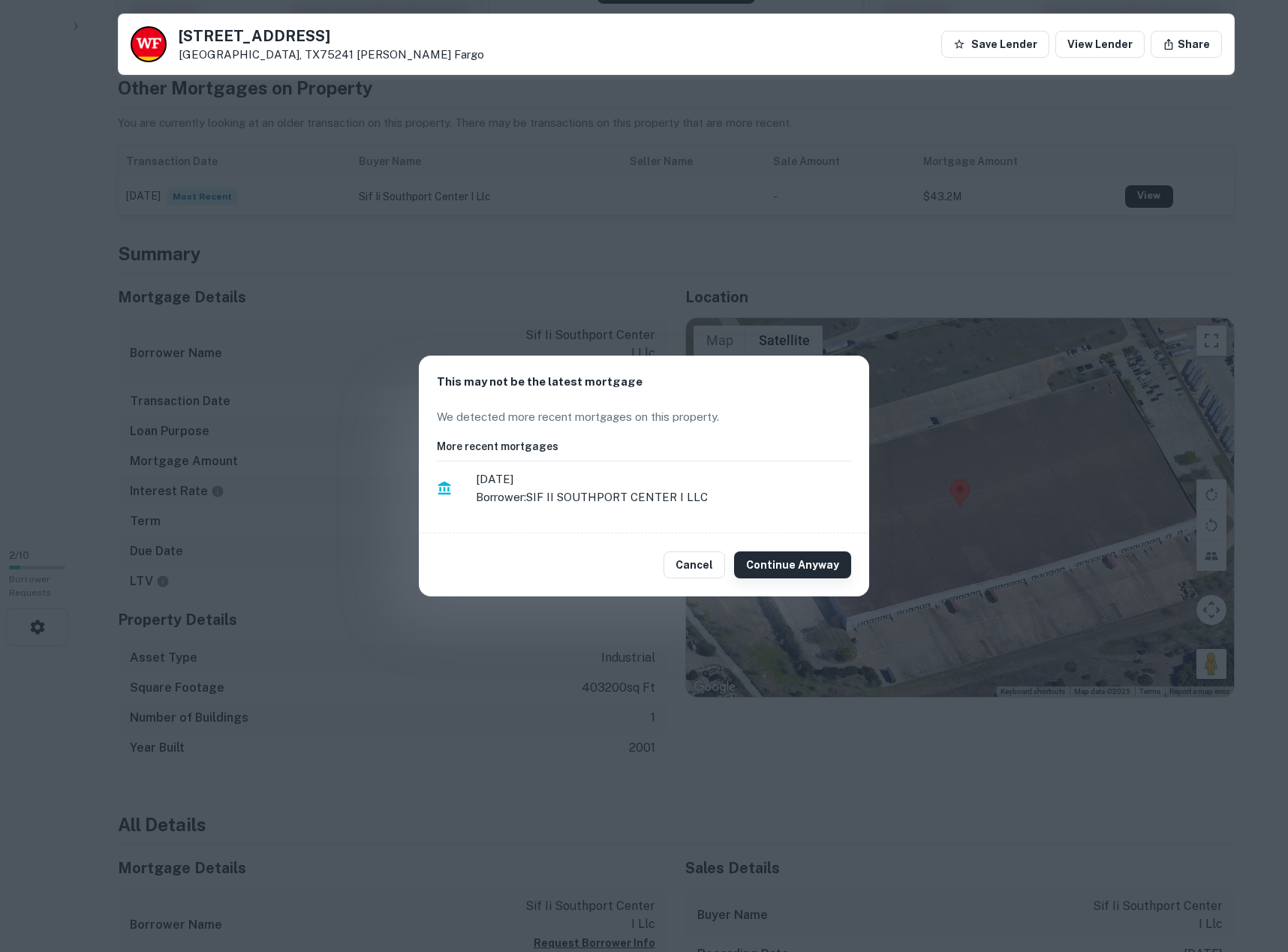
click at [798, 569] on button "Continue Anyway" at bounding box center [792, 564] width 117 height 27
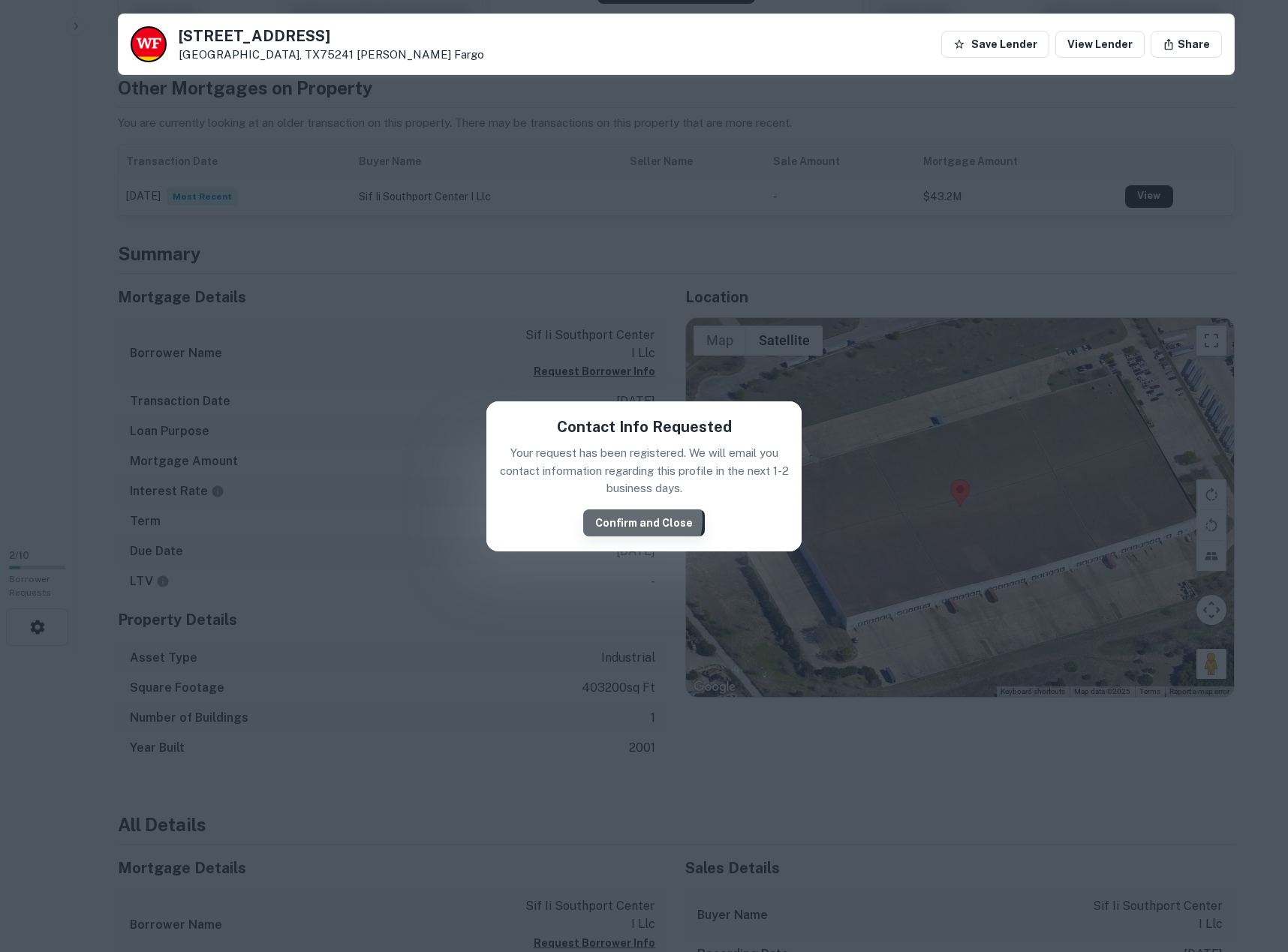
click at [639, 520] on button "Confirm and Close" at bounding box center [644, 523] width 121 height 27
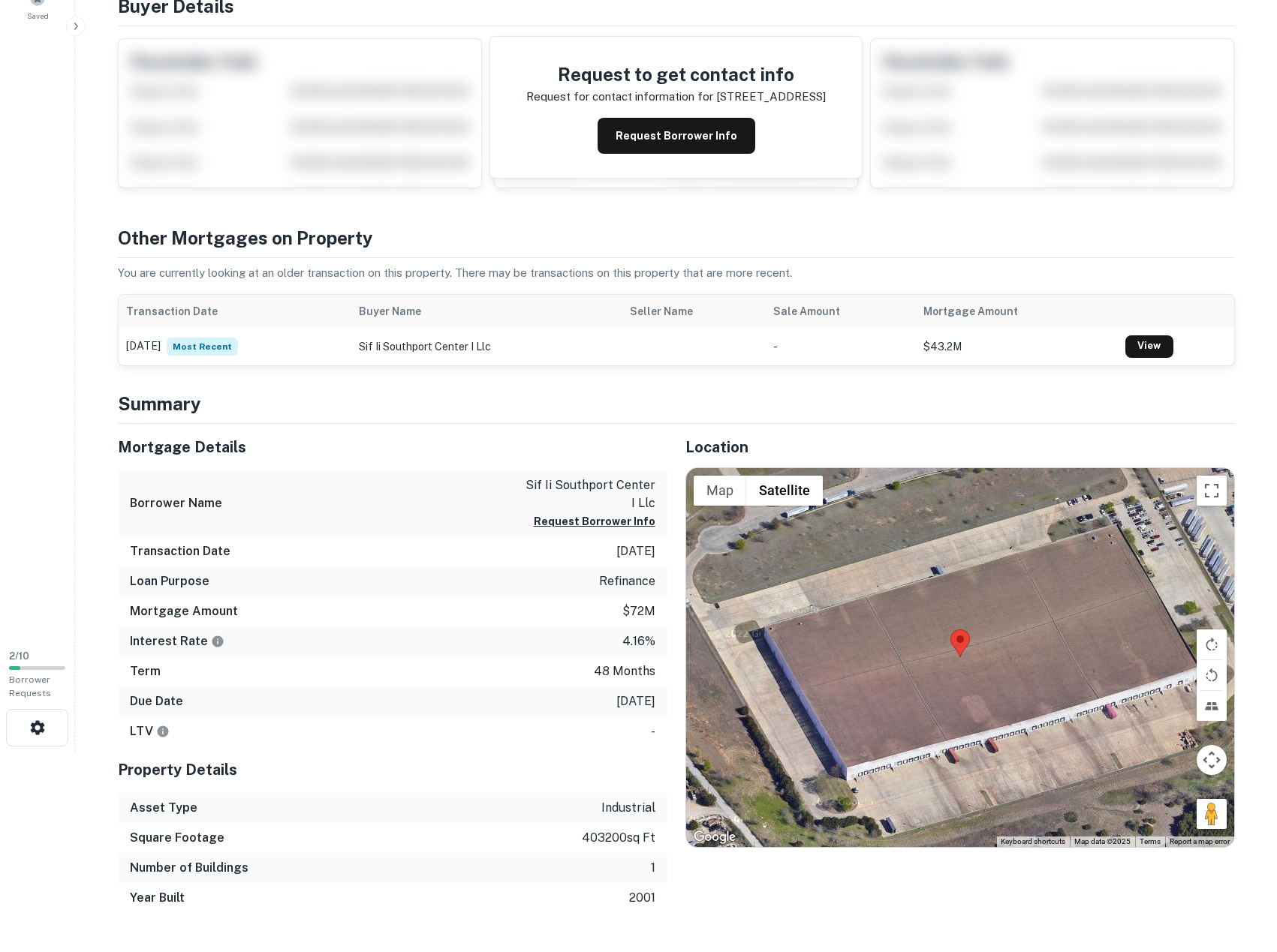
scroll to position [0, 0]
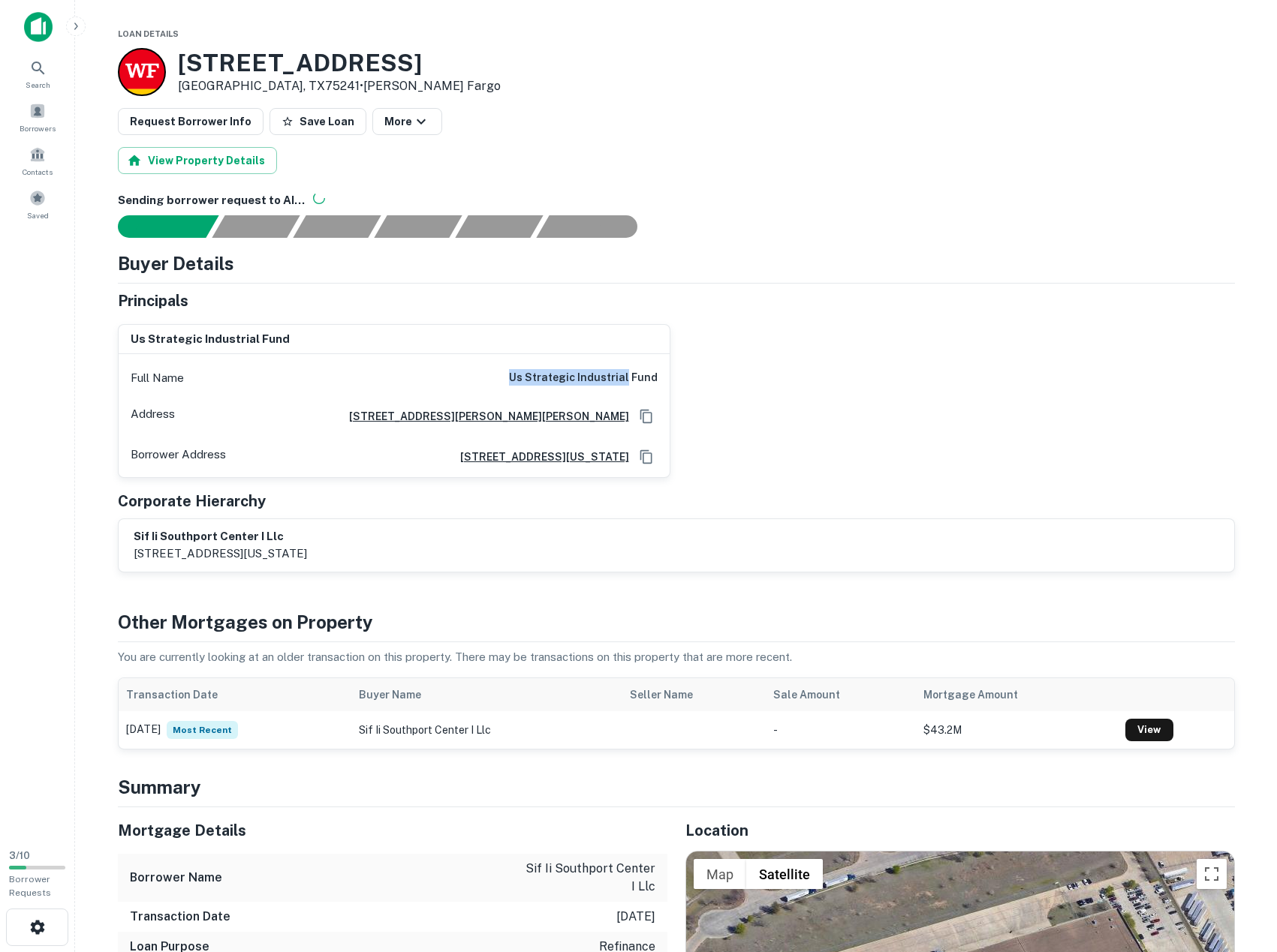
drag, startPoint x: 521, startPoint y: 375, endPoint x: 630, endPoint y: 380, distance: 109.1
click at [630, 380] on h6 "us strategic industrial fund" at bounding box center [584, 379] width 149 height 18
drag, startPoint x: 517, startPoint y: 380, endPoint x: 662, endPoint y: 380, distance: 145.0
click at [662, 380] on div "Full Name us strategic industrial fund" at bounding box center [393, 378] width 551 height 36
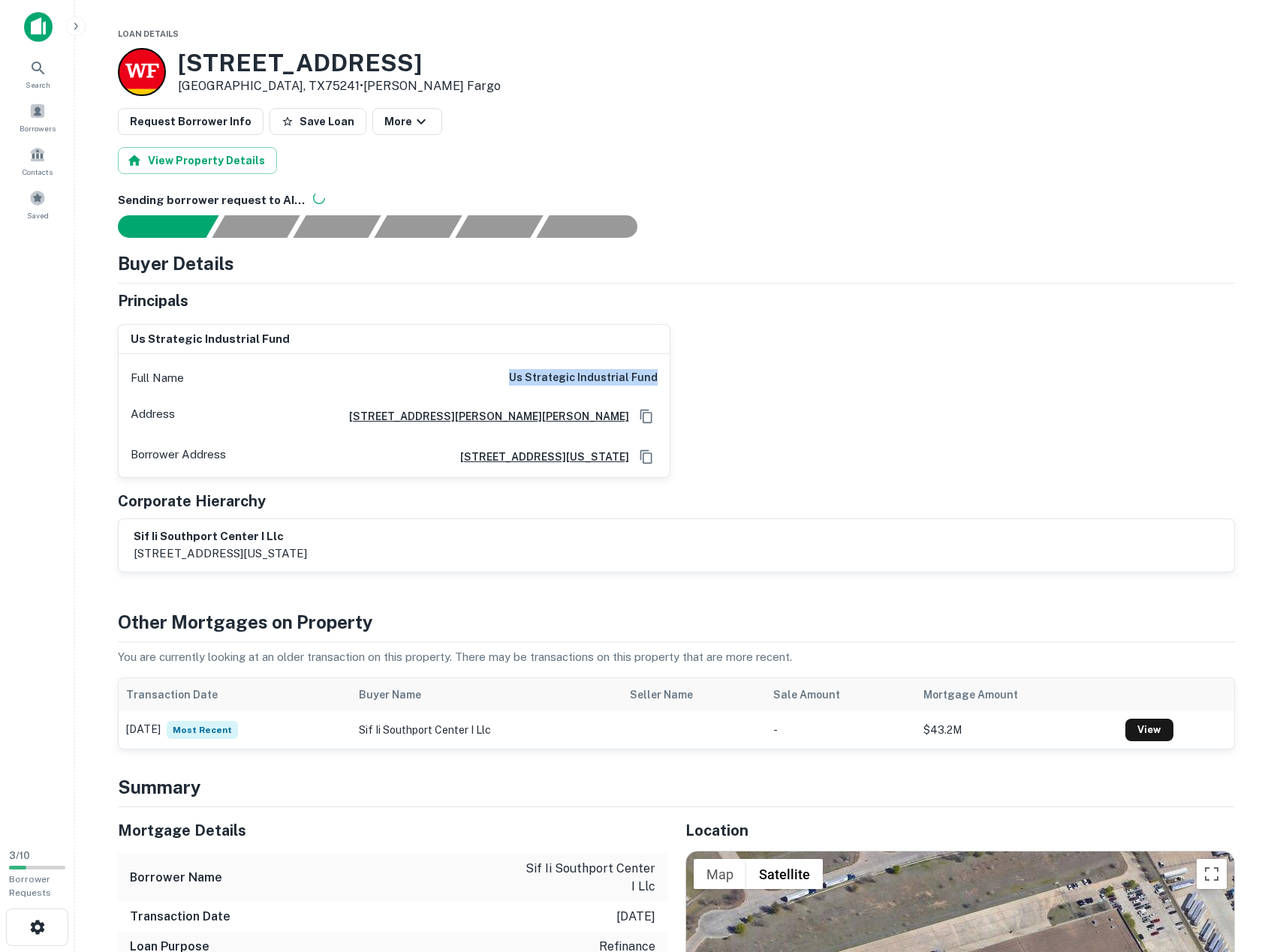
copy h6 "us strategic industrial fund"
